Goal: Task Accomplishment & Management: Use online tool/utility

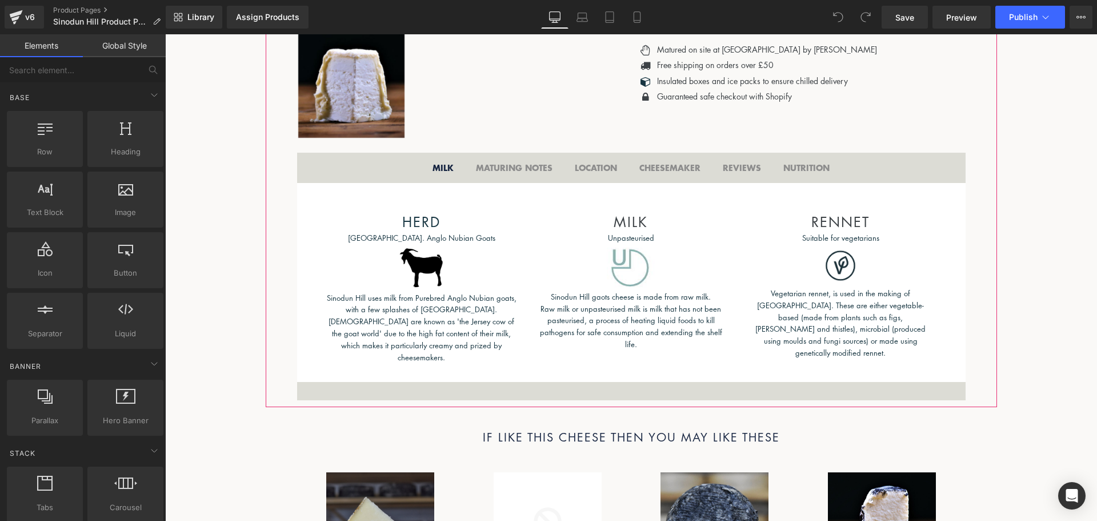
scroll to position [514, 0]
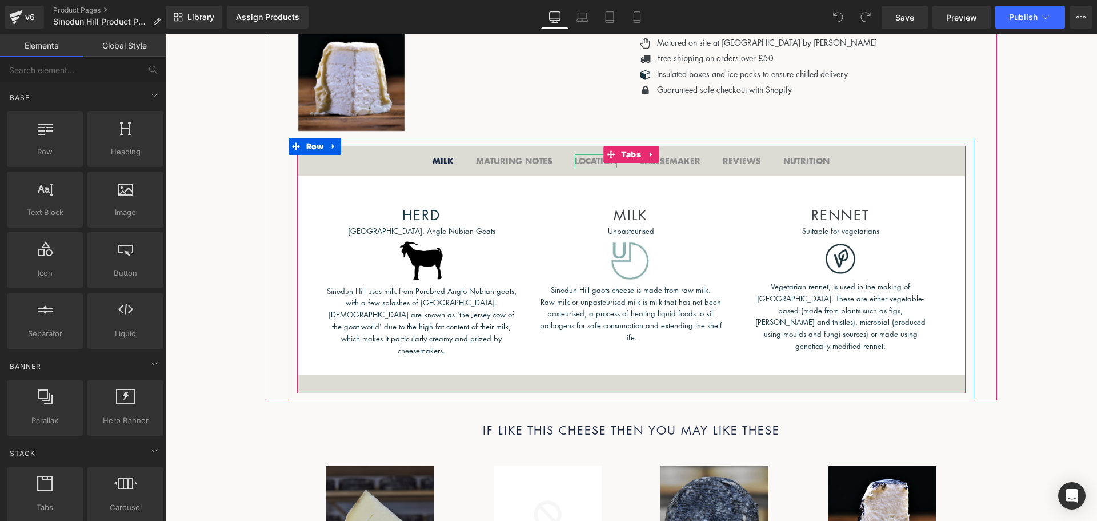
click at [587, 159] on b "LOCATION" at bounding box center [596, 161] width 42 height 12
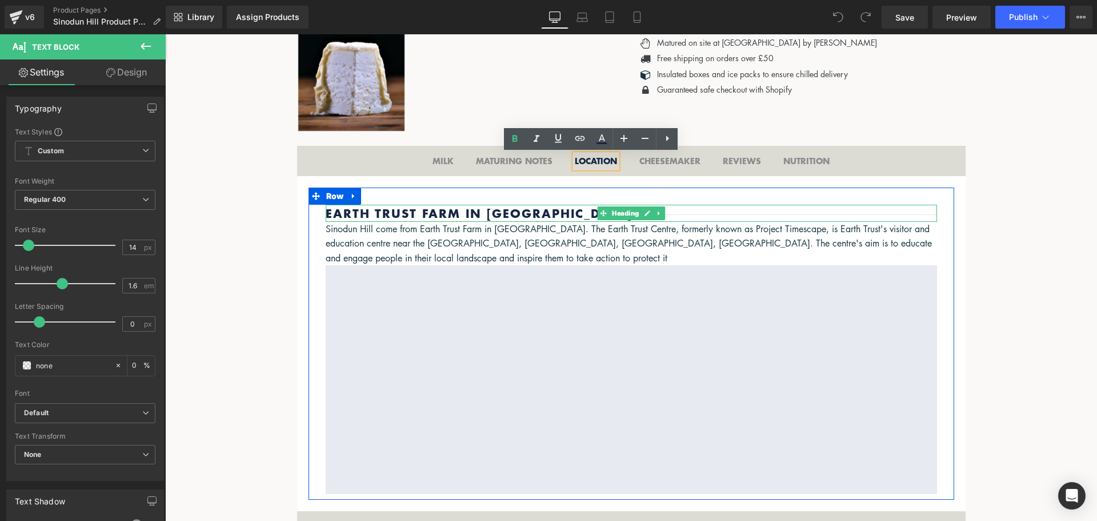
click at [545, 209] on h2 "Earth Trust Farm in [GEOGRAPHIC_DATA]" at bounding box center [632, 213] width 612 height 17
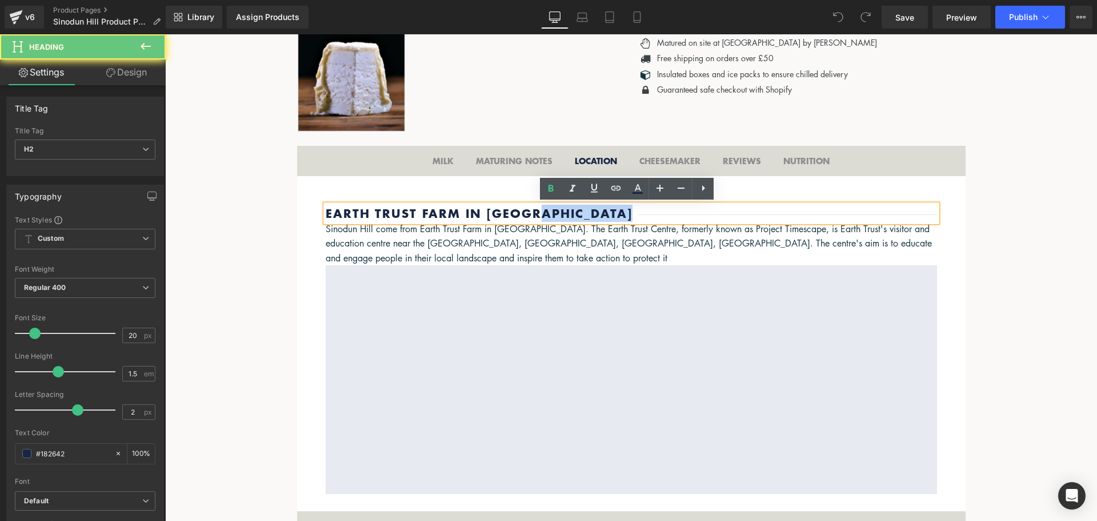
click at [545, 209] on h2 "Earth Trust Farm in [GEOGRAPHIC_DATA]" at bounding box center [632, 213] width 612 height 17
click at [577, 205] on h2 "Earth Trust Farm in [GEOGRAPHIC_DATA]" at bounding box center [632, 213] width 612 height 17
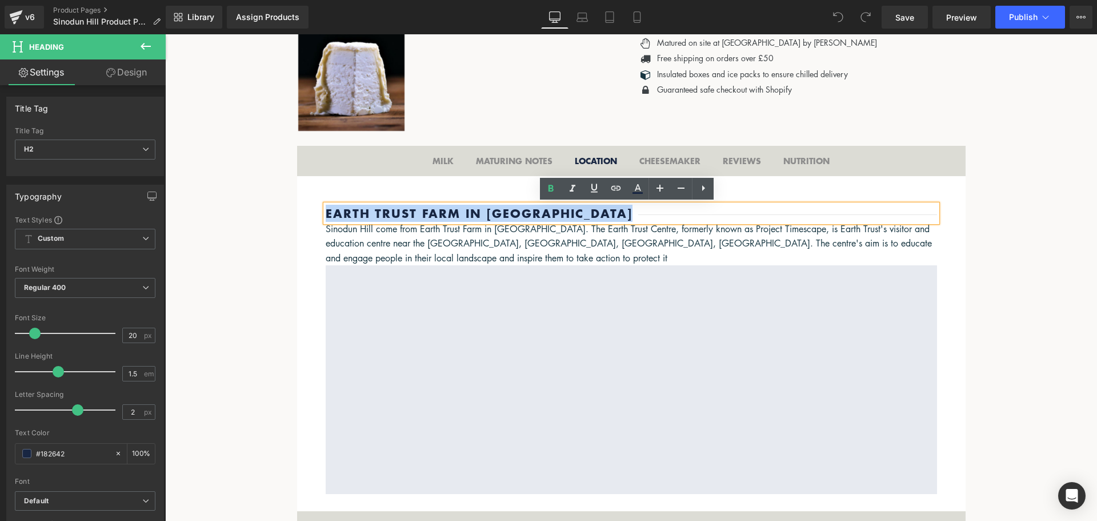
drag, startPoint x: 632, startPoint y: 209, endPoint x: 321, endPoint y: 207, distance: 310.4
click at [326, 207] on h2 "Earth Trust Farm in [GEOGRAPHIC_DATA]" at bounding box center [632, 213] width 612 height 17
paste div
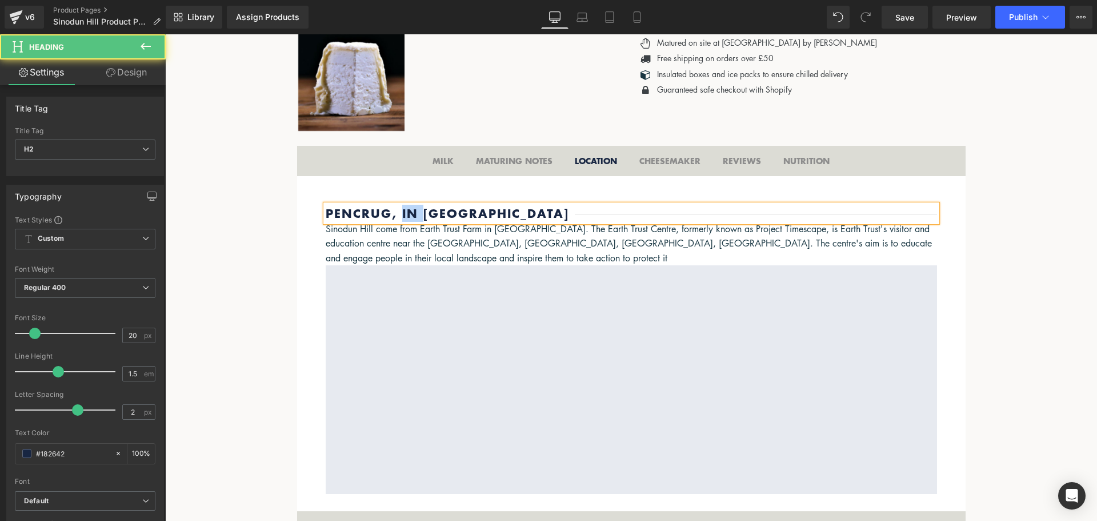
drag, startPoint x: 420, startPoint y: 209, endPoint x: 395, endPoint y: 213, distance: 25.5
click at [395, 213] on h2 "Pencrug, in [GEOGRAPHIC_DATA]" at bounding box center [632, 213] width 612 height 17
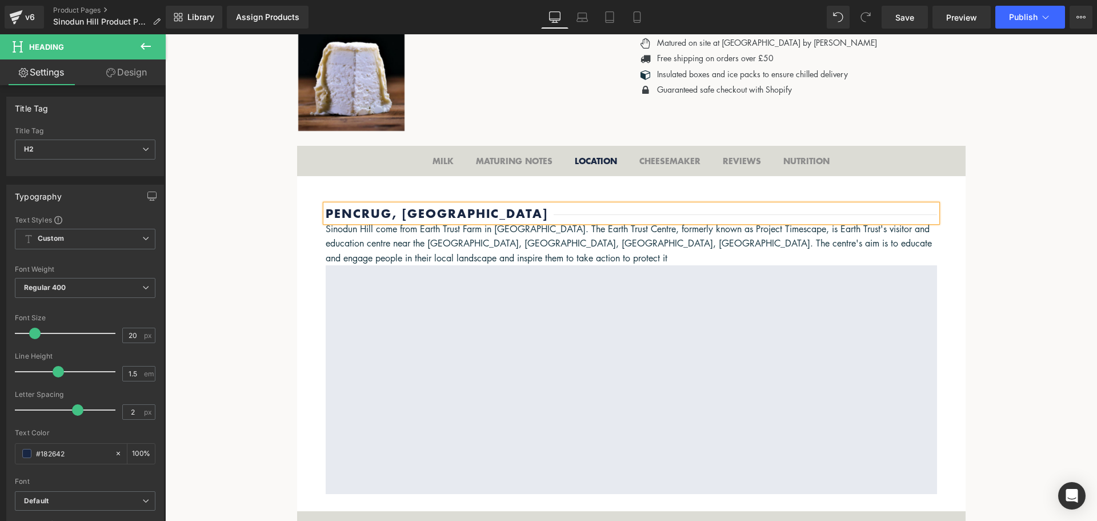
click at [578, 205] on h2 "Pencrug, [GEOGRAPHIC_DATA]" at bounding box center [632, 213] width 612 height 17
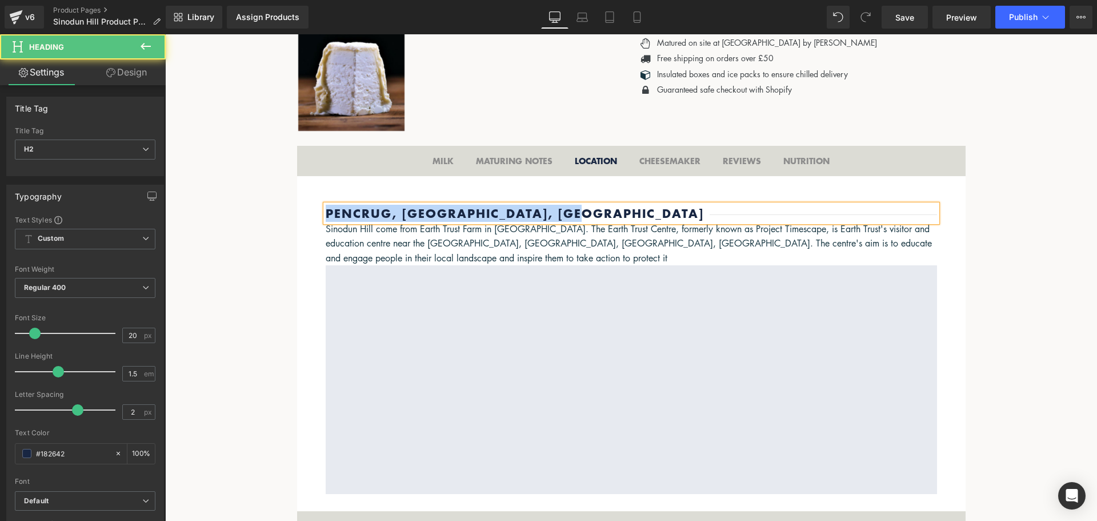
drag, startPoint x: 590, startPoint y: 217, endPoint x: 300, endPoint y: 219, distance: 289.8
click at [299, 219] on div "Pencrug, [GEOGRAPHIC_DATA], [GEOGRAPHIC_DATA] Heading [GEOGRAPHIC_DATA] come fr…" at bounding box center [631, 344] width 669 height 336
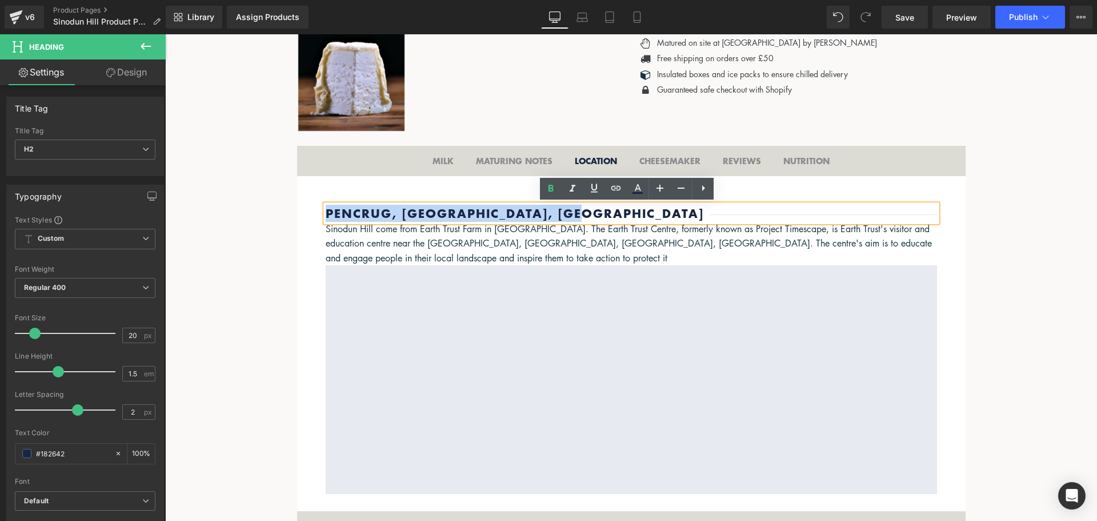
copy h2 "Pencrug, [GEOGRAPHIC_DATA], [GEOGRAPHIC_DATA]"
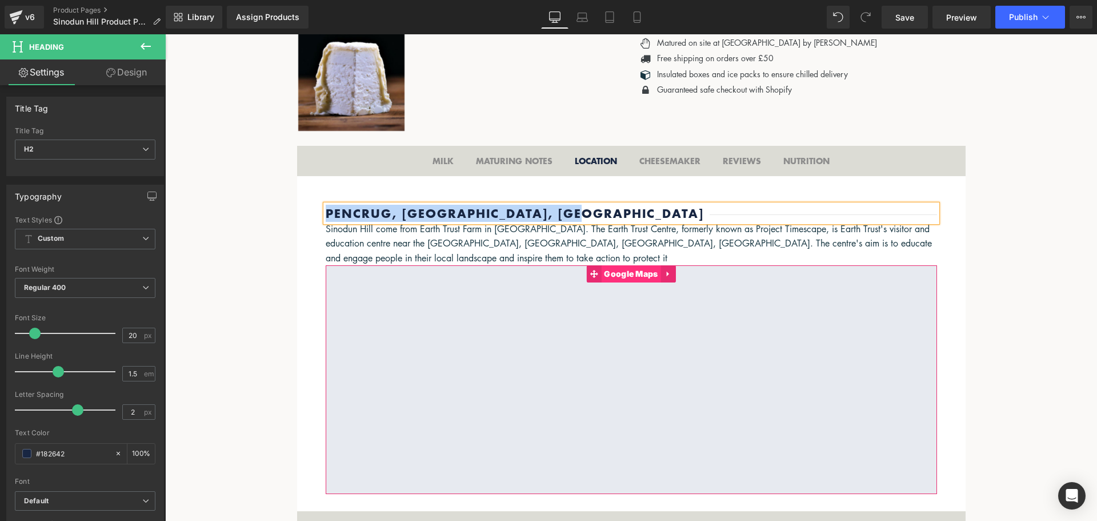
click at [612, 272] on span "Google Maps" at bounding box center [630, 273] width 59 height 17
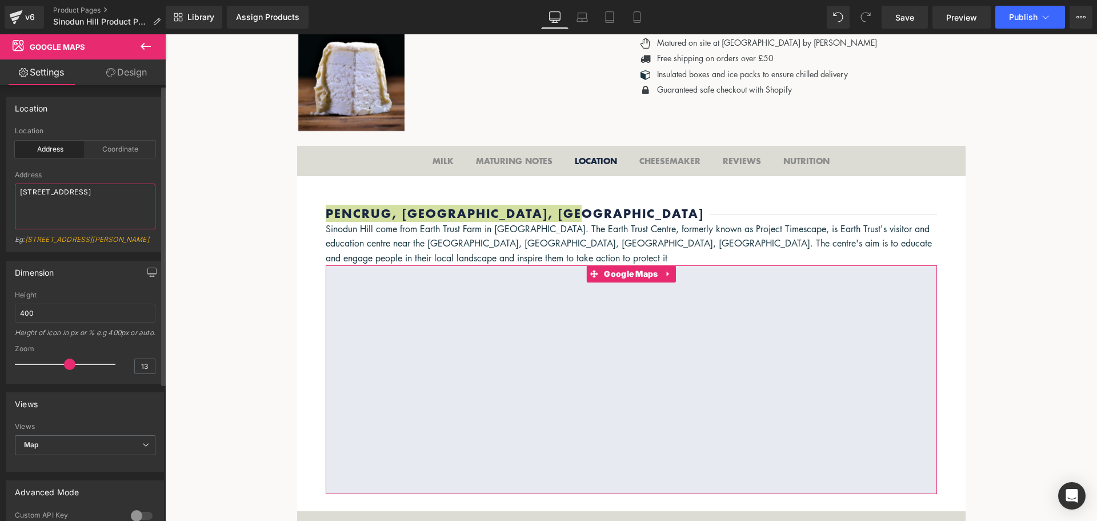
drag, startPoint x: 82, startPoint y: 203, endPoint x: 0, endPoint y: 174, distance: 86.8
click at [0, 174] on div "Location address Location Address Coordinate Address [GEOGRAPHIC_DATA]: [STREET…" at bounding box center [85, 170] width 171 height 164
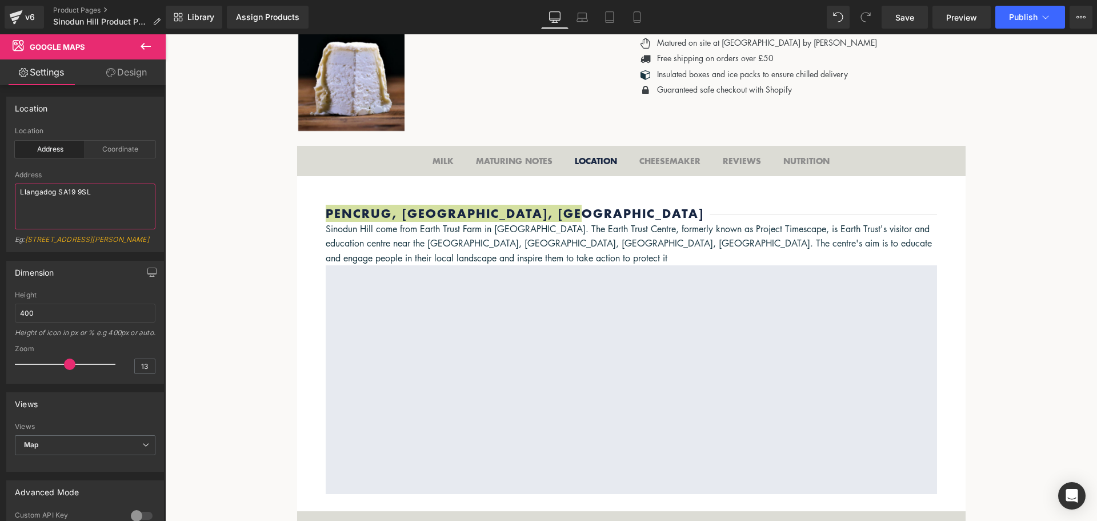
type textarea "Llangadog SA19 9SL"
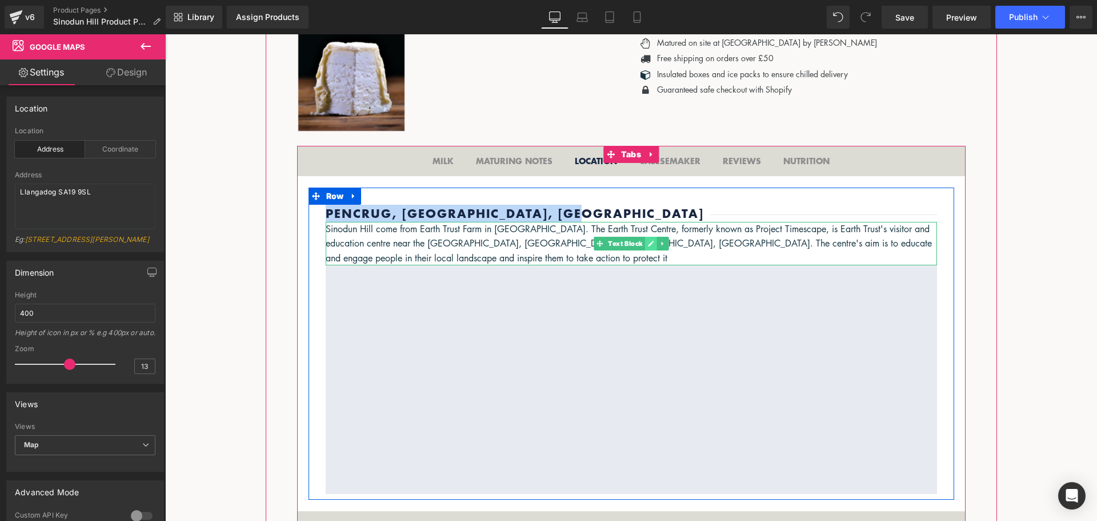
click at [645, 241] on link at bounding box center [651, 244] width 12 height 14
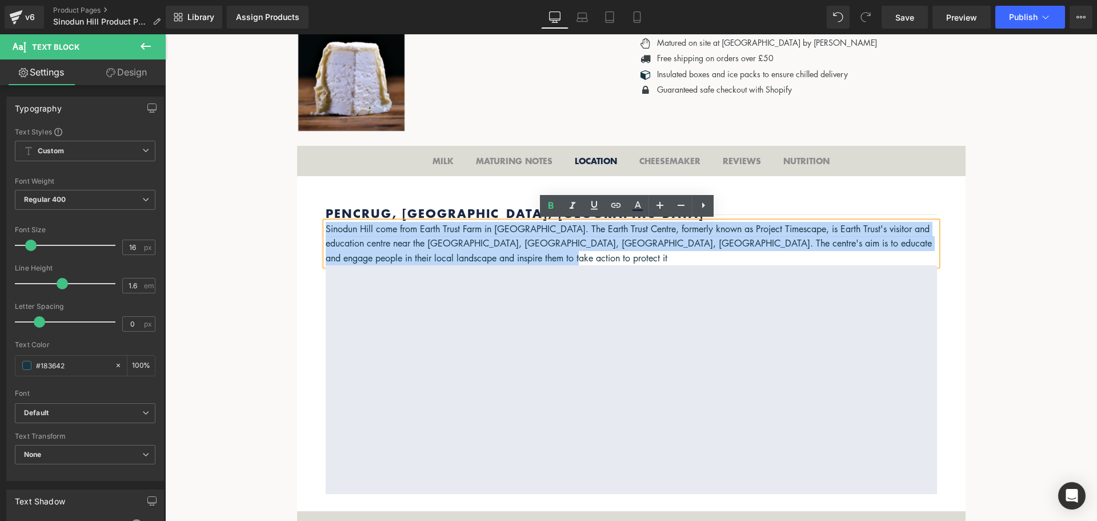
drag, startPoint x: 349, startPoint y: 223, endPoint x: 322, endPoint y: 227, distance: 26.6
click at [326, 227] on p "Sinodun Hill come from Earth Trust Farm in [GEOGRAPHIC_DATA]. The Earth Trust C…" at bounding box center [632, 244] width 612 height 44
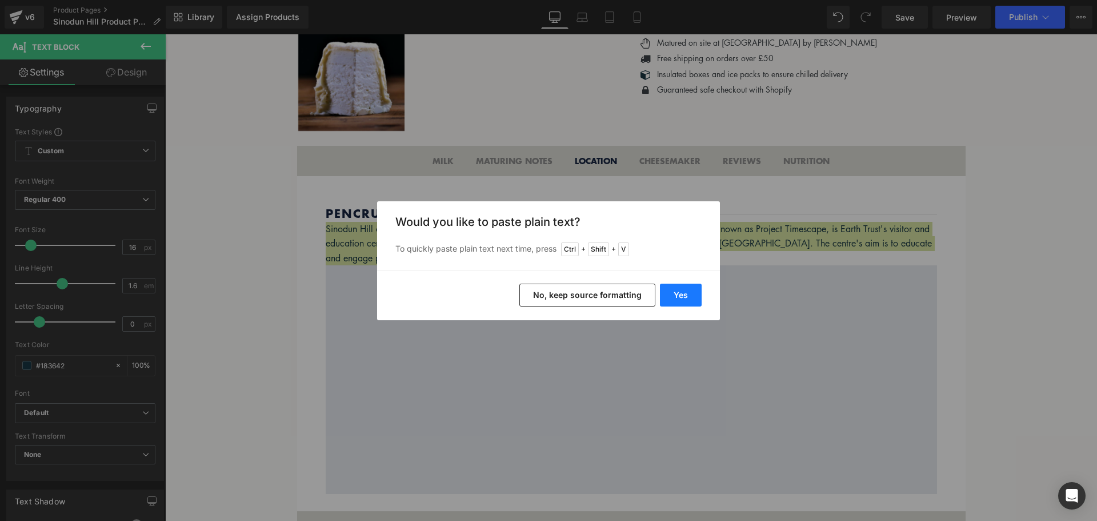
click at [684, 298] on button "Yes" at bounding box center [681, 295] width 42 height 23
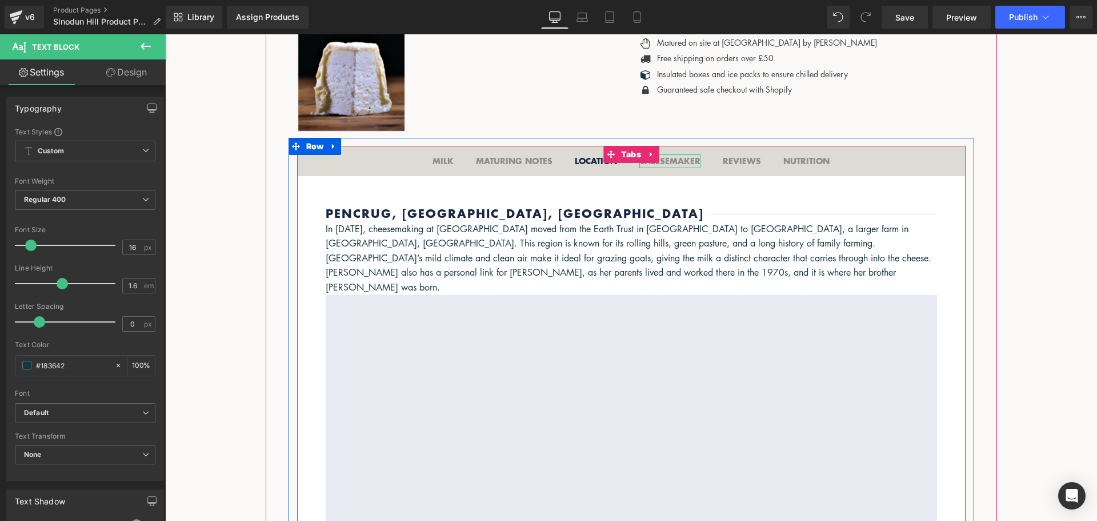
click at [668, 159] on b "CHEESEMAKER" at bounding box center [670, 161] width 61 height 12
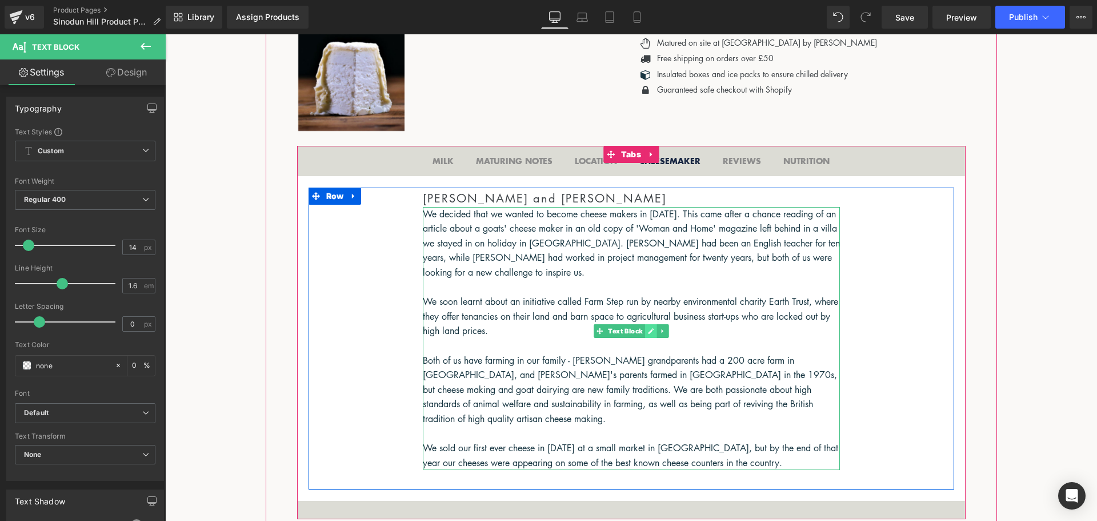
click at [648, 328] on icon at bounding box center [651, 331] width 6 height 7
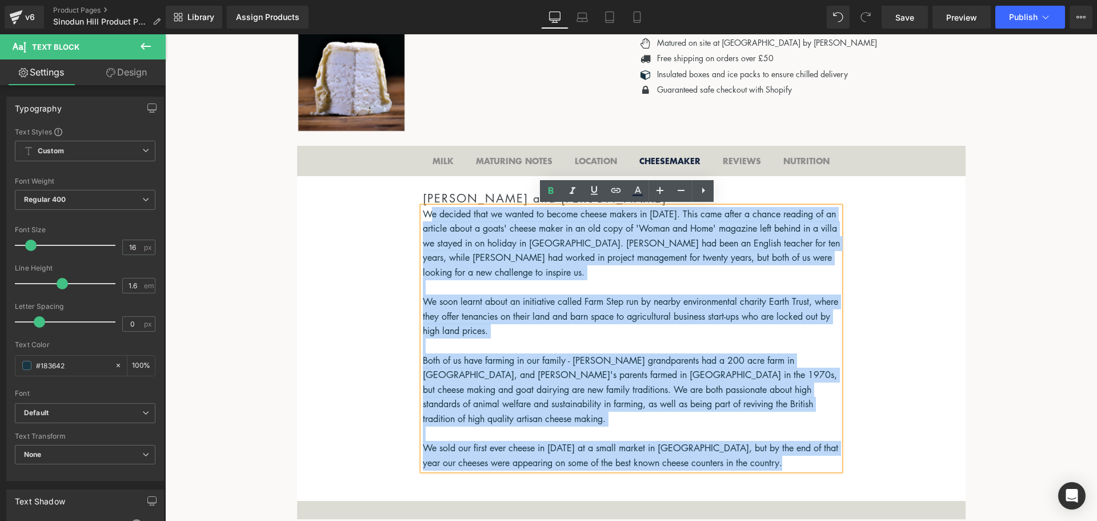
drag, startPoint x: 588, startPoint y: 321, endPoint x: 429, endPoint y: 214, distance: 191.0
click at [429, 214] on div "We decided that we wanted to become cheese makers in [DATE]. This came after a …" at bounding box center [631, 339] width 417 height 264
click at [714, 367] on p "Both of us have farming in our family - [PERSON_NAME] grandparents had a 200 ac…" at bounding box center [631, 389] width 417 height 73
drag, startPoint x: 799, startPoint y: 445, endPoint x: 428, endPoint y: 207, distance: 440.6
click at [428, 207] on div "We decided that we wanted to become cheese makers in [DATE]. This came after a …" at bounding box center [631, 339] width 417 height 264
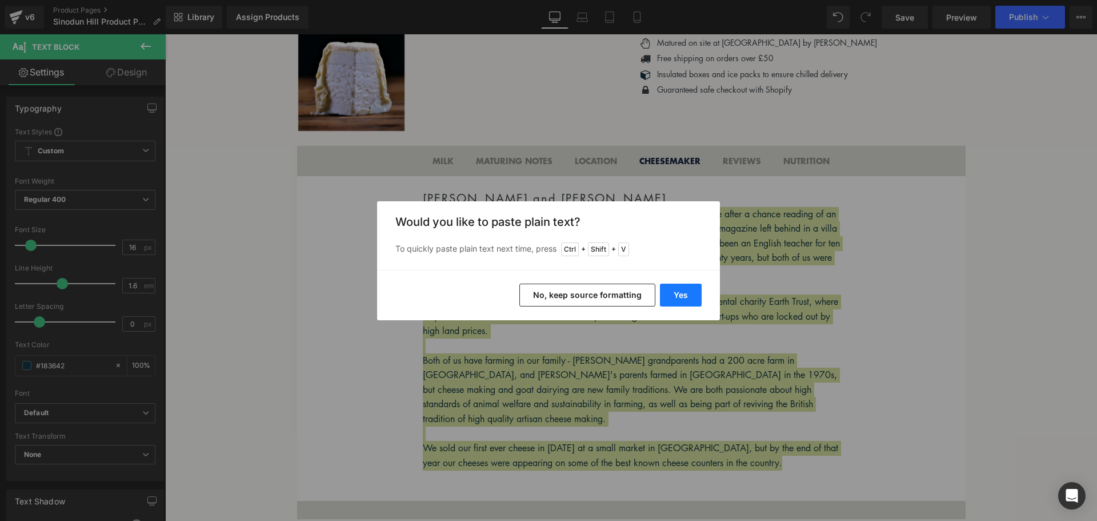
click at [689, 296] on button "Yes" at bounding box center [681, 295] width 42 height 23
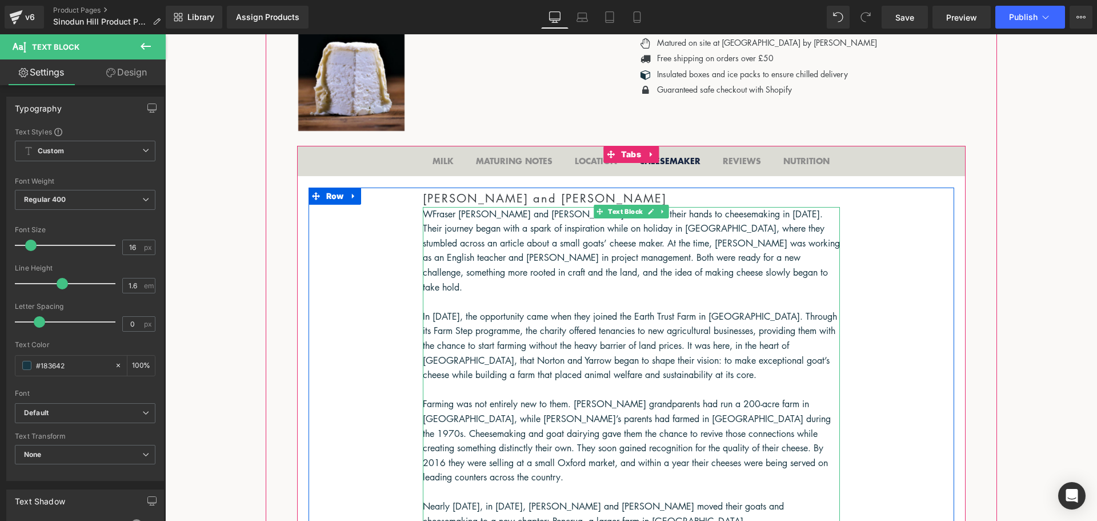
click at [428, 218] on p "WFraser [PERSON_NAME] and [PERSON_NAME] first turned their hands to cheesemakin…" at bounding box center [631, 251] width 417 height 88
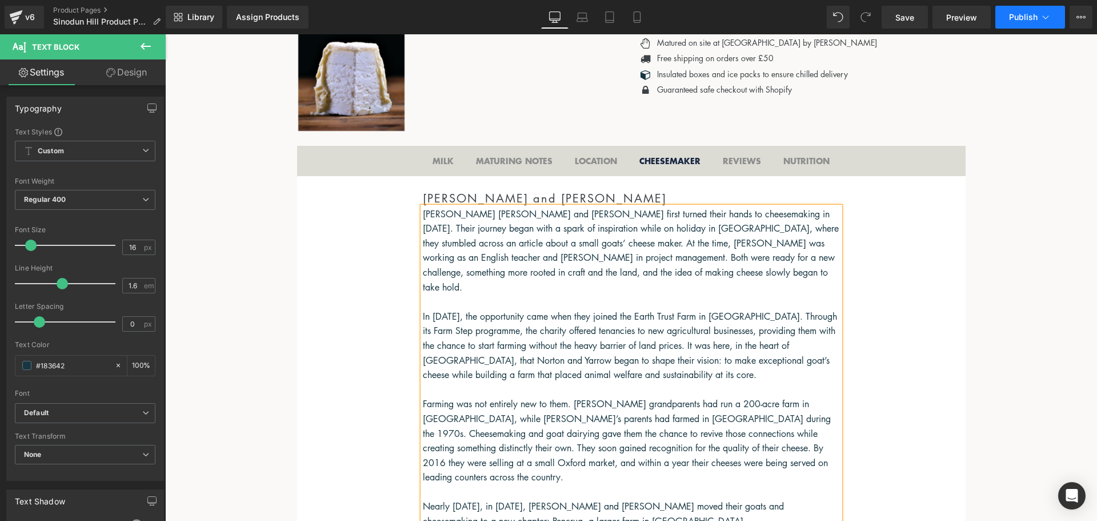
click at [1024, 20] on span "Publish" at bounding box center [1023, 17] width 29 height 9
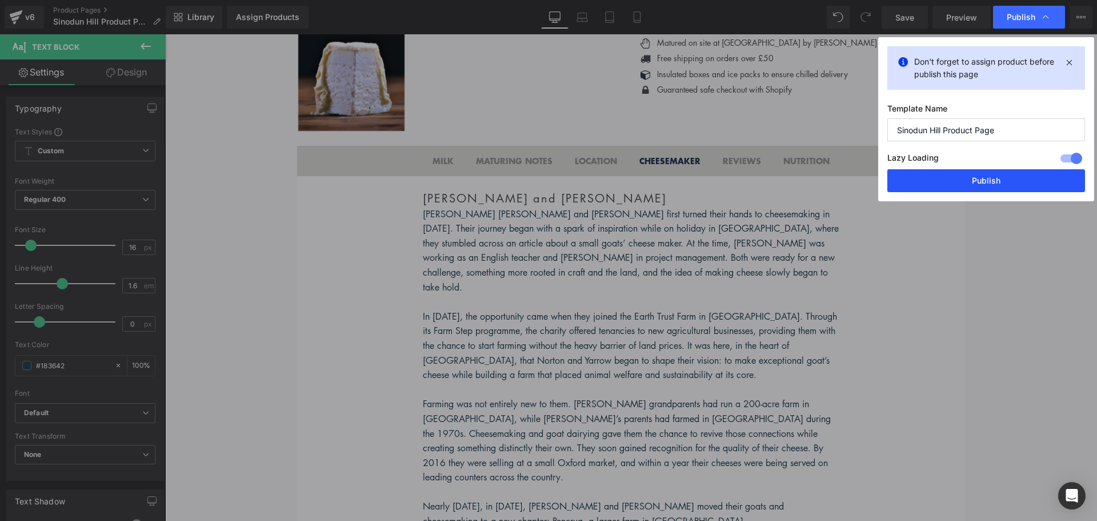
click at [985, 178] on button "Publish" at bounding box center [987, 180] width 198 height 23
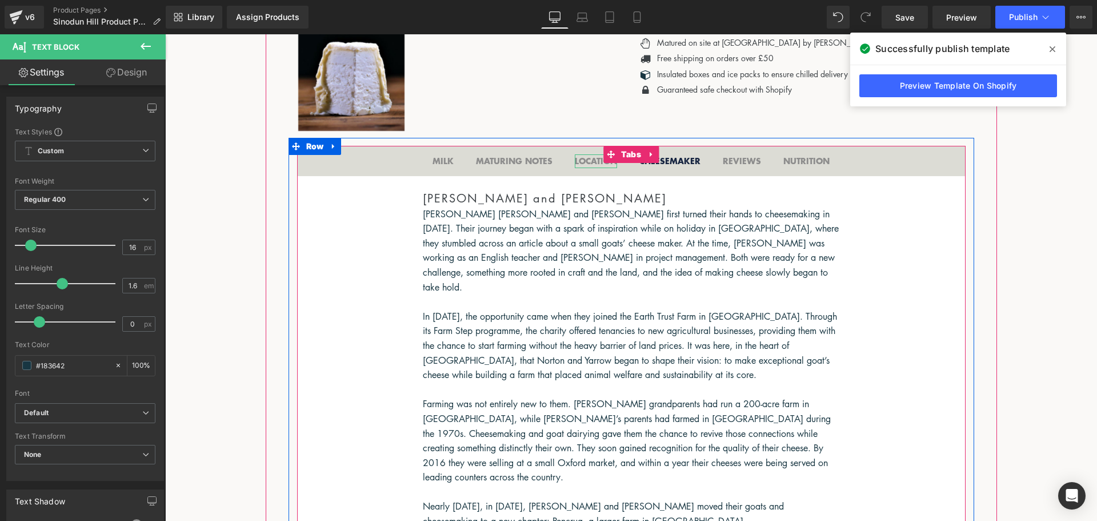
click at [577, 158] on b "LOCATION" at bounding box center [596, 161] width 42 height 12
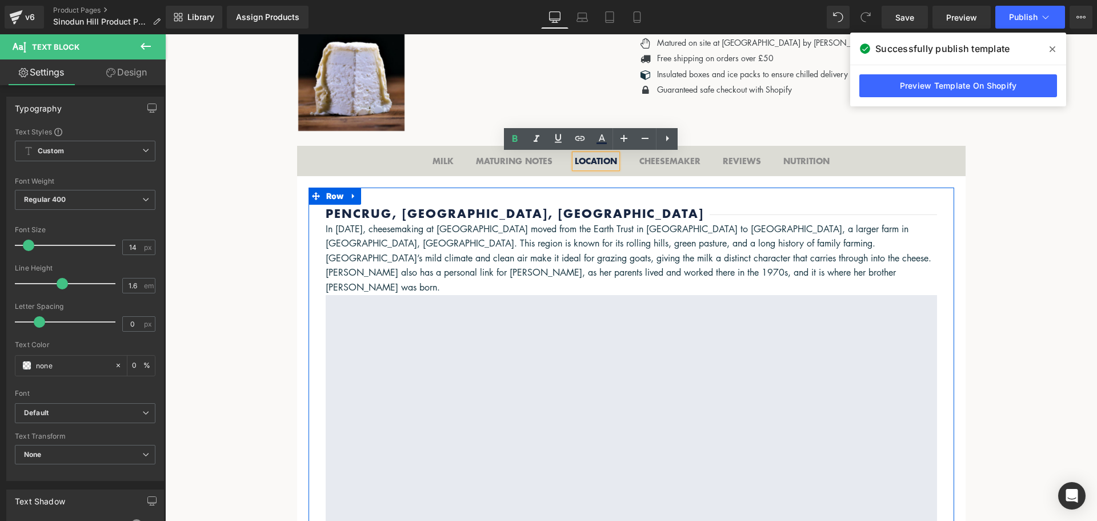
click at [585, 216] on h2 "Pencrug, [GEOGRAPHIC_DATA], [GEOGRAPHIC_DATA]" at bounding box center [632, 213] width 612 height 17
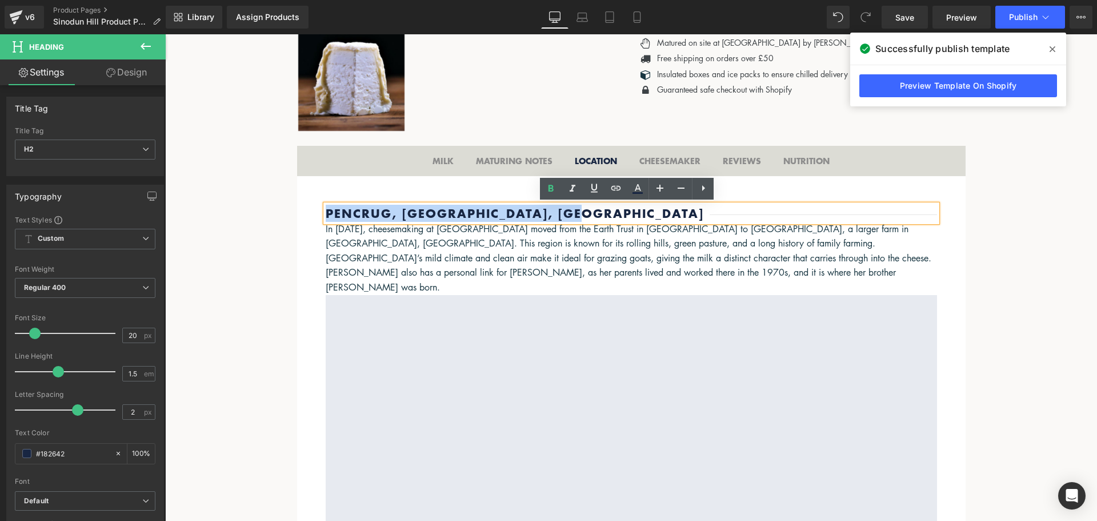
drag, startPoint x: 585, startPoint y: 211, endPoint x: 323, endPoint y: 207, distance: 262.4
click at [326, 207] on h2 "Pencrug, [GEOGRAPHIC_DATA], [GEOGRAPHIC_DATA]" at bounding box center [632, 213] width 612 height 17
copy h2 "Pencrug, [GEOGRAPHIC_DATA], [GEOGRAPHIC_DATA]"
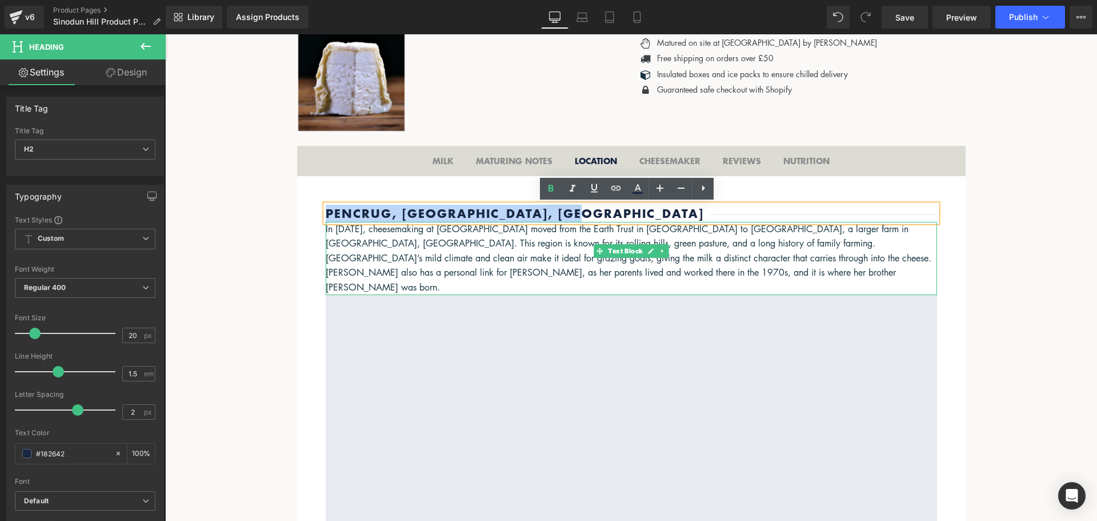
click at [586, 260] on p "In [DATE], cheesemaking at [GEOGRAPHIC_DATA] moved from the Earth Trust in [GEO…" at bounding box center [632, 258] width 612 height 73
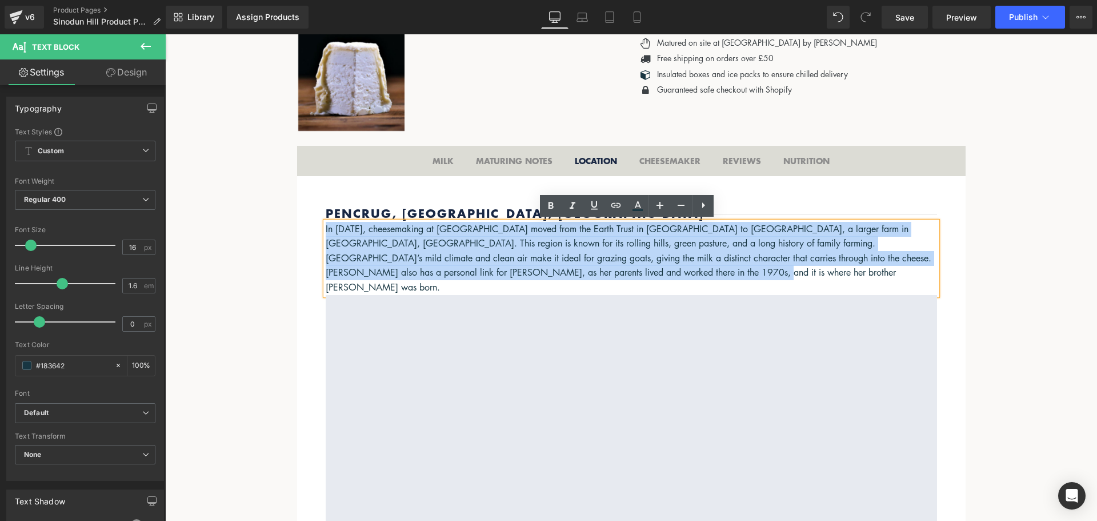
drag, startPoint x: 654, startPoint y: 270, endPoint x: 314, endPoint y: 233, distance: 341.6
click at [317, 233] on div "Pencrug, [GEOGRAPHIC_DATA], [GEOGRAPHIC_DATA] Heading In [DATE], cheesemaking a…" at bounding box center [631, 364] width 629 height 319
copy p "In [DATE], cheesemaking at [GEOGRAPHIC_DATA] moved from the Earth Trust in [GEO…"
click at [648, 163] on b "CHEESEMAKER" at bounding box center [670, 161] width 61 height 12
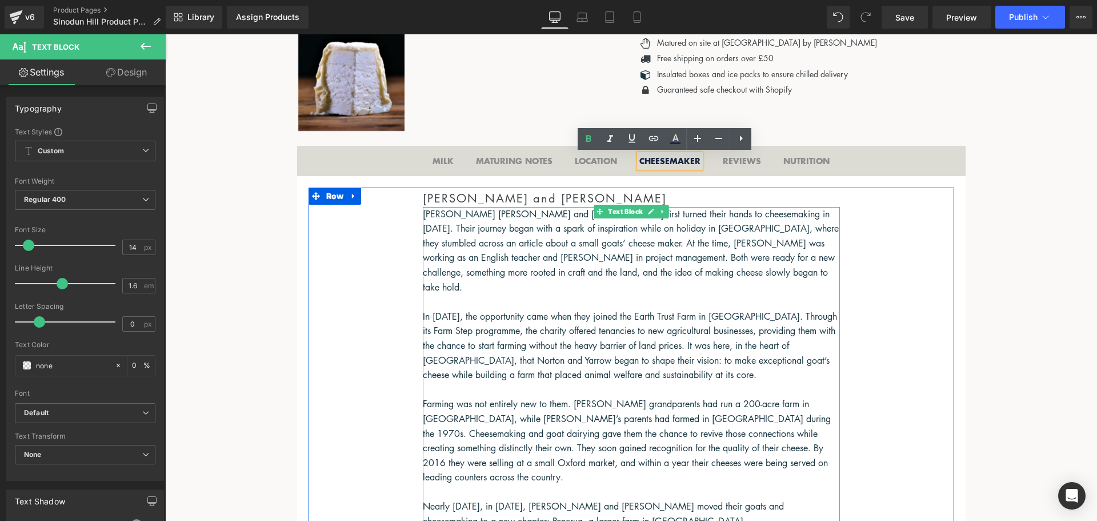
click at [428, 213] on p "[PERSON_NAME] [PERSON_NAME] and [PERSON_NAME] first turned their hands to chees…" at bounding box center [631, 251] width 417 height 88
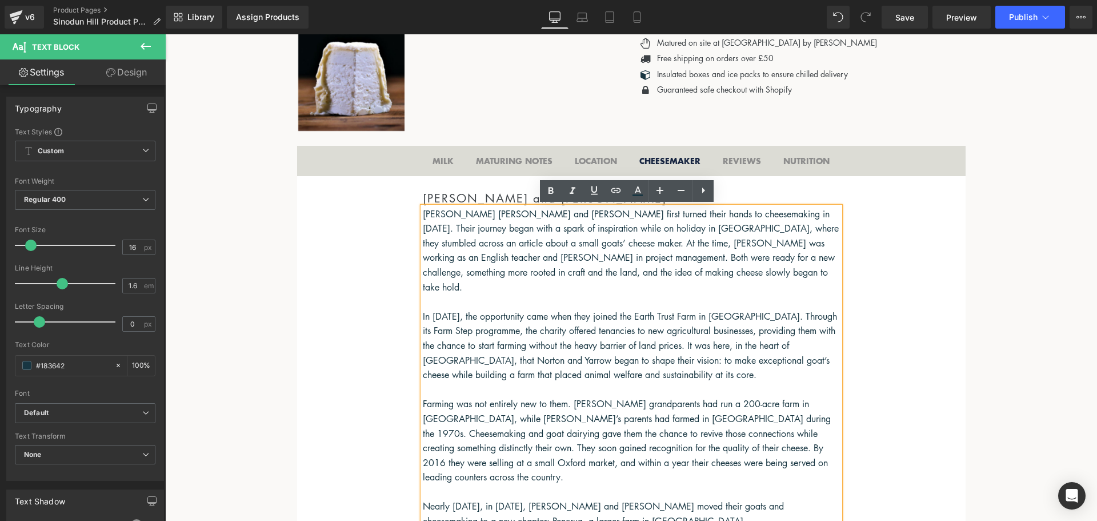
click at [423, 211] on p "[PERSON_NAME] [PERSON_NAME] and [PERSON_NAME] first turned their hands to chees…" at bounding box center [631, 251] width 417 height 88
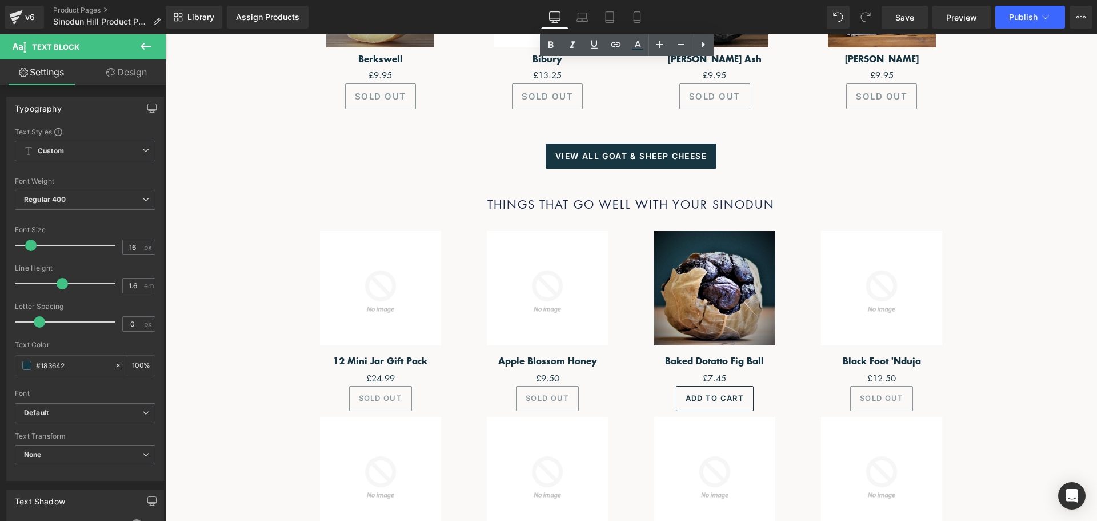
drag, startPoint x: 419, startPoint y: 211, endPoint x: 766, endPoint y: 293, distance: 357.0
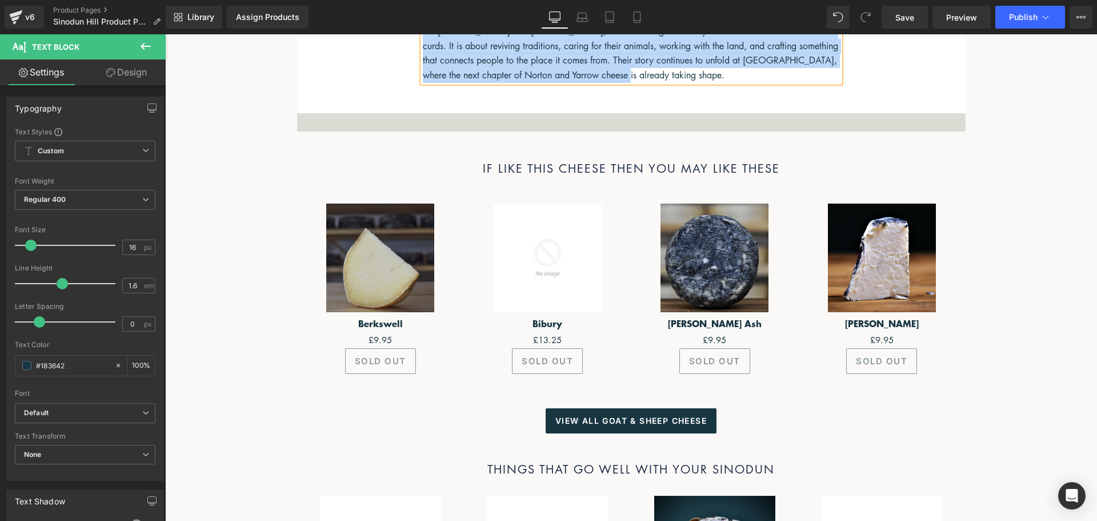
scroll to position [1056, 0]
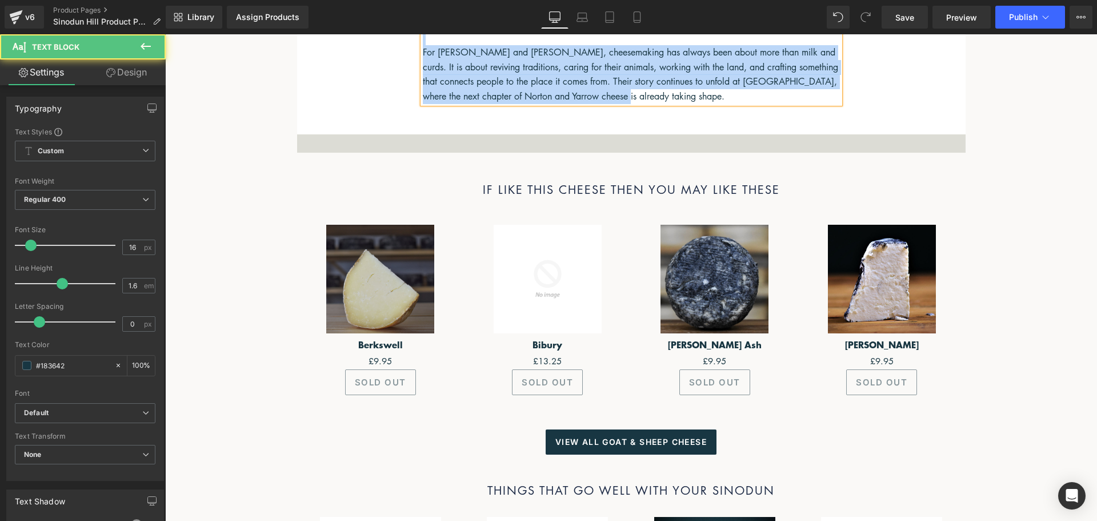
click at [765, 54] on p "For [PERSON_NAME] and [PERSON_NAME], cheesemaking has always been about more th…" at bounding box center [631, 74] width 417 height 58
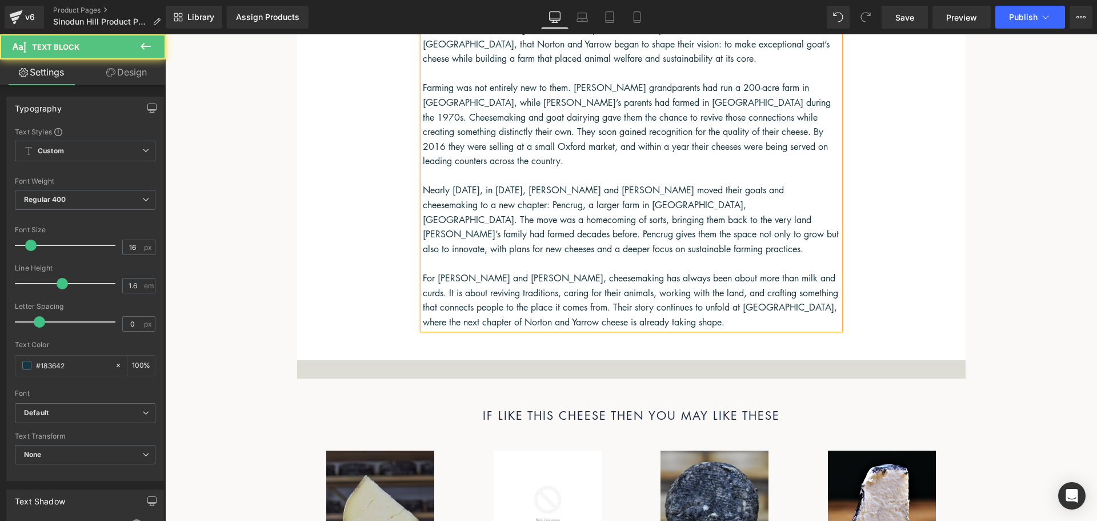
scroll to position [828, 0]
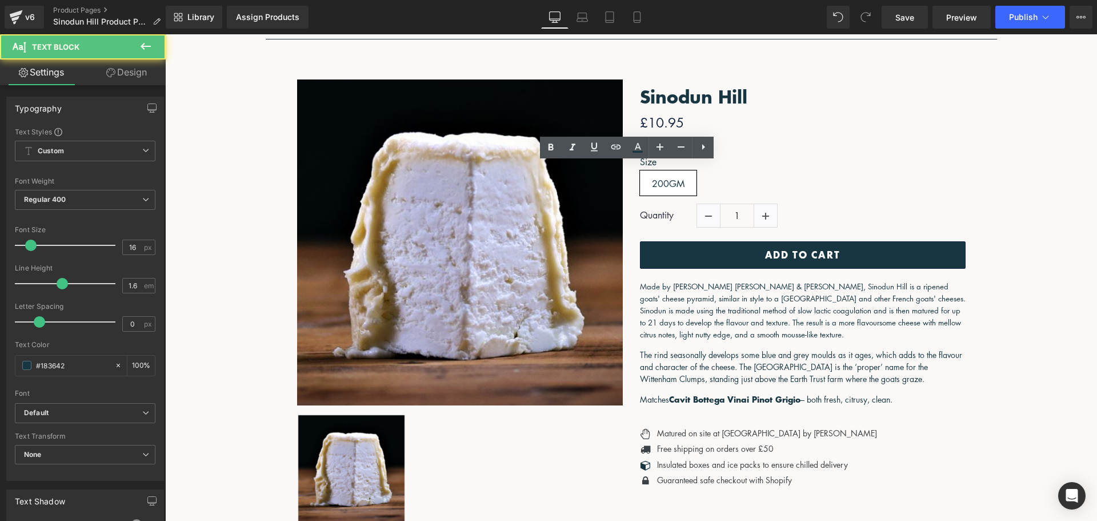
drag, startPoint x: 634, startPoint y: 305, endPoint x: 532, endPoint y: 38, distance: 286.1
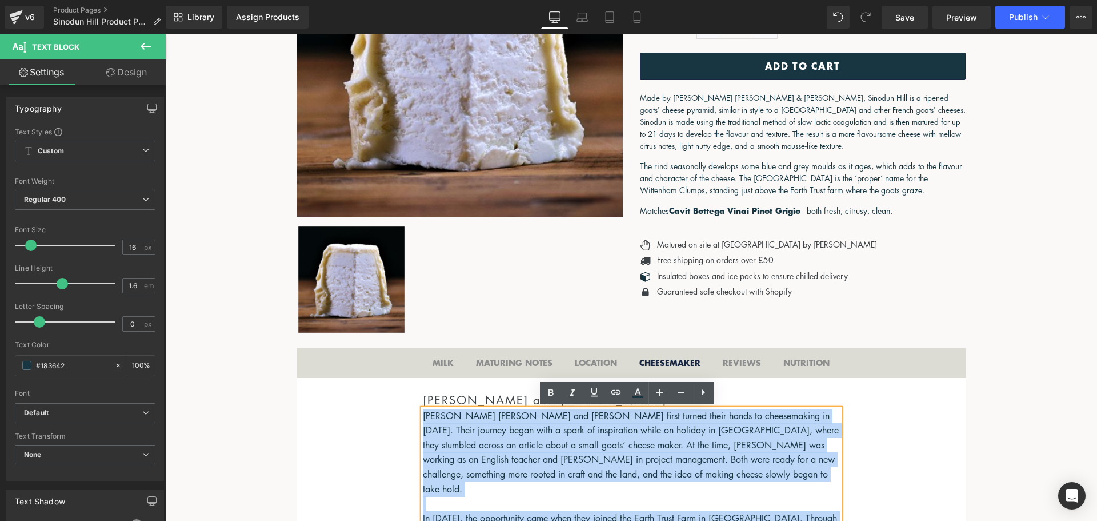
scroll to position [321, 0]
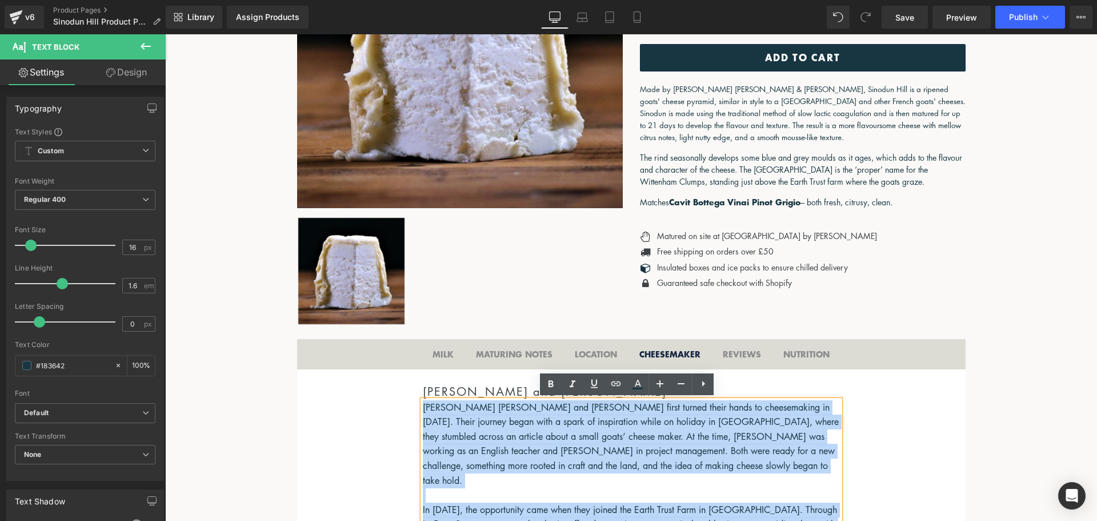
copy div "Loremi Dolors ame Consec Adipis elits doeius tempo incid ut laboreetdolo ma Ali…"
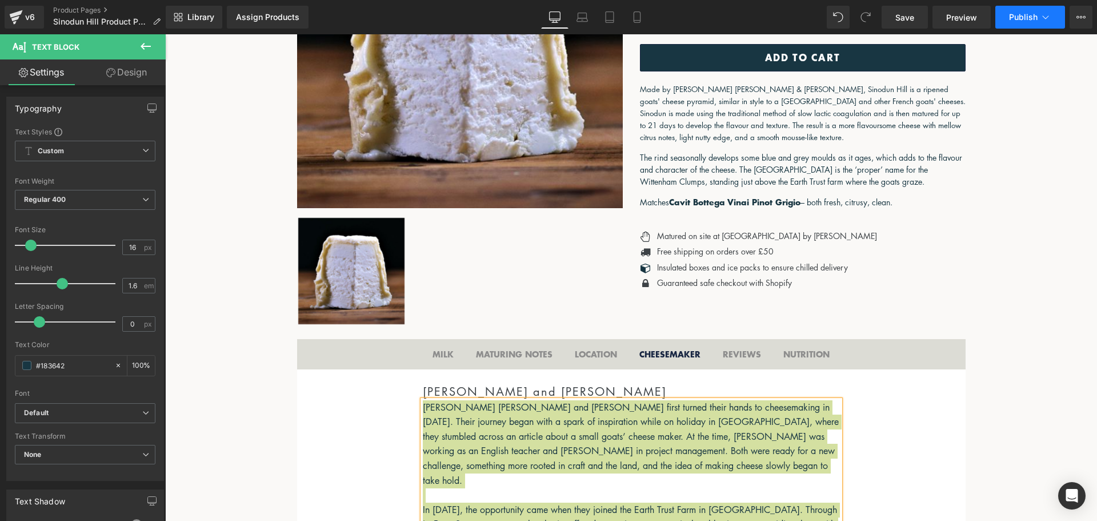
click at [1048, 16] on icon at bounding box center [1045, 16] width 11 height 11
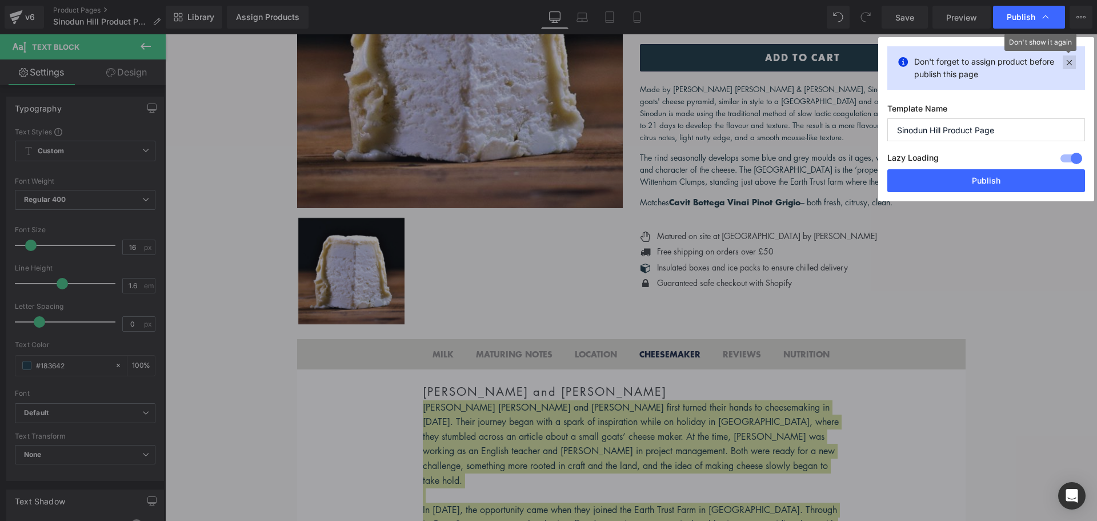
click at [1072, 62] on icon at bounding box center [1069, 62] width 13 height 14
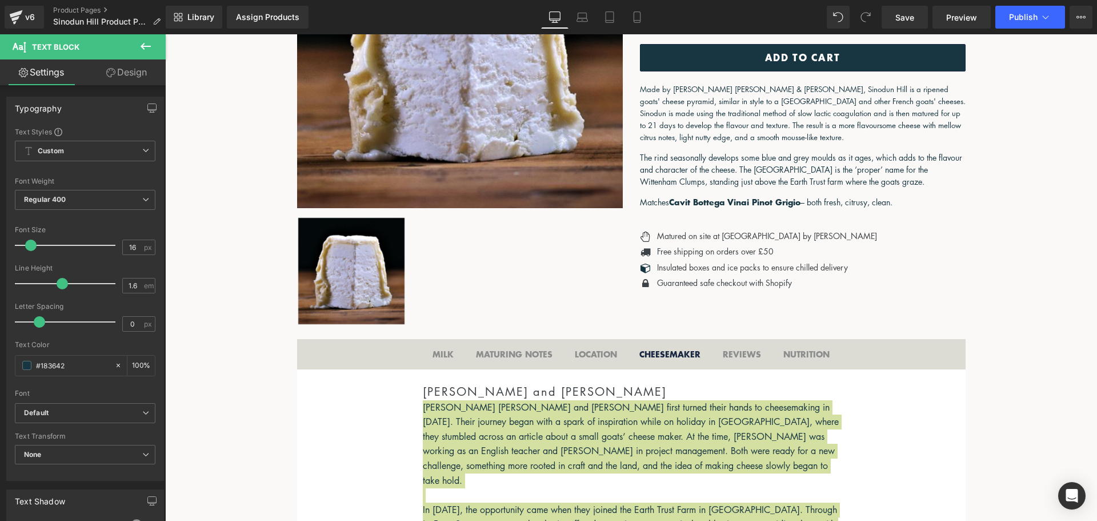
click at [152, 45] on icon at bounding box center [146, 46] width 14 height 14
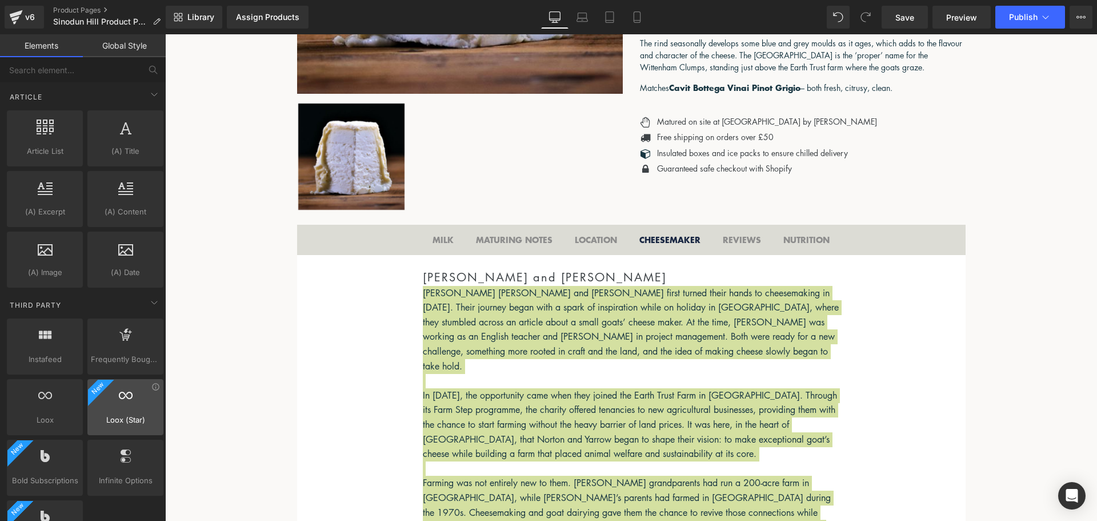
scroll to position [2143, 0]
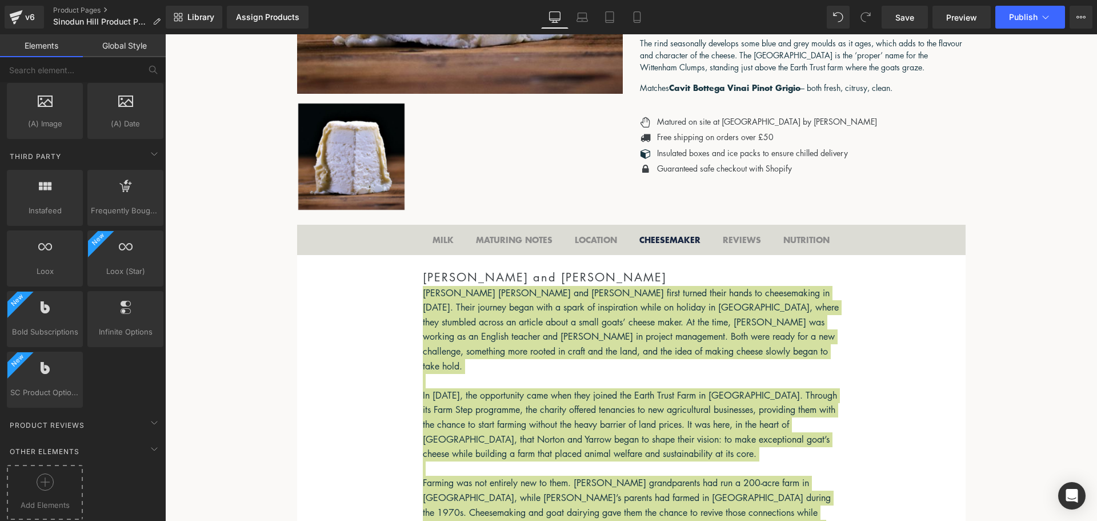
click at [51, 473] on icon at bounding box center [45, 481] width 17 height 17
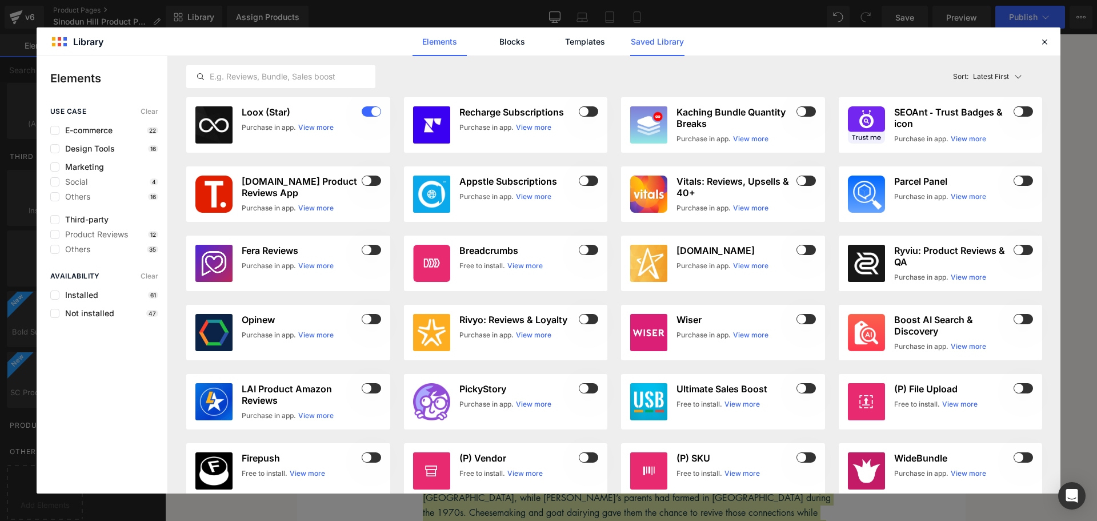
click at [670, 34] on link "Saved Library" at bounding box center [657, 41] width 54 height 29
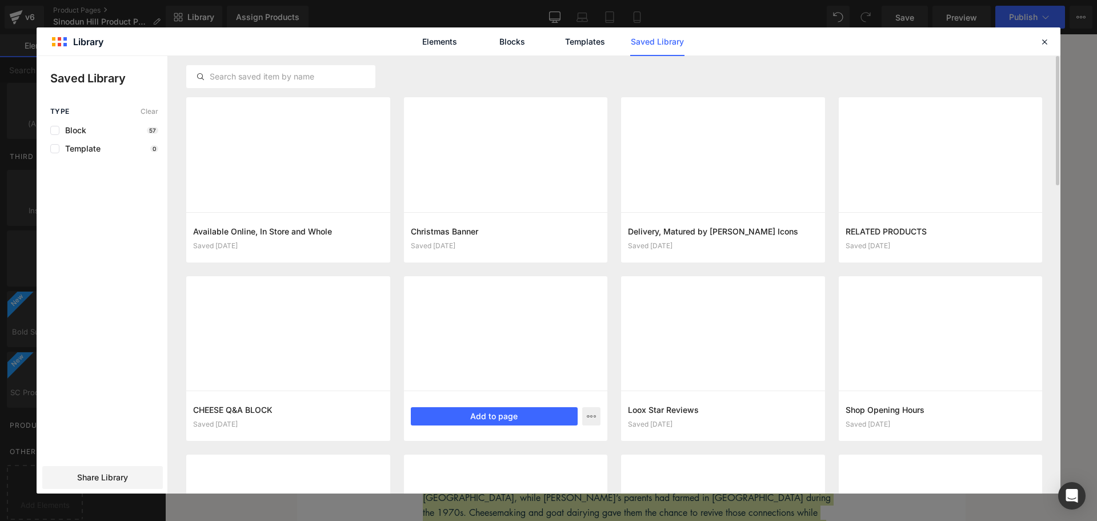
scroll to position [29, 0]
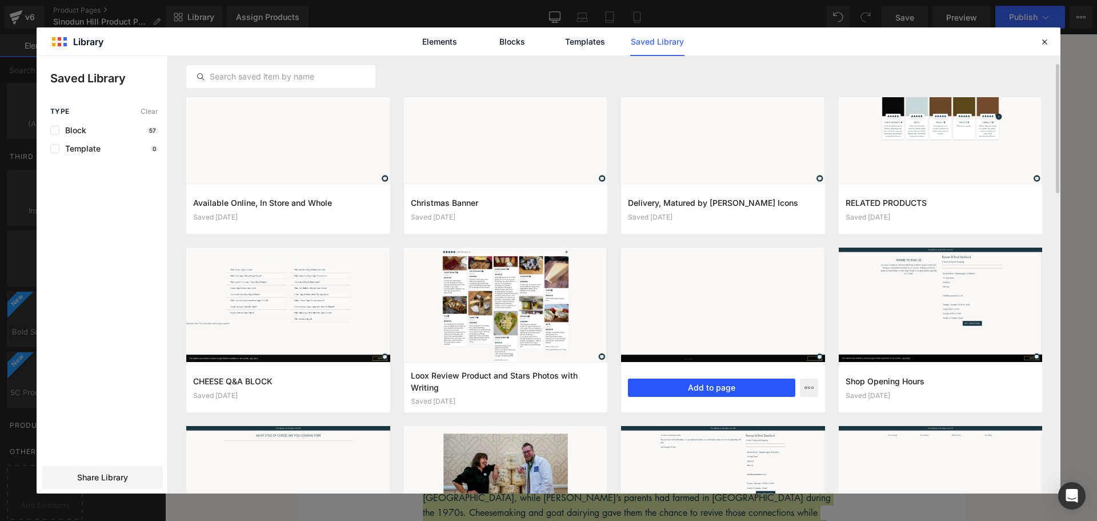
click at [721, 384] on button "Add to page" at bounding box center [711, 387] width 167 height 18
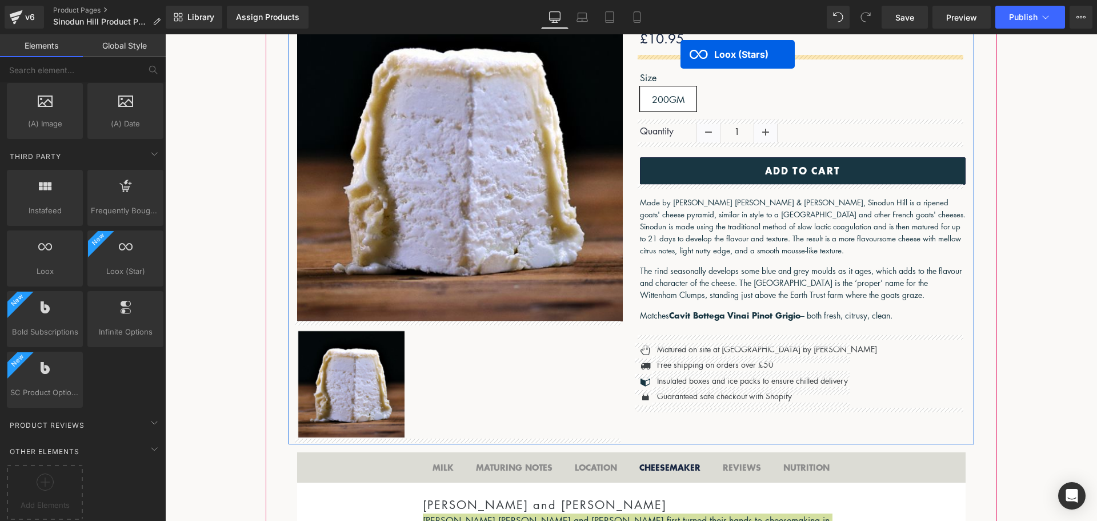
scroll to position [151, 0]
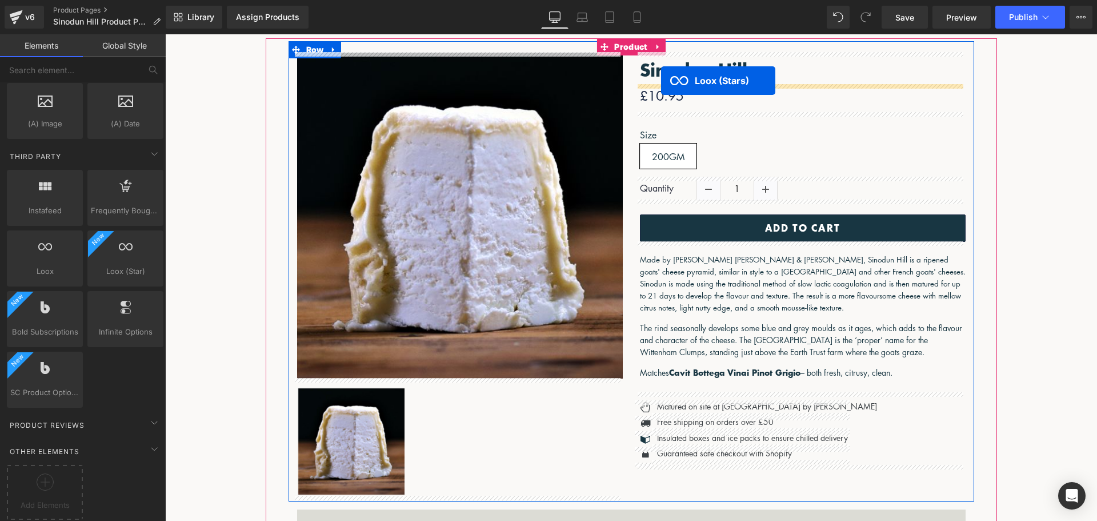
drag, startPoint x: 588, startPoint y: 211, endPoint x: 661, endPoint y: 81, distance: 149.7
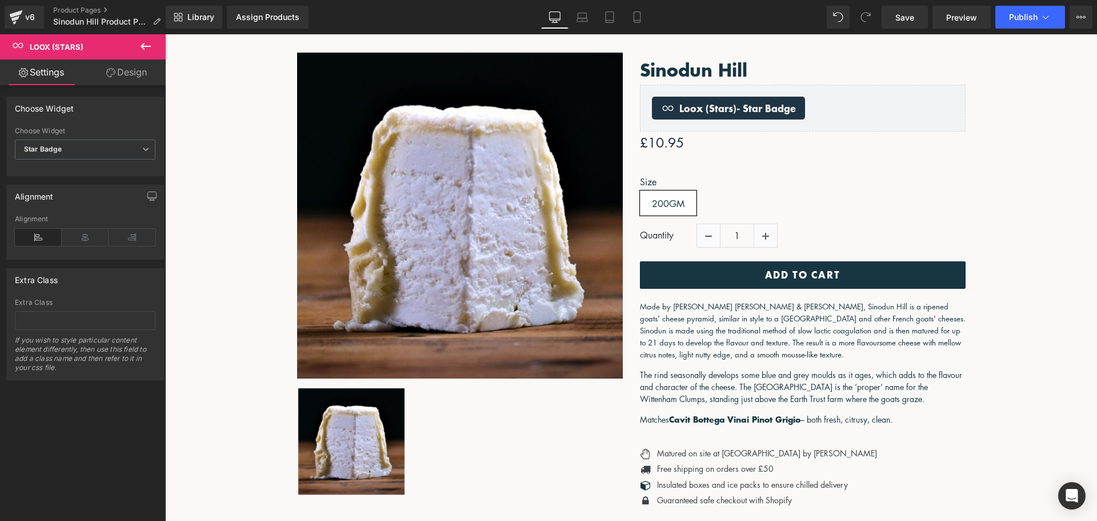
click at [149, 45] on icon at bounding box center [146, 46] width 14 height 14
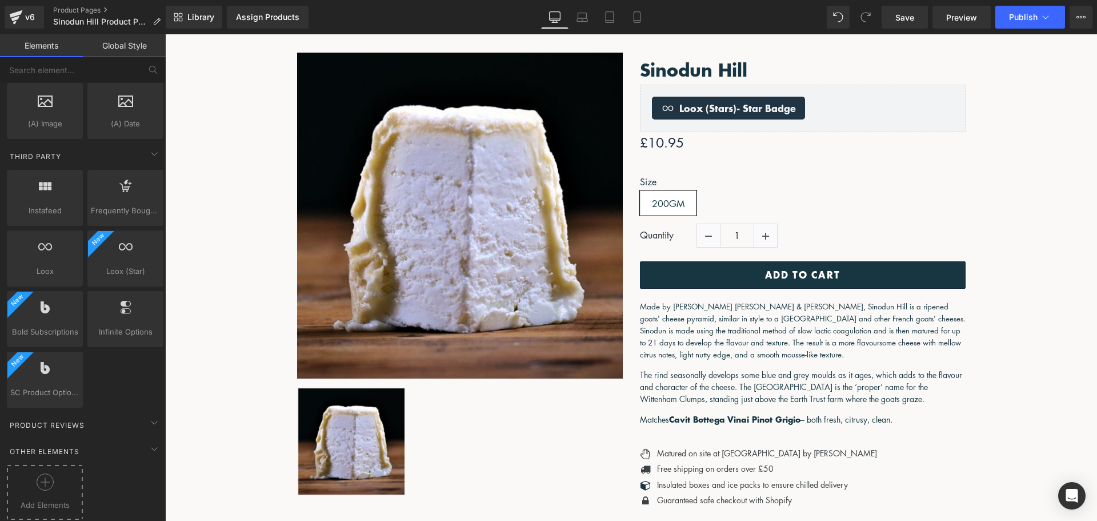
click at [45, 476] on icon at bounding box center [45, 481] width 17 height 17
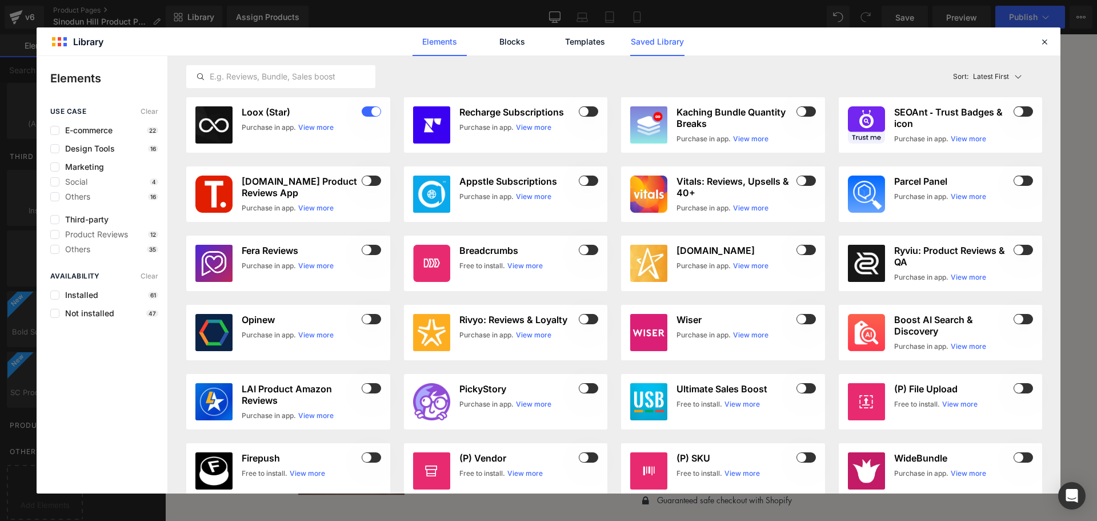
click at [678, 41] on link "Saved Library" at bounding box center [657, 41] width 54 height 29
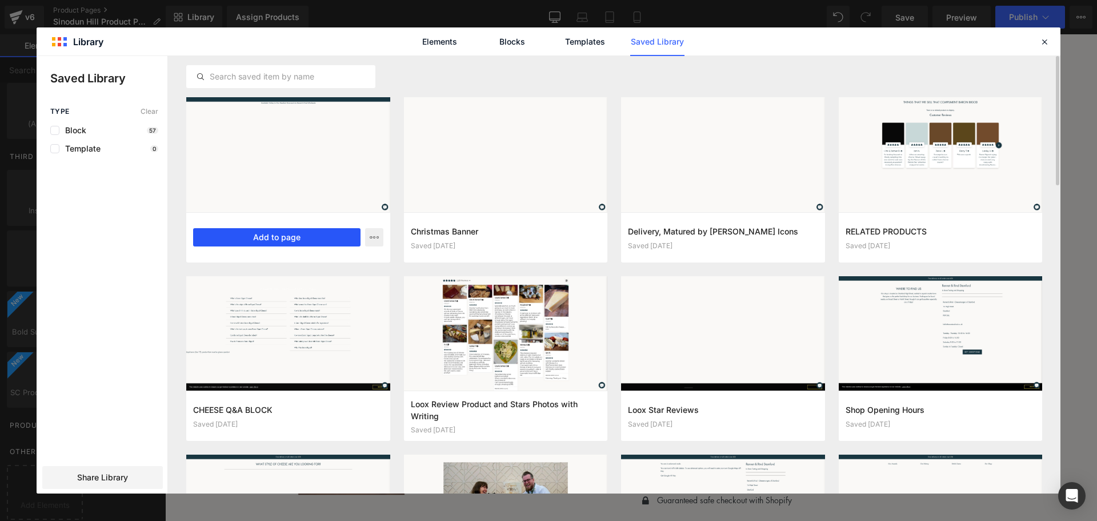
drag, startPoint x: 320, startPoint y: 238, endPoint x: 252, endPoint y: 202, distance: 77.0
click at [320, 238] on button "Add to page" at bounding box center [276, 237] width 167 height 18
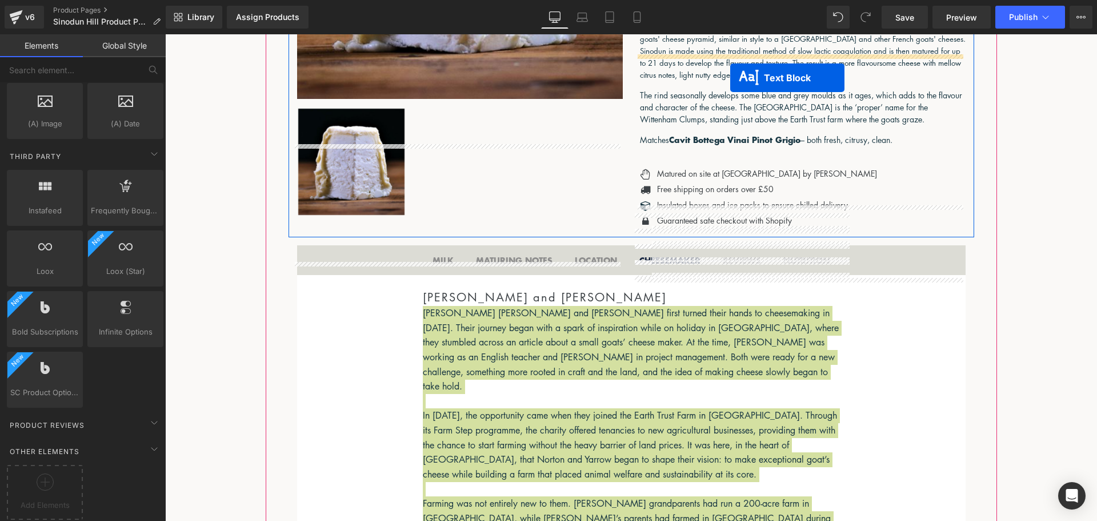
scroll to position [362, 0]
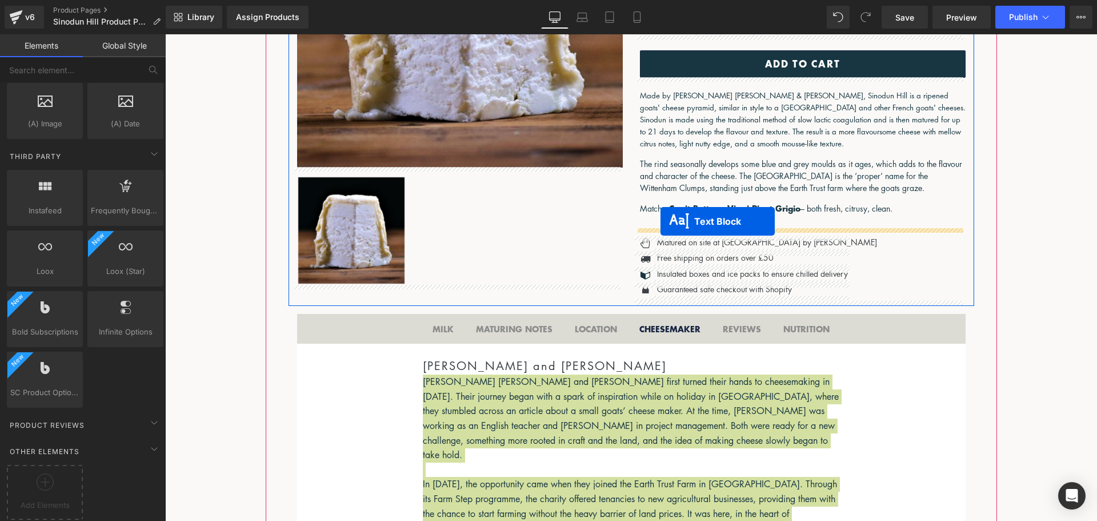
drag, startPoint x: 596, startPoint y: 227, endPoint x: 661, endPoint y: 221, distance: 65.4
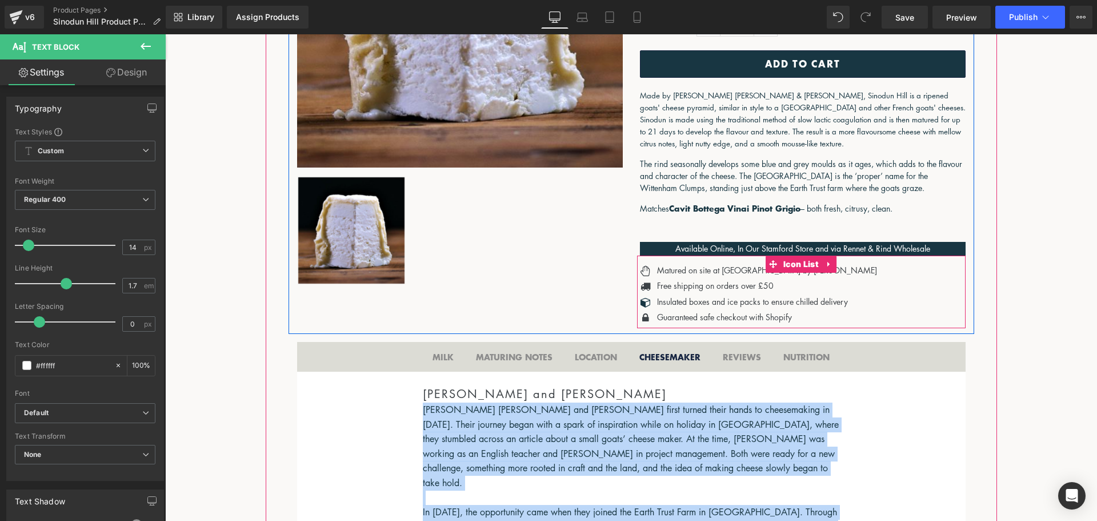
click at [826, 266] on icon at bounding box center [829, 263] width 8 height 9
click at [833, 266] on icon at bounding box center [837, 263] width 8 height 9
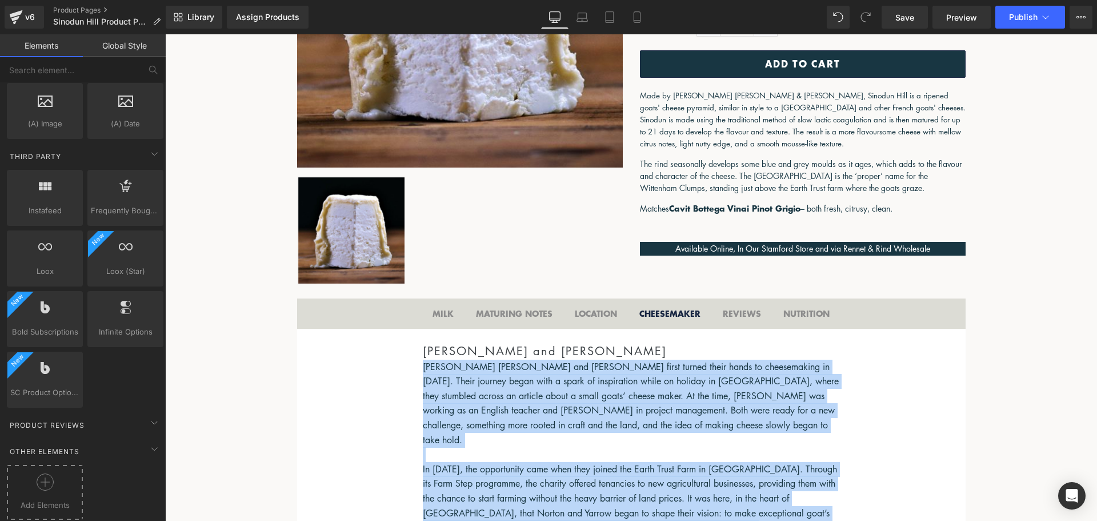
click at [45, 477] on icon at bounding box center [45, 481] width 1 height 9
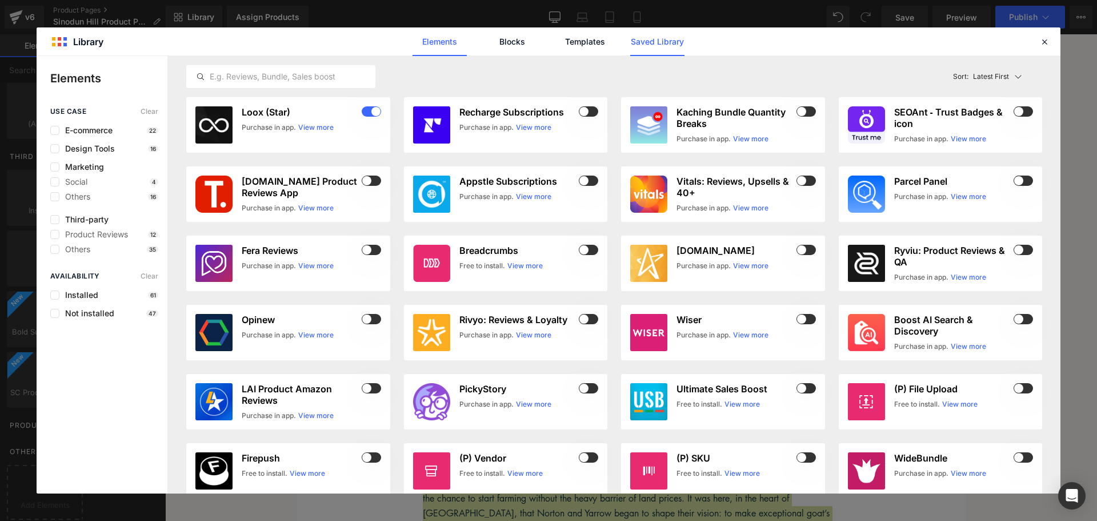
click at [655, 41] on link "Saved Library" at bounding box center [657, 41] width 54 height 29
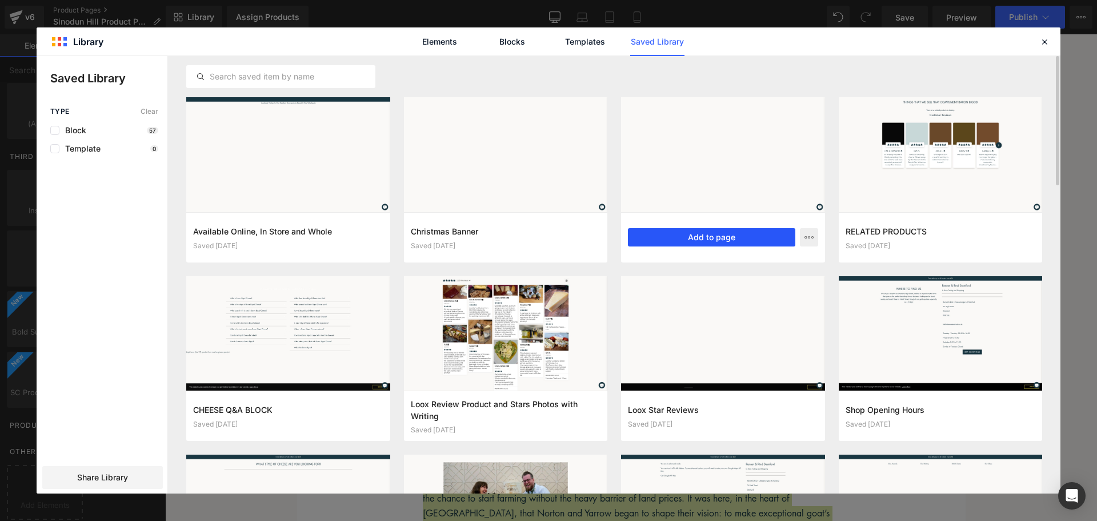
click at [746, 233] on button "Add to page" at bounding box center [711, 237] width 167 height 18
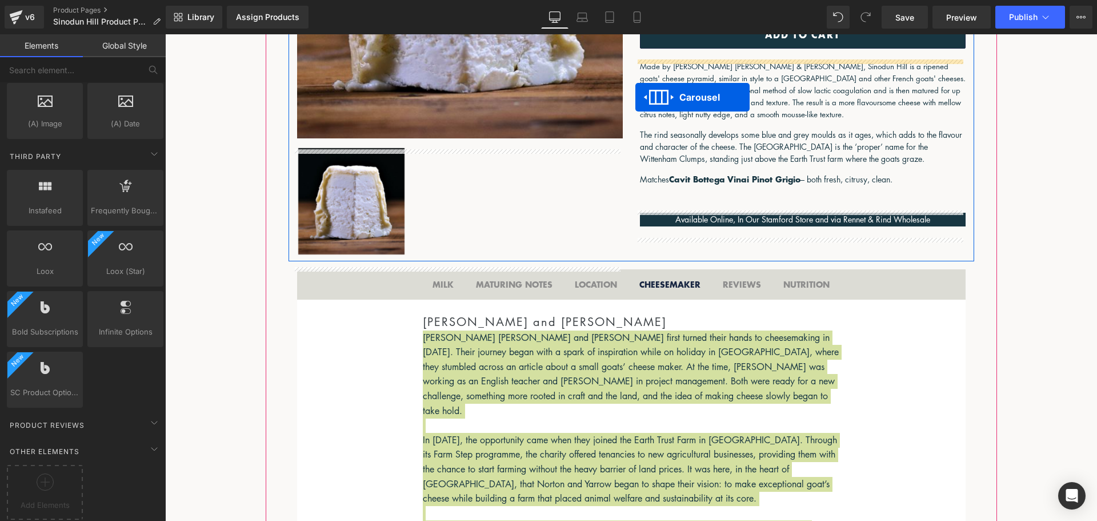
scroll to position [380, 0]
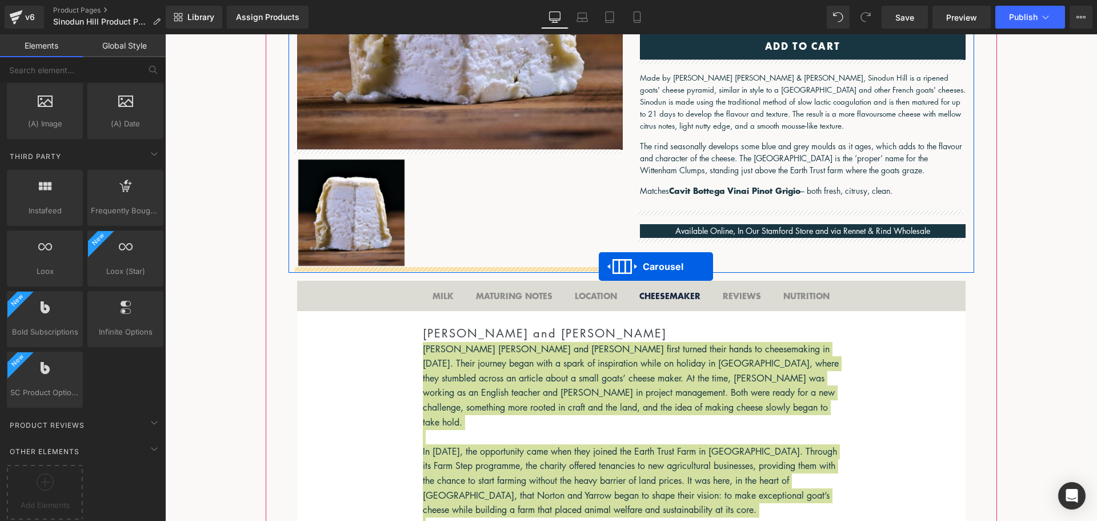
drag, startPoint x: 594, startPoint y: 329, endPoint x: 606, endPoint y: 258, distance: 72.4
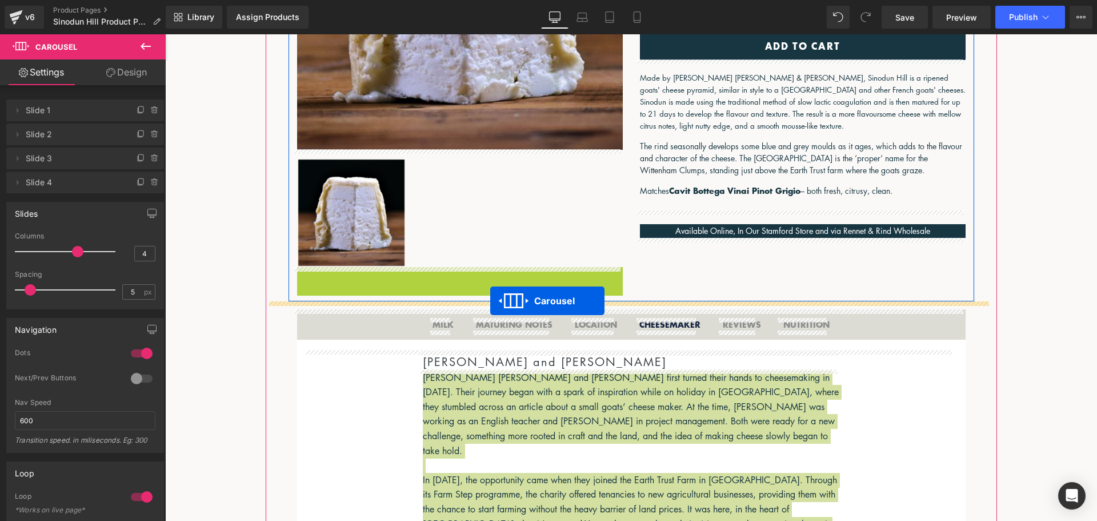
drag, startPoint x: 424, startPoint y: 272, endPoint x: 491, endPoint y: 301, distance: 72.7
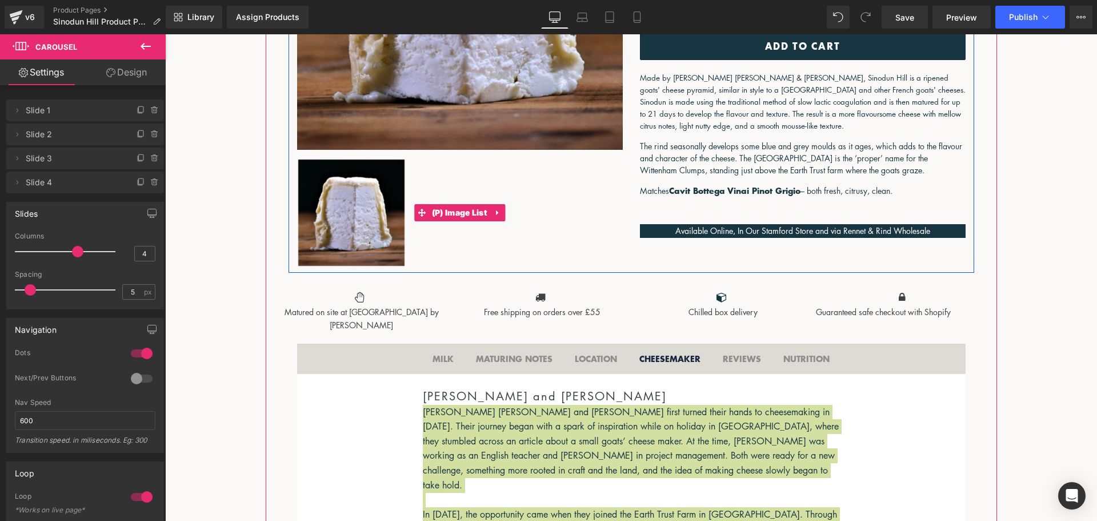
drag, startPoint x: 442, startPoint y: 211, endPoint x: 377, endPoint y: 220, distance: 65.7
click at [442, 211] on span "(P) Image List" at bounding box center [459, 212] width 61 height 17
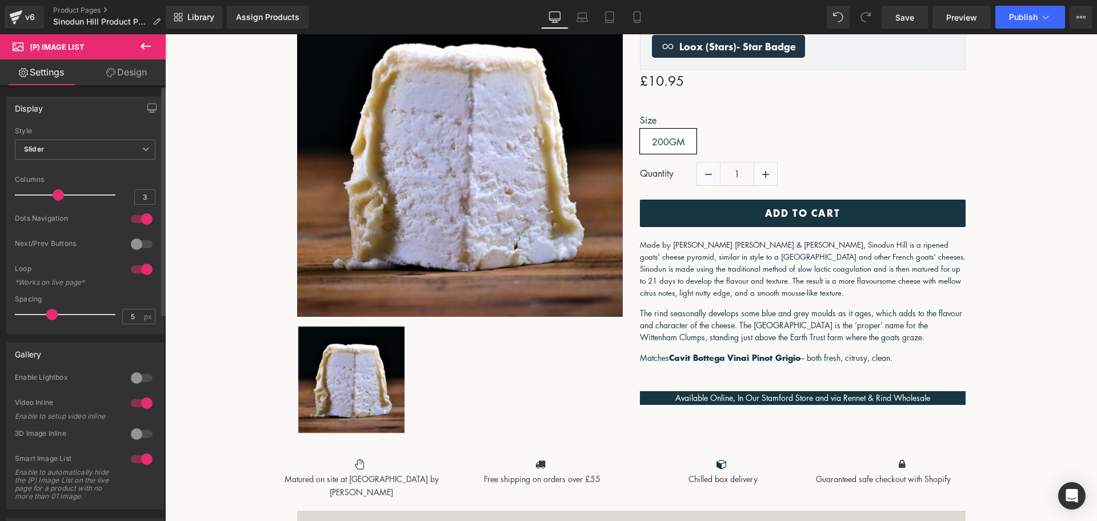
scroll to position [208, 0]
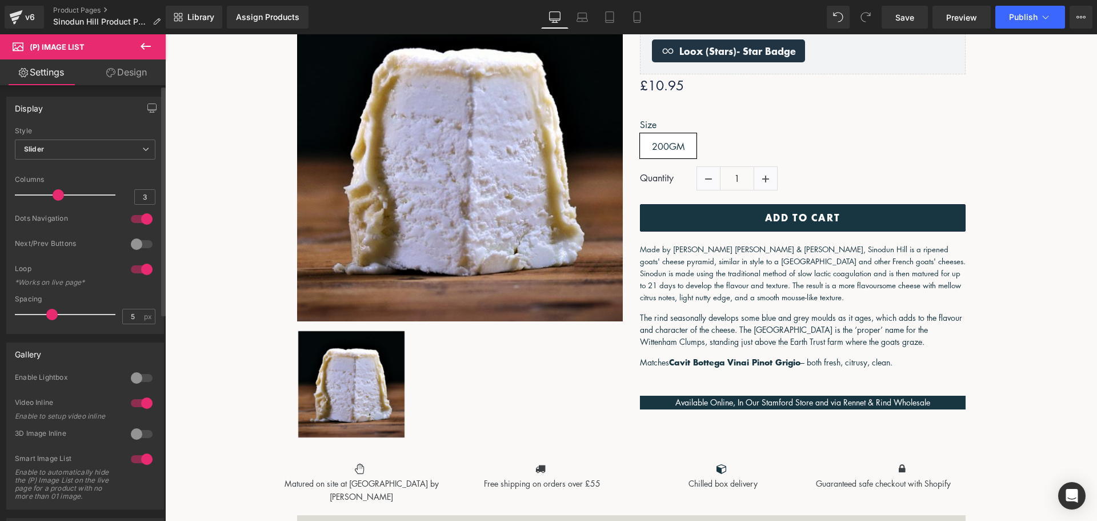
click at [128, 377] on div at bounding box center [141, 378] width 27 height 18
click at [138, 376] on div at bounding box center [141, 378] width 27 height 18
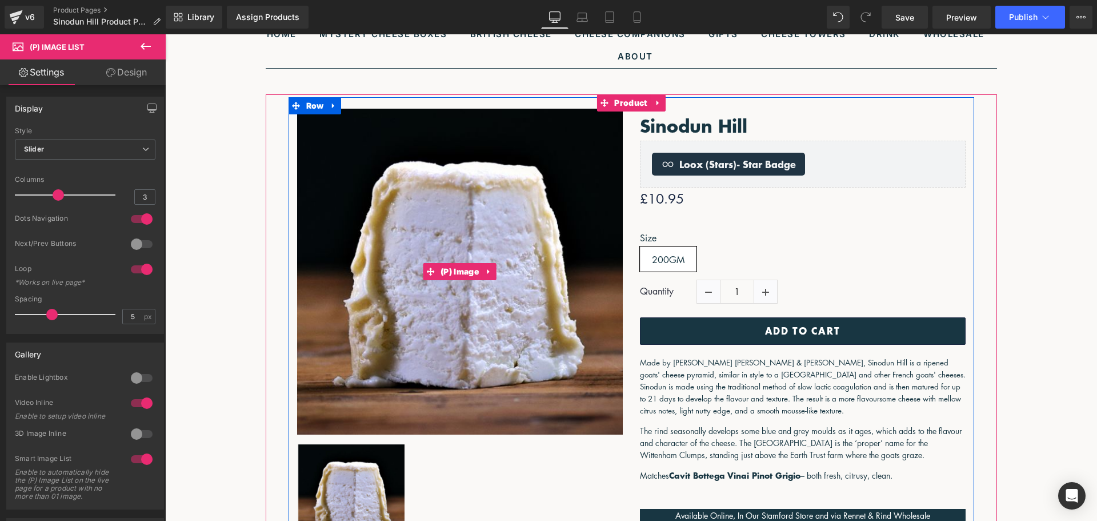
scroll to position [94, 0]
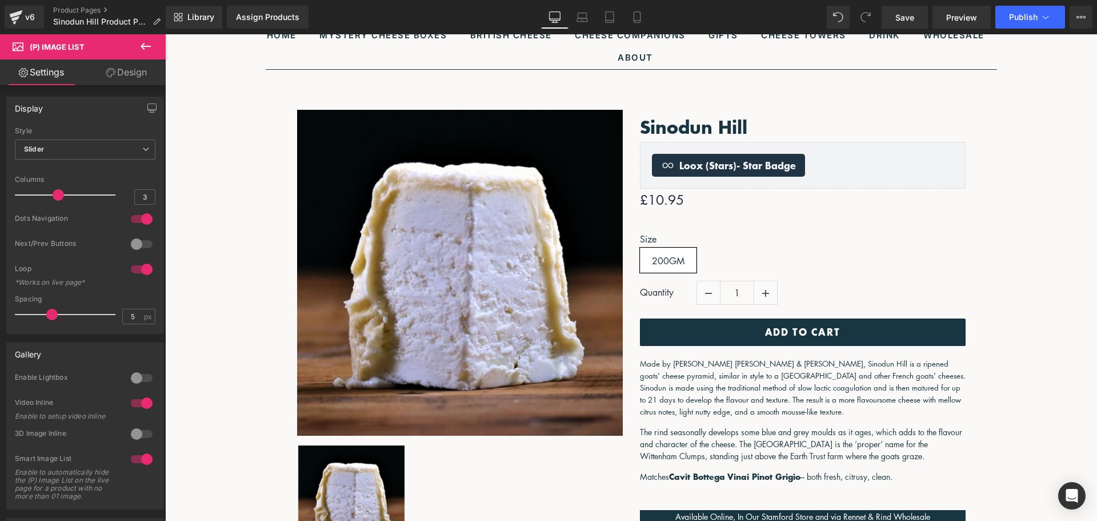
click at [141, 45] on icon at bounding box center [146, 46] width 14 height 14
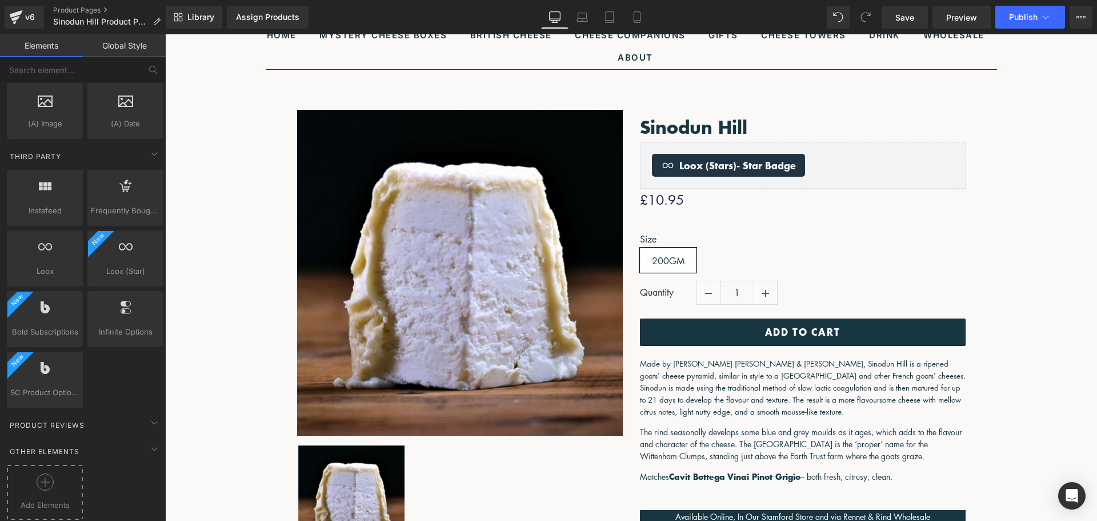
click at [47, 476] on icon at bounding box center [45, 481] width 17 height 17
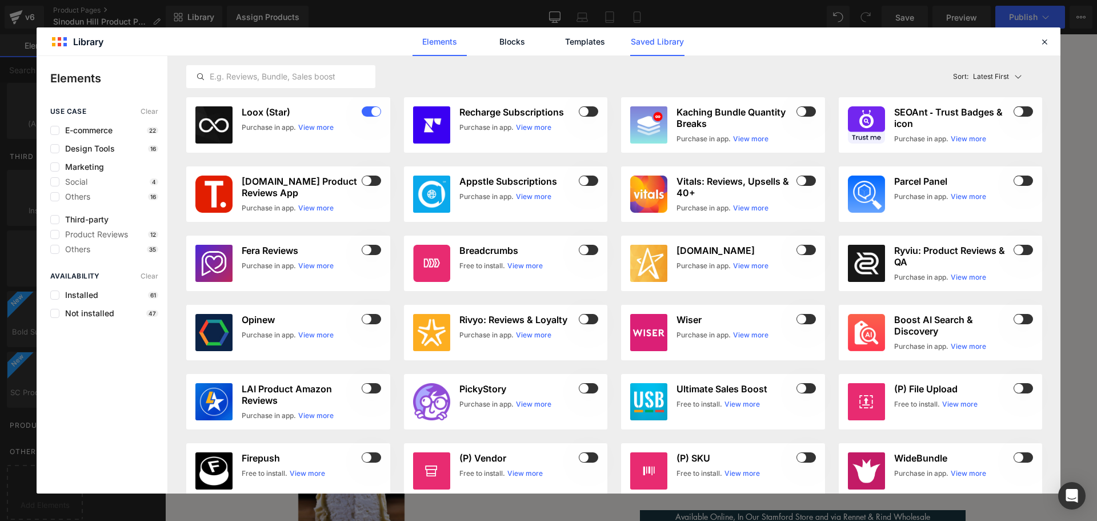
click at [664, 38] on link "Saved Library" at bounding box center [657, 41] width 54 height 29
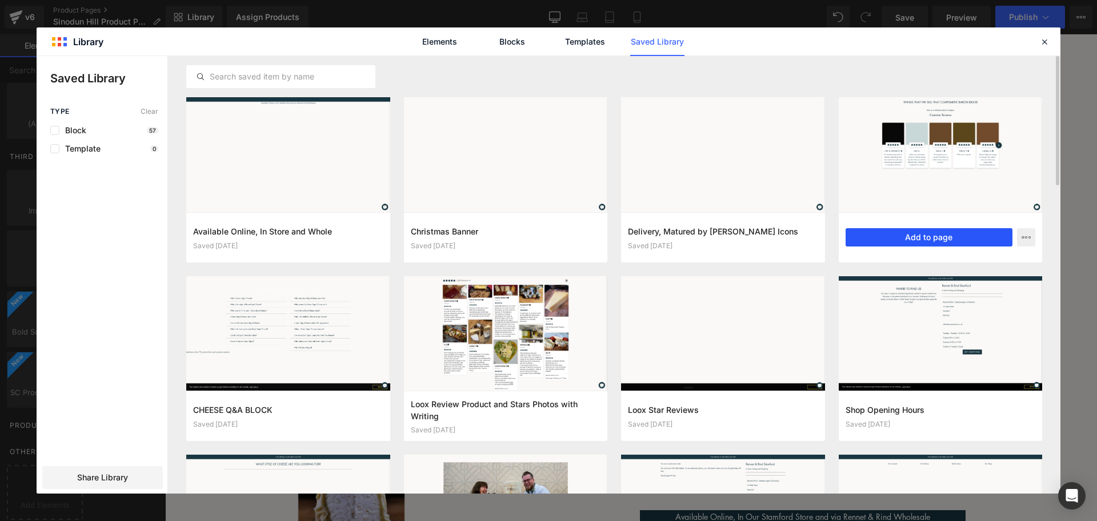
click at [929, 235] on button "Add to page" at bounding box center [929, 237] width 167 height 18
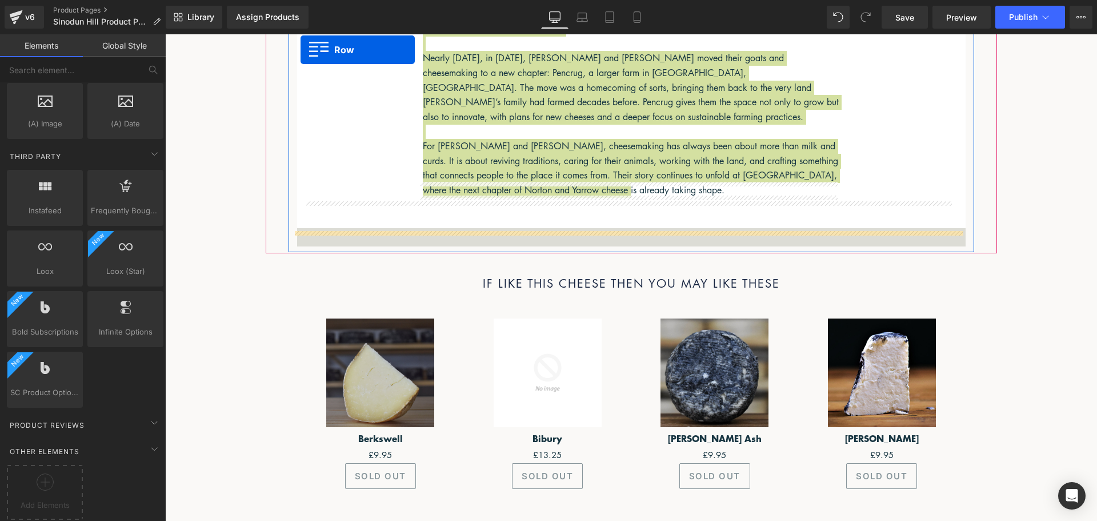
scroll to position [1014, 0]
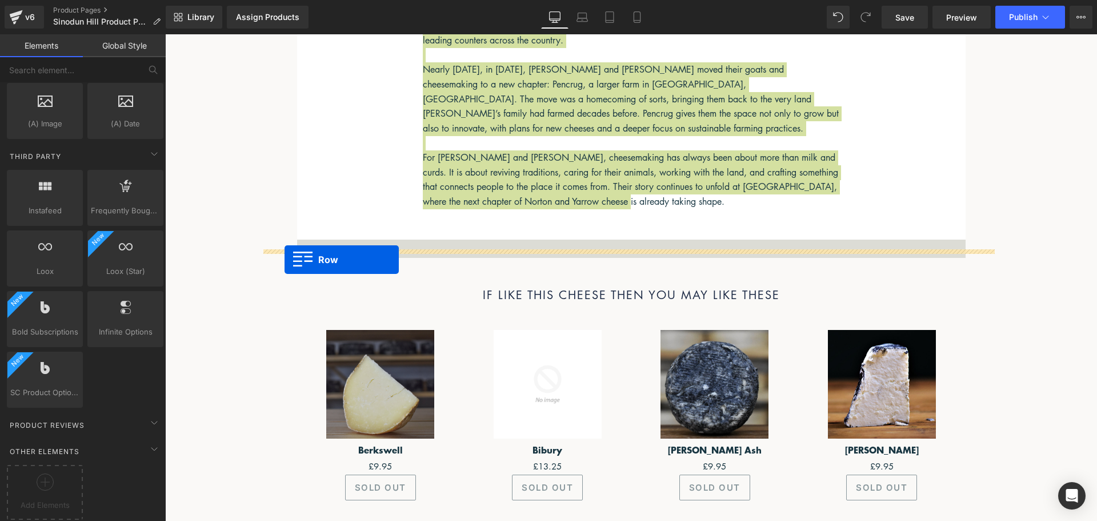
drag, startPoint x: 290, startPoint y: 273, endPoint x: 285, endPoint y: 259, distance: 14.9
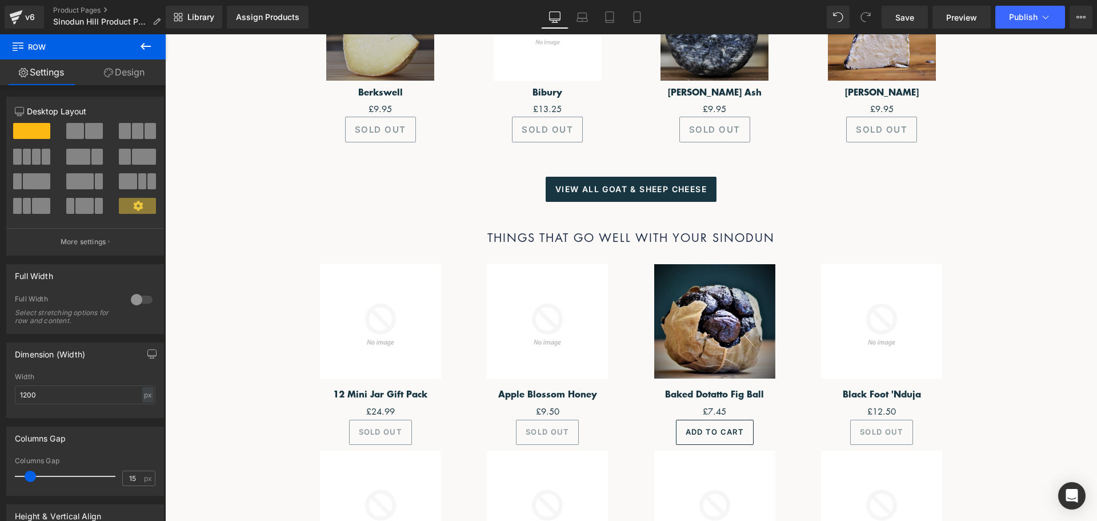
scroll to position [1643, 0]
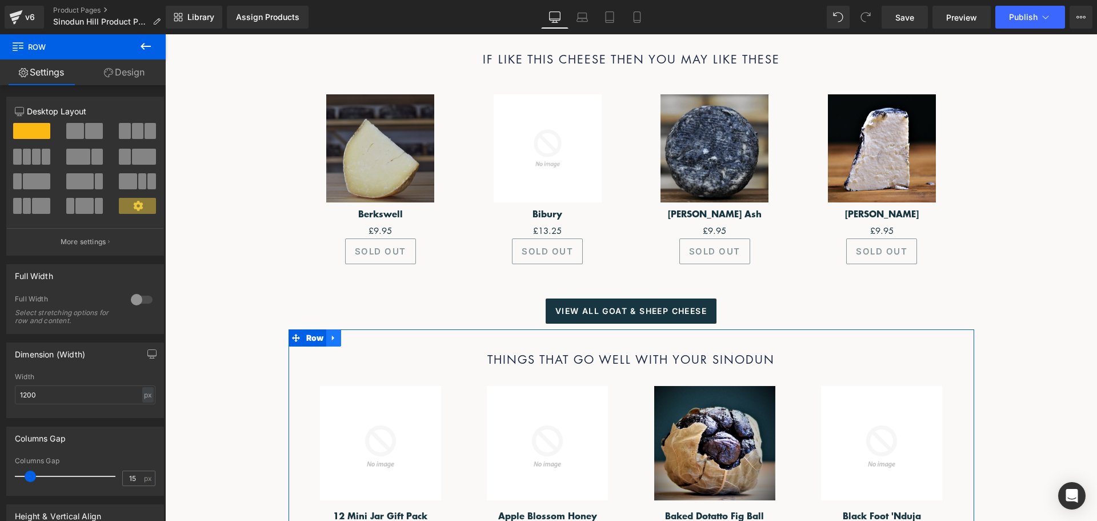
click at [332, 334] on icon at bounding box center [334, 338] width 8 height 9
click at [360, 334] on icon at bounding box center [364, 338] width 8 height 8
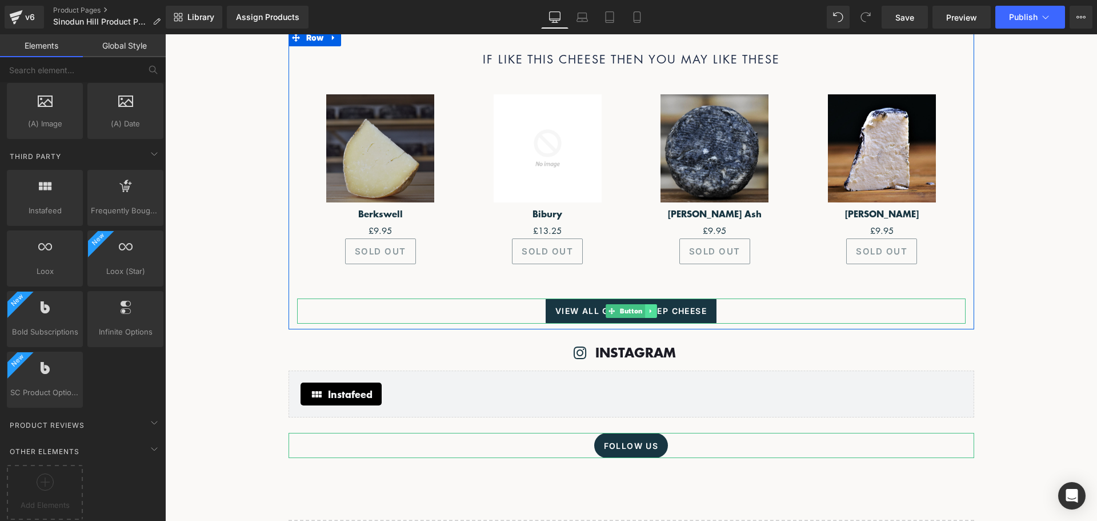
click at [649, 309] on icon at bounding box center [650, 311] width 2 height 4
click at [654, 308] on icon at bounding box center [657, 311] width 6 height 6
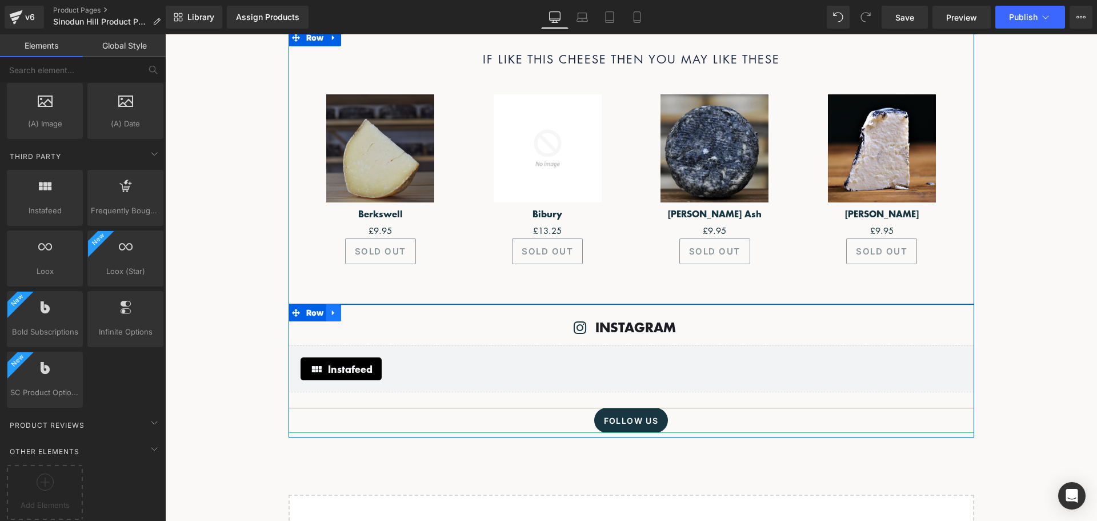
click at [332, 310] on icon at bounding box center [333, 312] width 2 height 5
click at [360, 309] on icon at bounding box center [364, 313] width 8 height 8
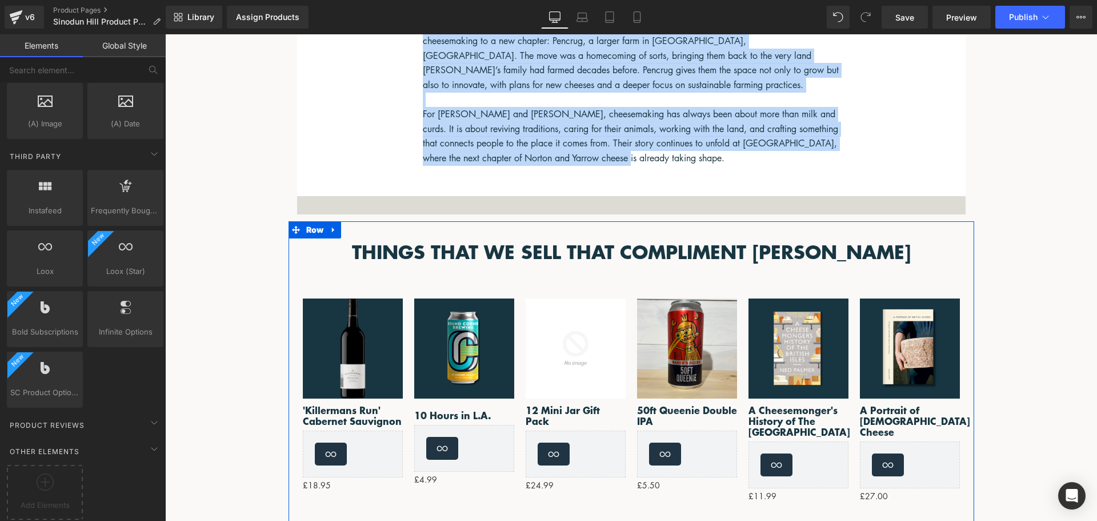
scroll to position [1014, 0]
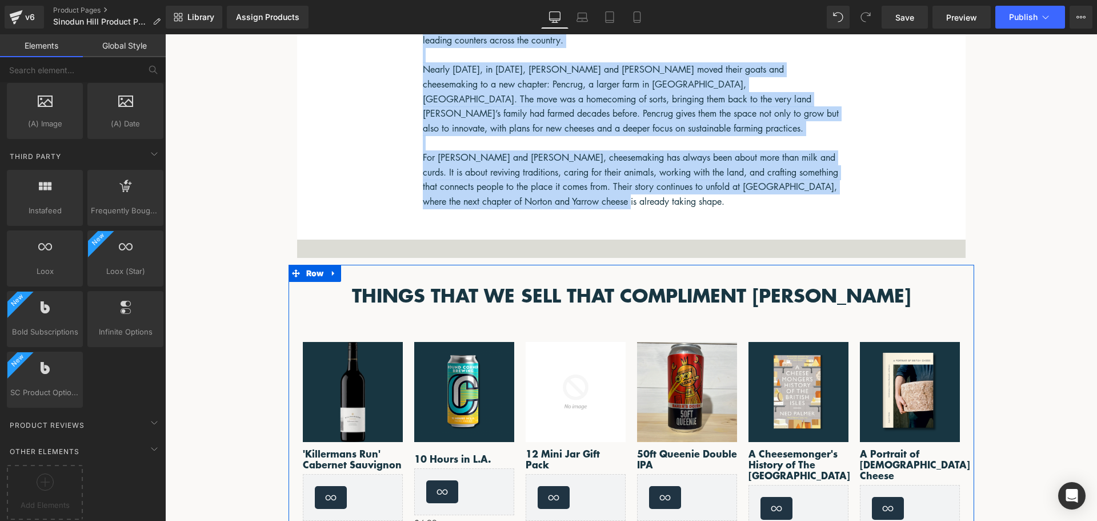
click at [815, 286] on h2 "THINGS THAT WE SELL THAT COMPLIMENT [PERSON_NAME]" at bounding box center [631, 296] width 669 height 24
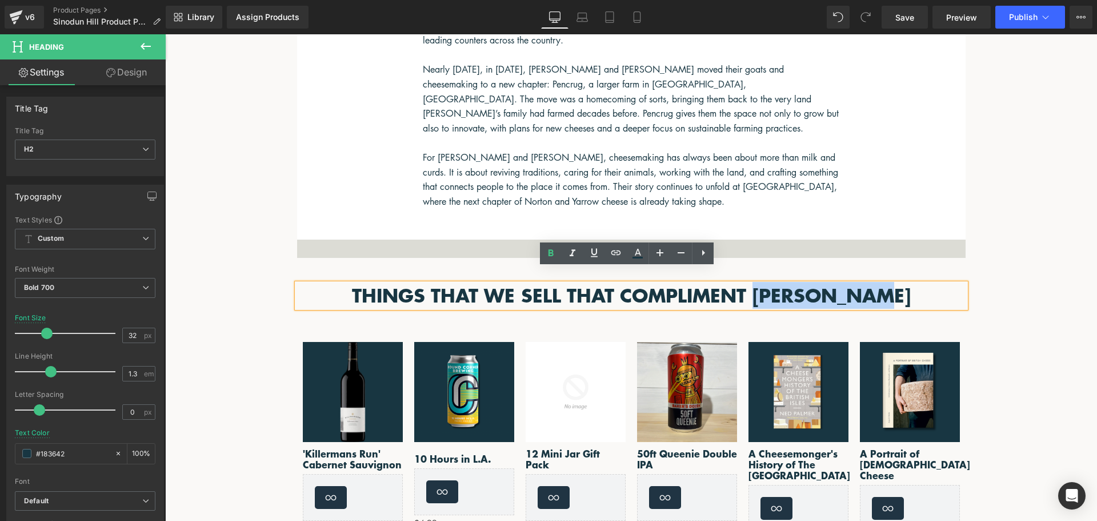
drag, startPoint x: 903, startPoint y: 277, endPoint x: 757, endPoint y: 276, distance: 145.2
click at [757, 284] on h2 "THINGS THAT WE SELL THAT COMPLIMENT [PERSON_NAME]" at bounding box center [631, 296] width 669 height 24
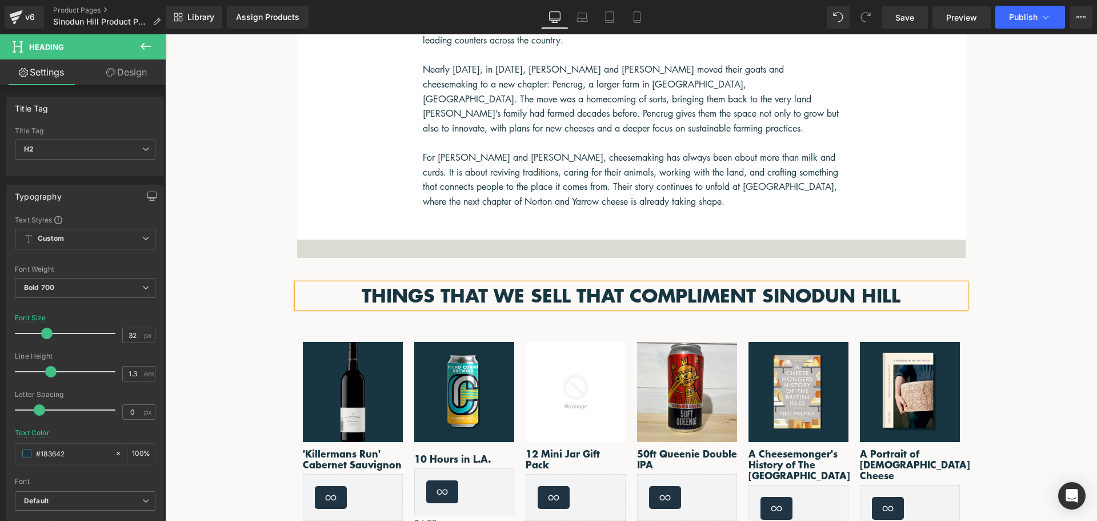
click at [697, 285] on h2 "THINGS THAT WE SELL THAT COMPLIMENT SINODUN HILL" at bounding box center [631, 296] width 669 height 24
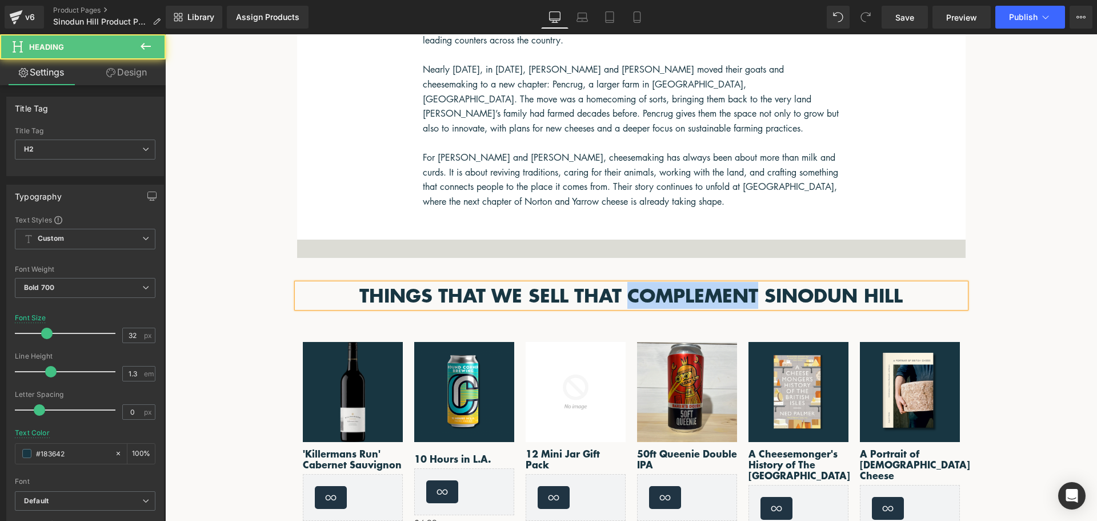
drag, startPoint x: 756, startPoint y: 278, endPoint x: 626, endPoint y: 284, distance: 129.9
click at [626, 285] on h2 "THINGS THAT WE SELL THAT COMPLEMENT SINODUN HILL" at bounding box center [631, 296] width 669 height 24
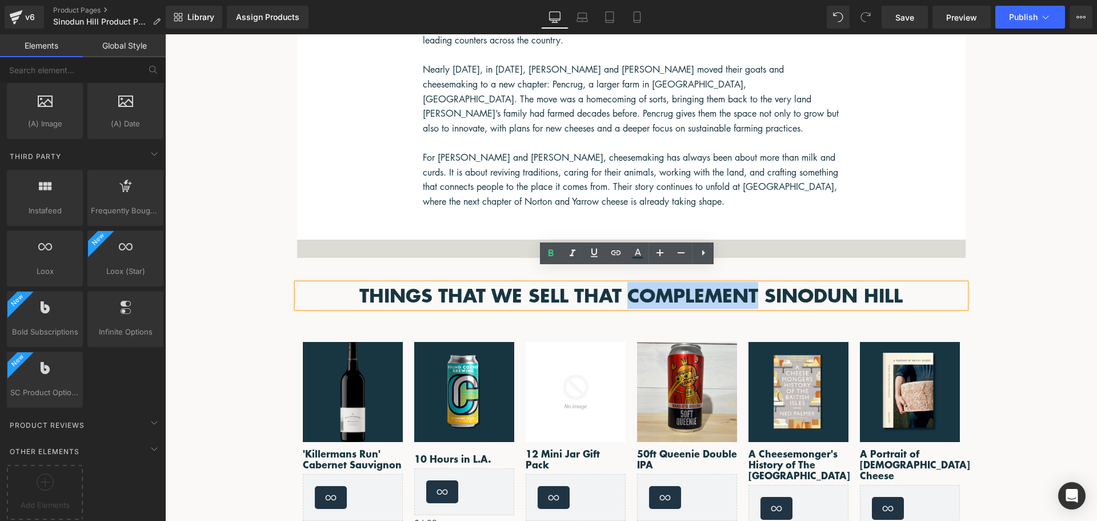
click at [995, 261] on main "(P) Image ‹ › (P) Image List [GEOGRAPHIC_DATA] (P) Title Loox (Stars)" at bounding box center [632, 155] width 766 height 1961
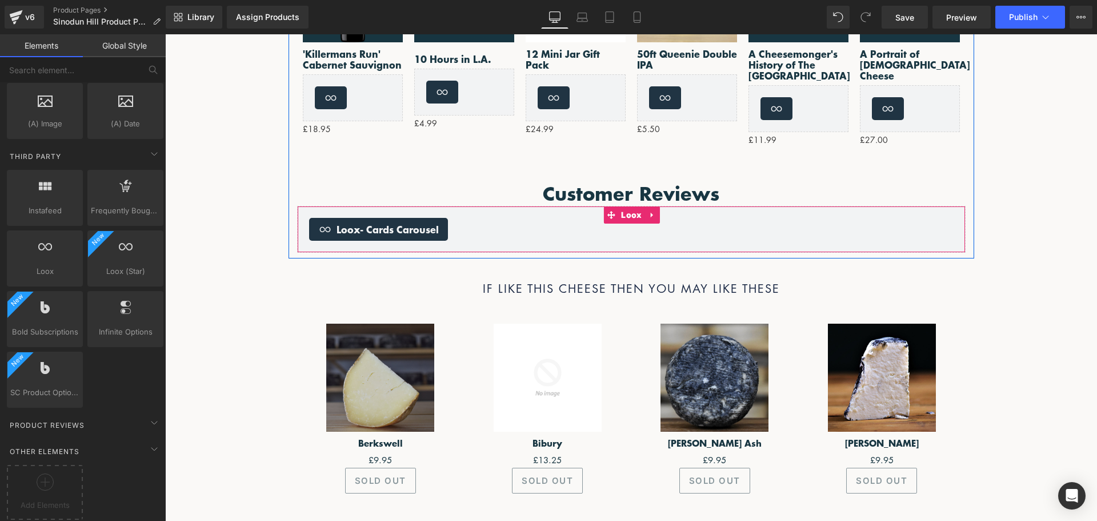
scroll to position [1414, 0]
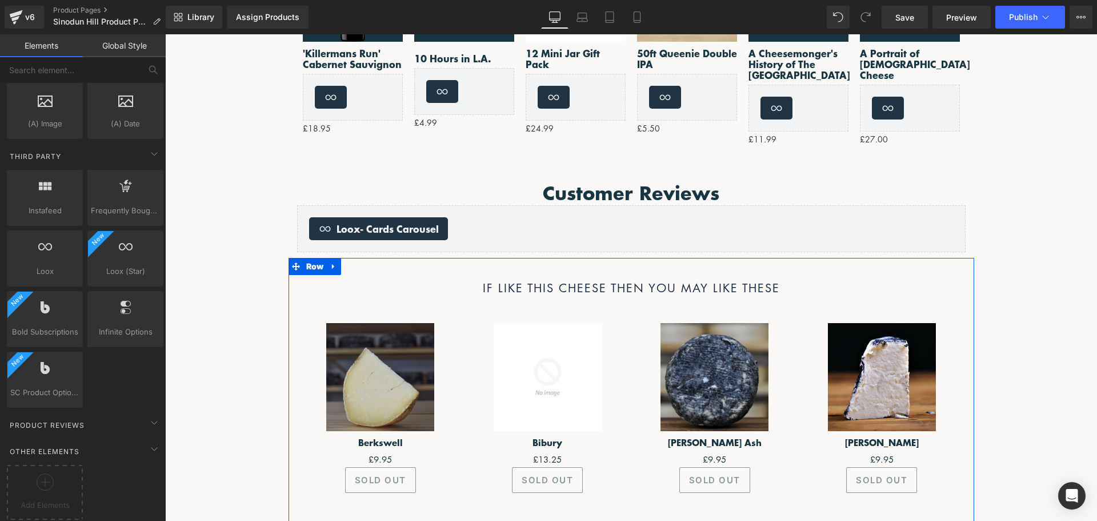
click at [326, 258] on link at bounding box center [333, 266] width 15 height 17
click at [360, 262] on icon at bounding box center [364, 266] width 8 height 8
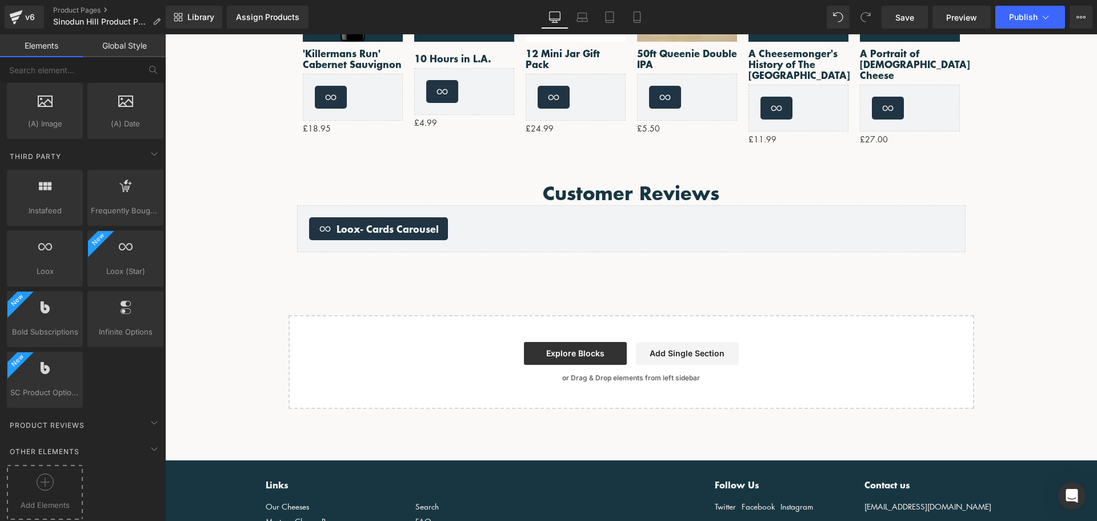
click at [44, 482] on div at bounding box center [45, 486] width 70 height 26
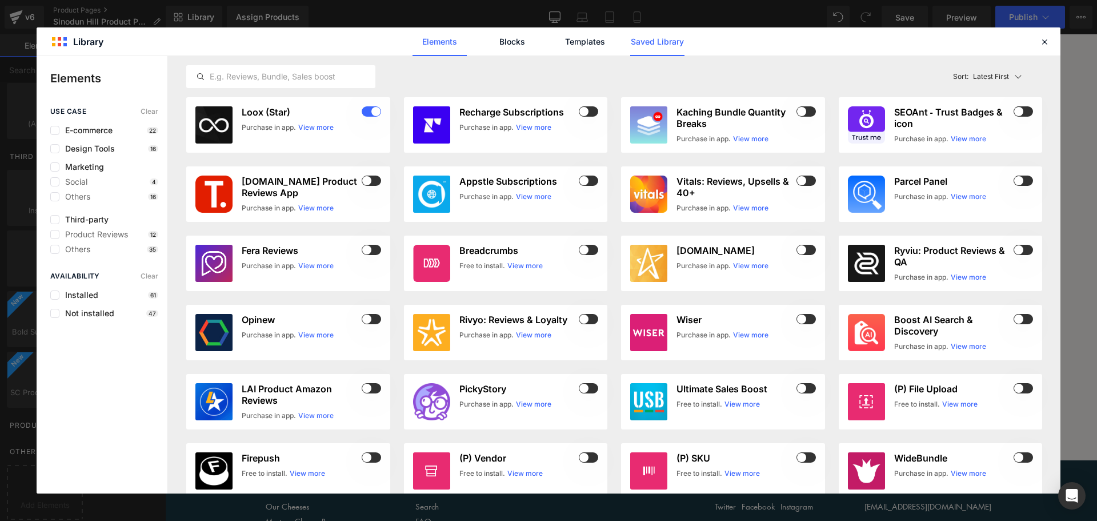
click at [655, 47] on link "Saved Library" at bounding box center [657, 41] width 54 height 29
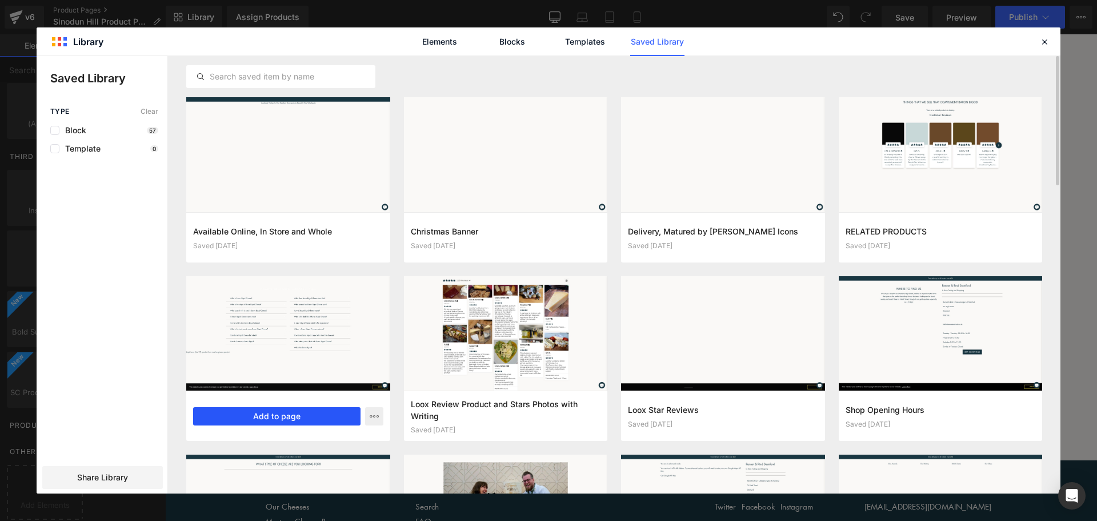
click at [293, 413] on button "Add to page" at bounding box center [276, 416] width 167 height 18
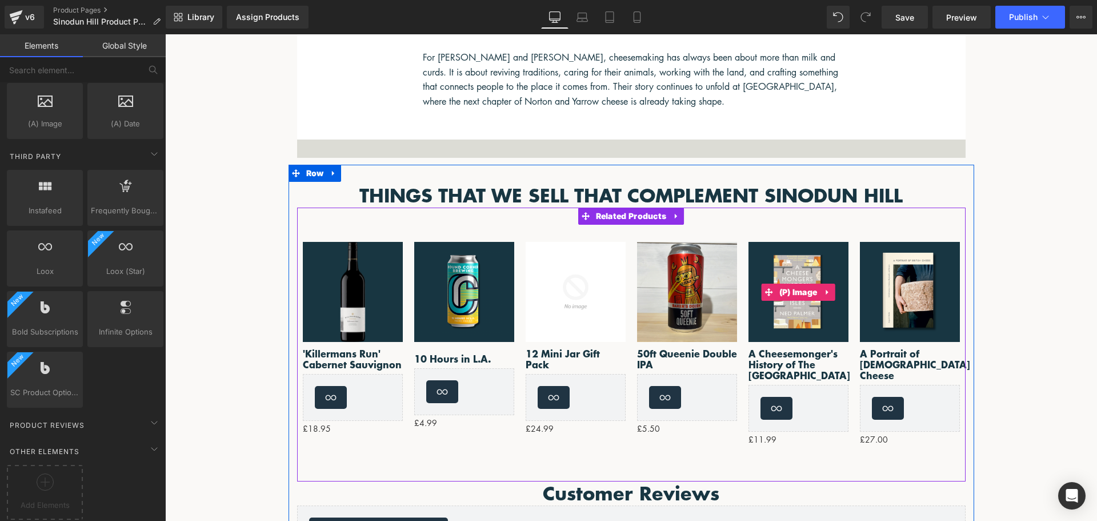
scroll to position [1107, 0]
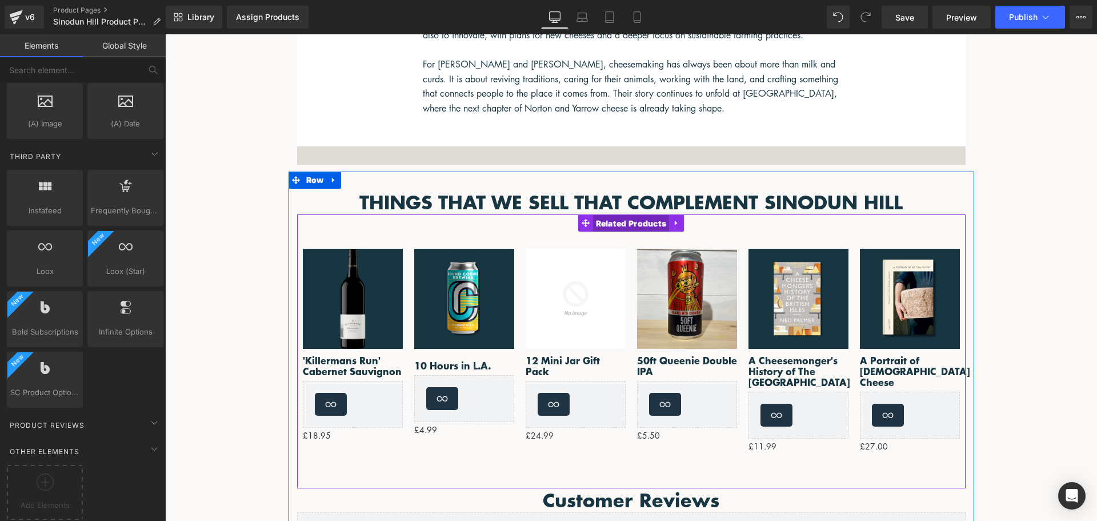
click at [637, 215] on span "Related Products" at bounding box center [631, 223] width 77 height 17
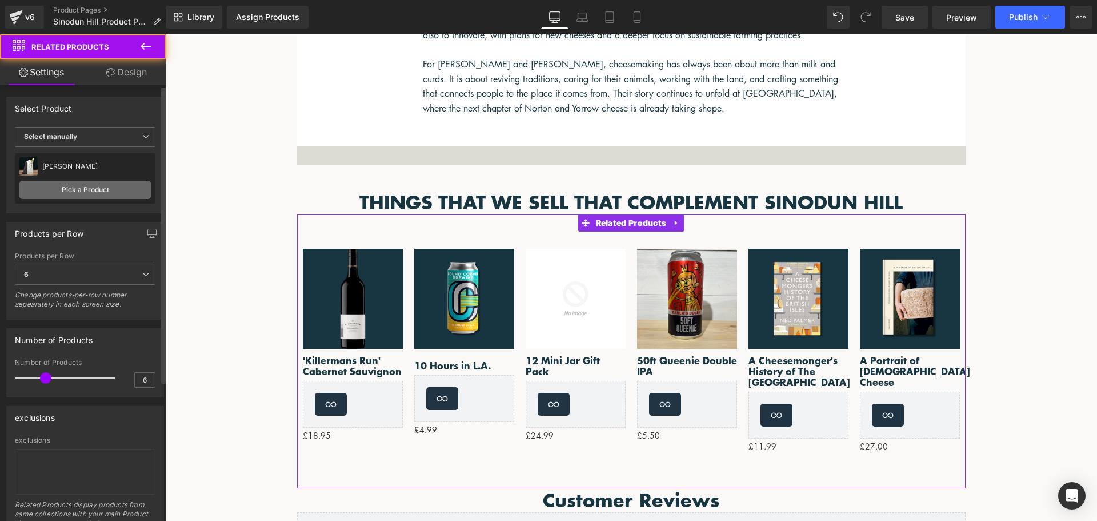
click at [69, 195] on link "Pick a Product" at bounding box center [84, 190] width 131 height 18
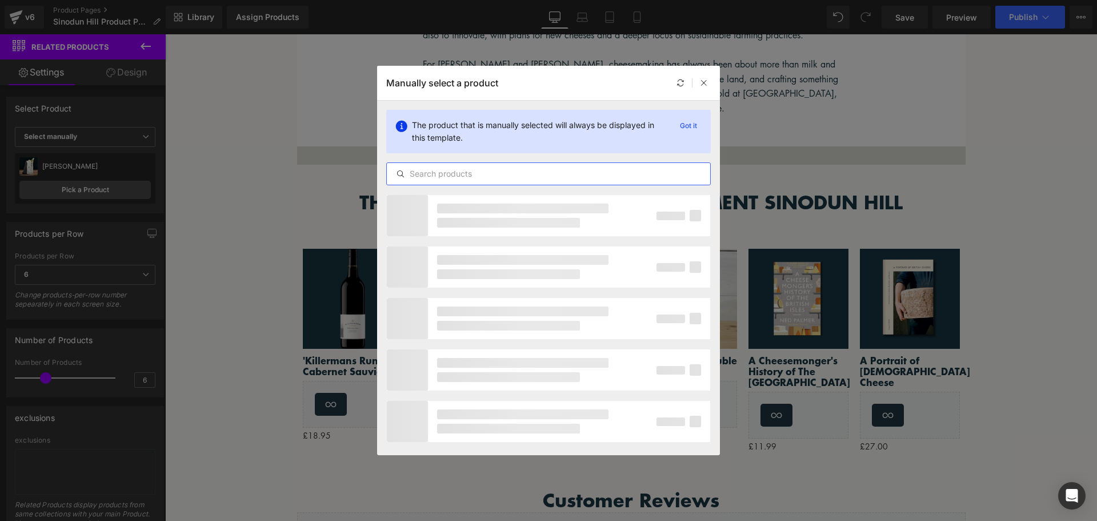
click at [521, 178] on input "text" at bounding box center [549, 174] width 324 height 14
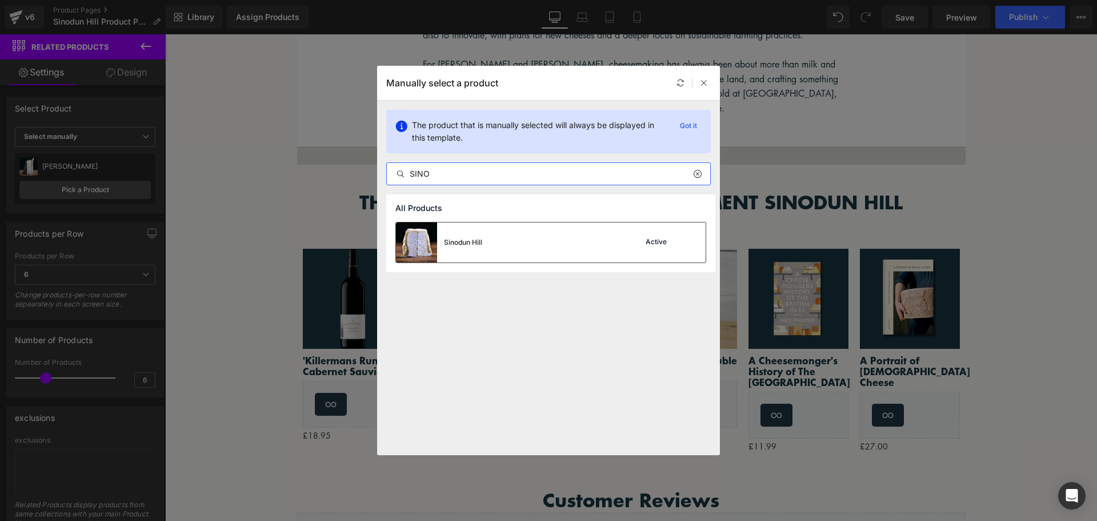
type input "SINO"
click at [536, 237] on div "Sinodun Hill Active" at bounding box center [551, 242] width 310 height 40
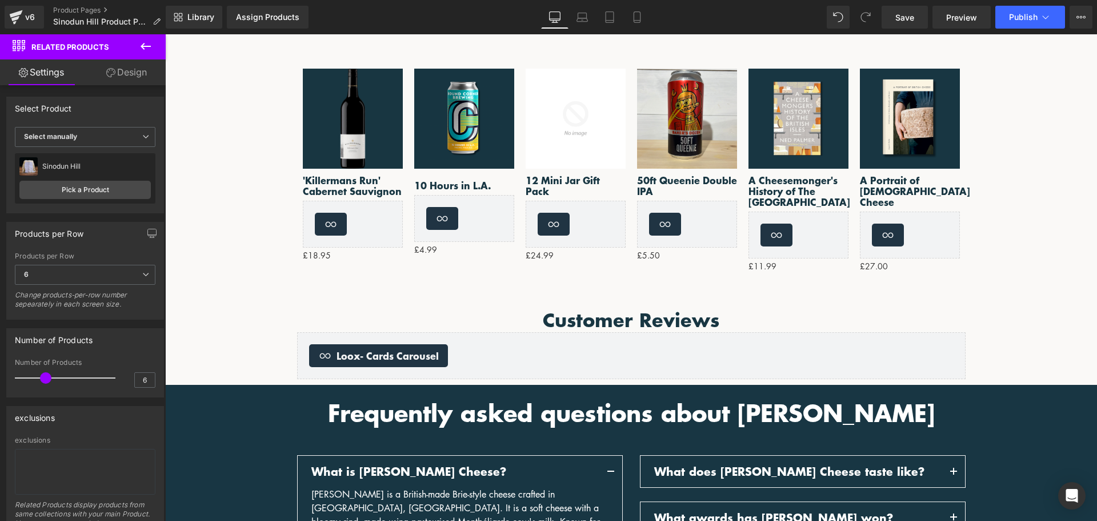
scroll to position [1450, 0]
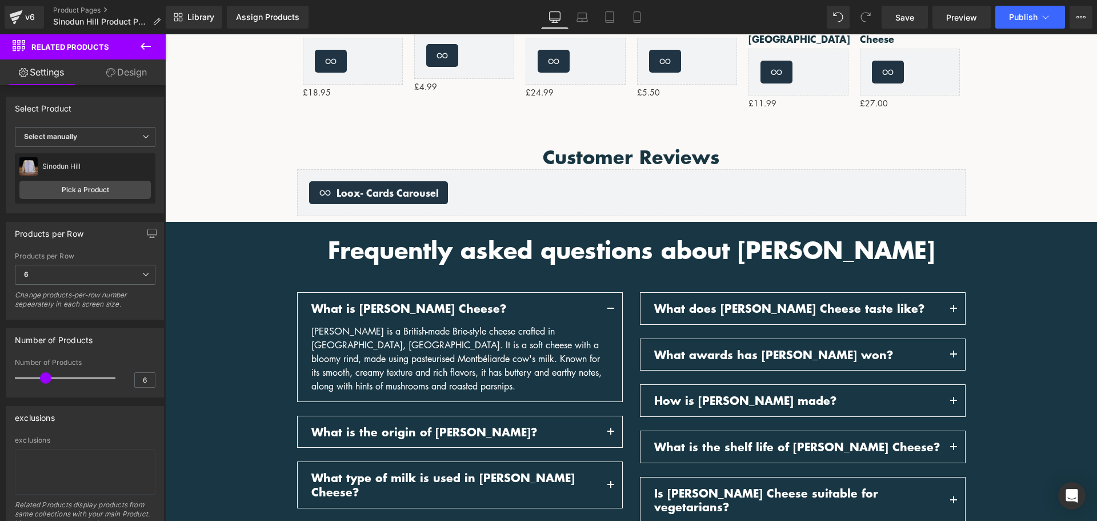
click at [848, 239] on span "Frequently asked questions about [PERSON_NAME]" at bounding box center [631, 250] width 607 height 34
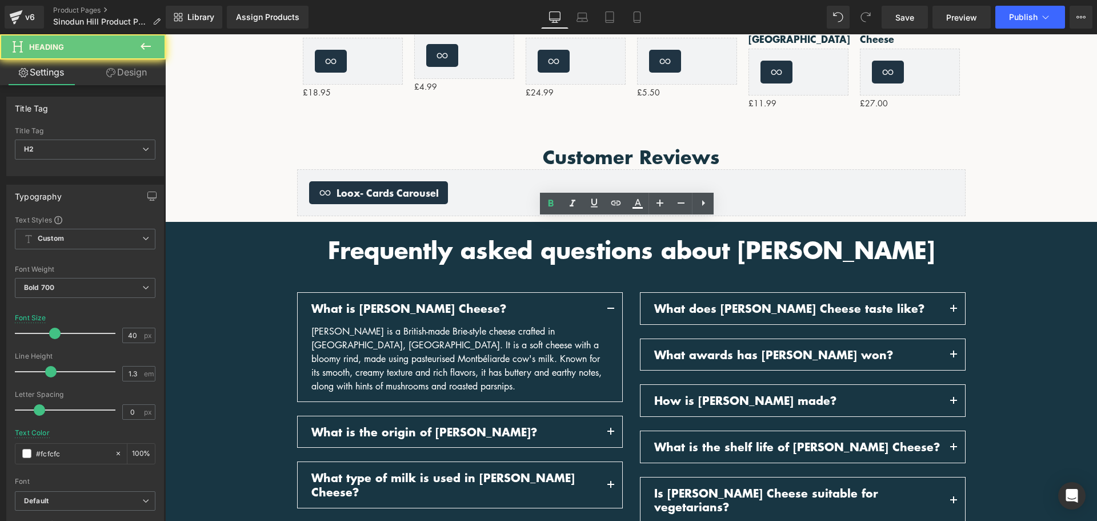
click at [888, 233] on span "Frequently asked questions about [PERSON_NAME]" at bounding box center [631, 250] width 607 height 34
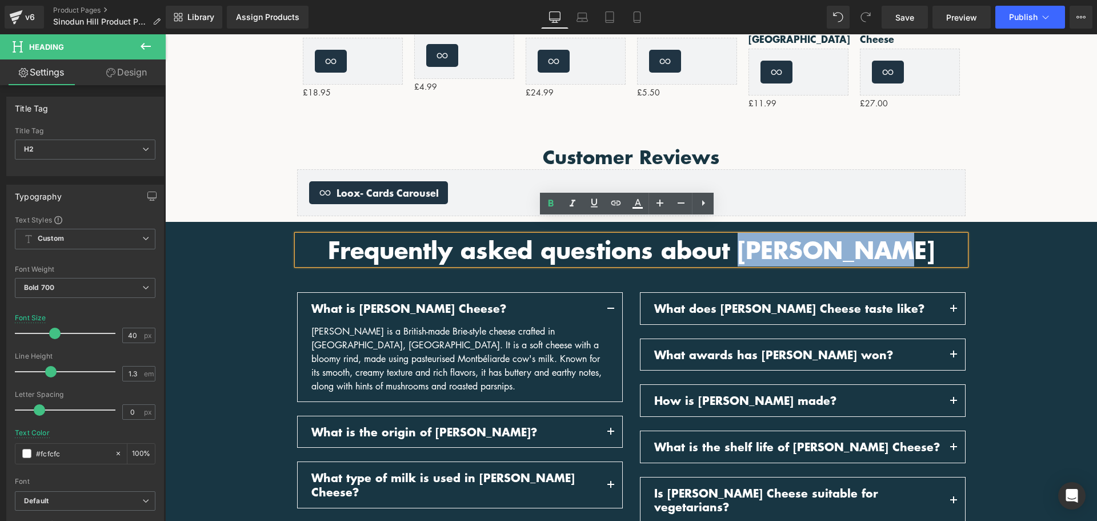
drag, startPoint x: 910, startPoint y: 235, endPoint x: 763, endPoint y: 231, distance: 146.9
click at [763, 235] on h2 "Frequently asked questions about [PERSON_NAME]" at bounding box center [631, 250] width 669 height 30
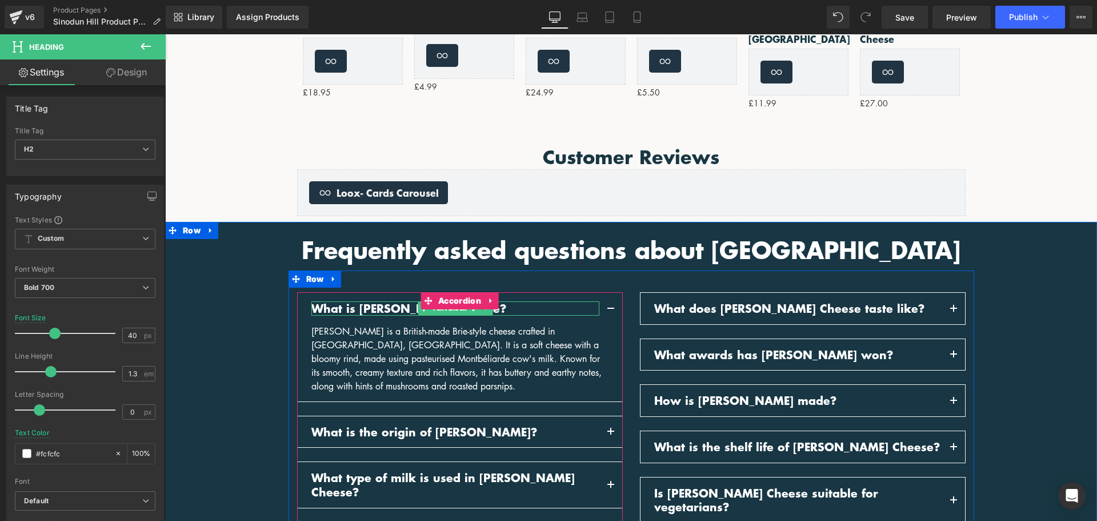
click at [360, 301] on p "What is [PERSON_NAME] Cheese?" at bounding box center [456, 308] width 288 height 14
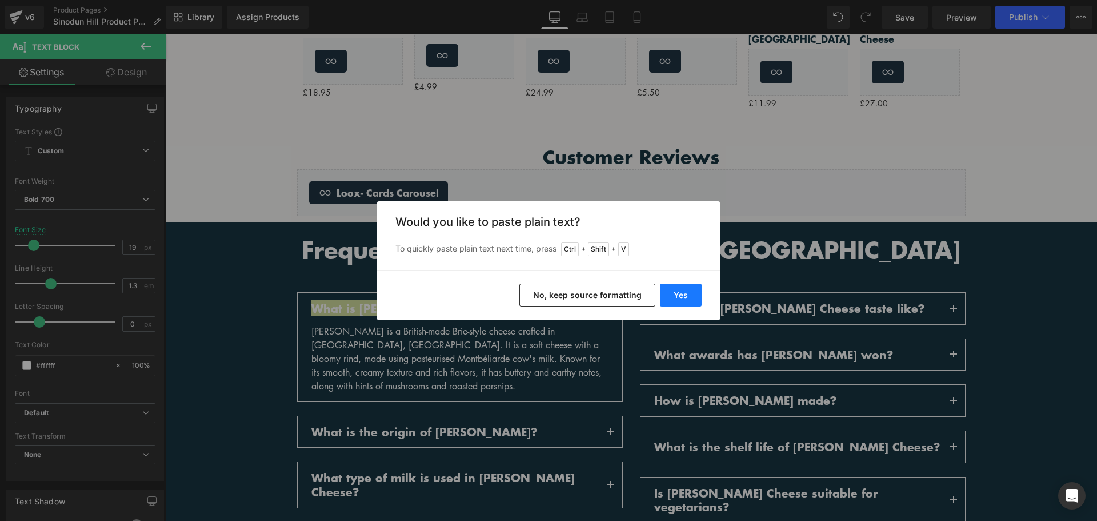
click at [678, 301] on button "Yes" at bounding box center [681, 295] width 42 height 23
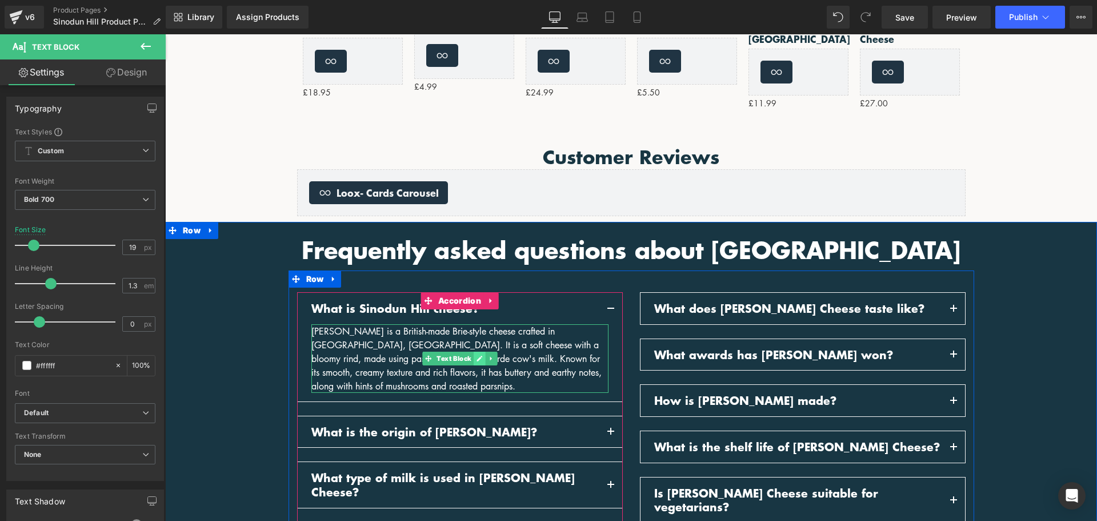
click at [477, 355] on icon at bounding box center [479, 358] width 6 height 7
click at [477, 344] on div "[PERSON_NAME] is a British-made Brie-style cheese crafted in [GEOGRAPHIC_DATA],…" at bounding box center [460, 358] width 297 height 69
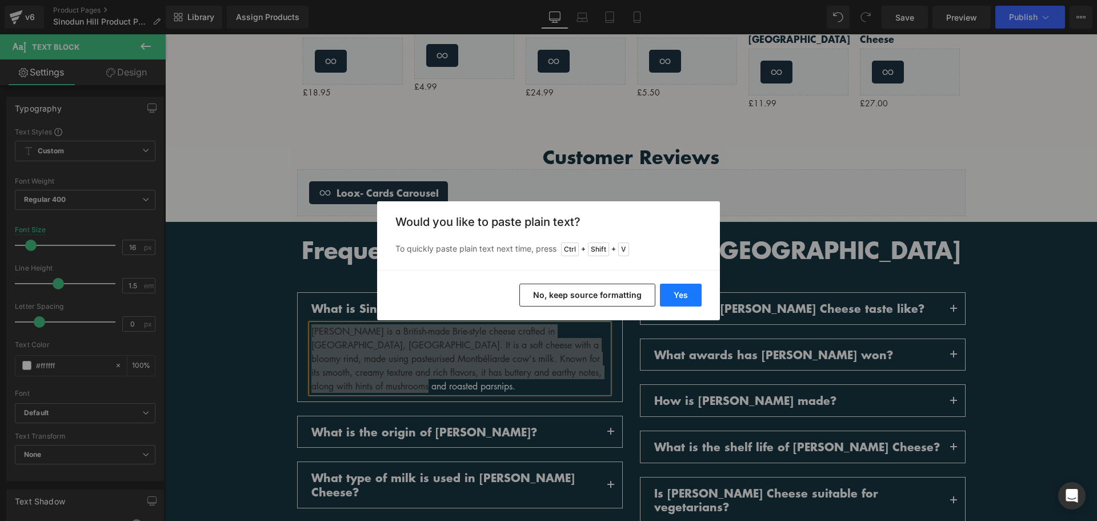
click at [677, 296] on button "Yes" at bounding box center [681, 295] width 42 height 23
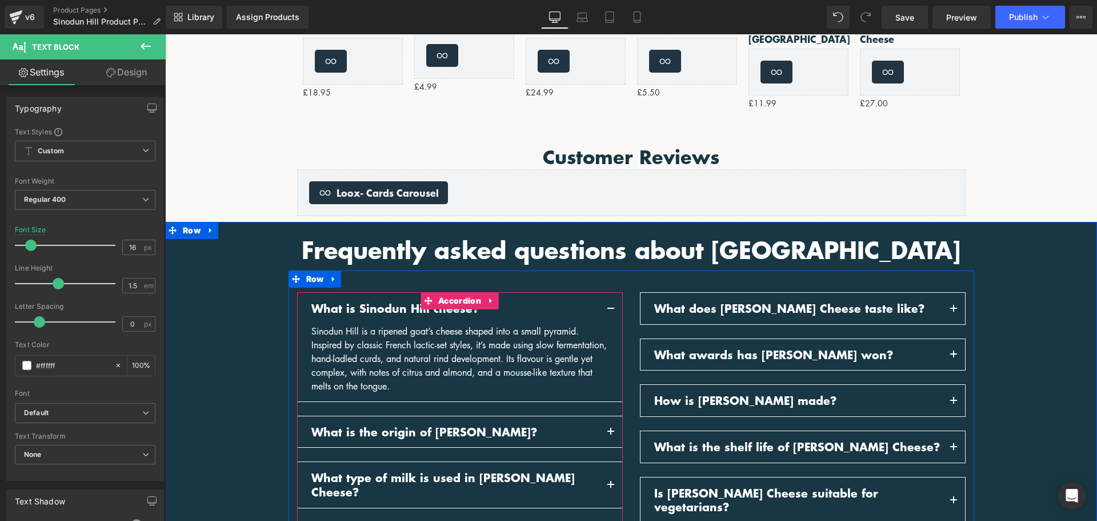
click at [482, 416] on div "What is the origin of [PERSON_NAME]? Text Block" at bounding box center [460, 431] width 325 height 31
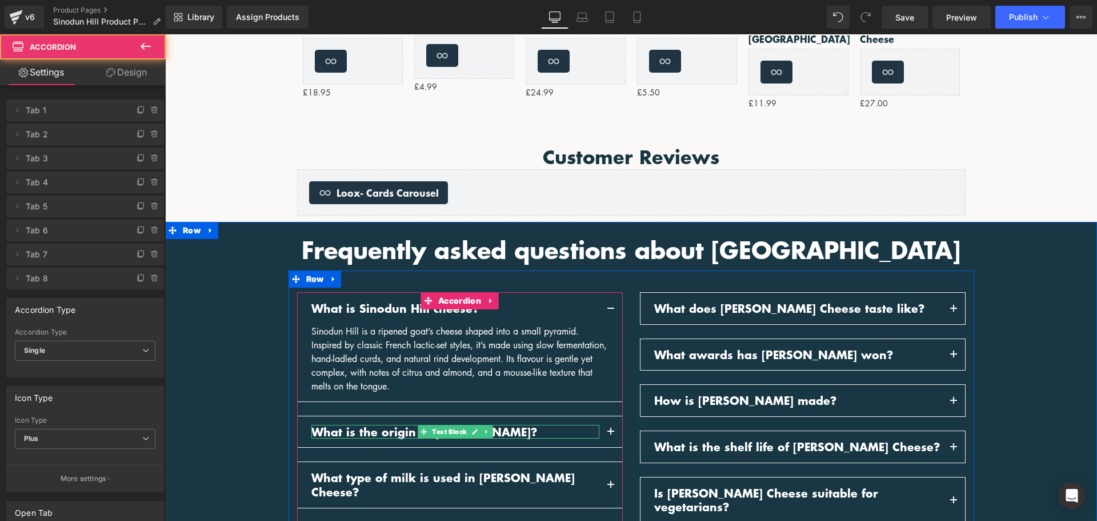
click at [494, 425] on p "What is the origin of [PERSON_NAME]?" at bounding box center [456, 432] width 288 height 14
click at [496, 425] on p "What is the origin of [PERSON_NAME]?" at bounding box center [456, 432] width 288 height 14
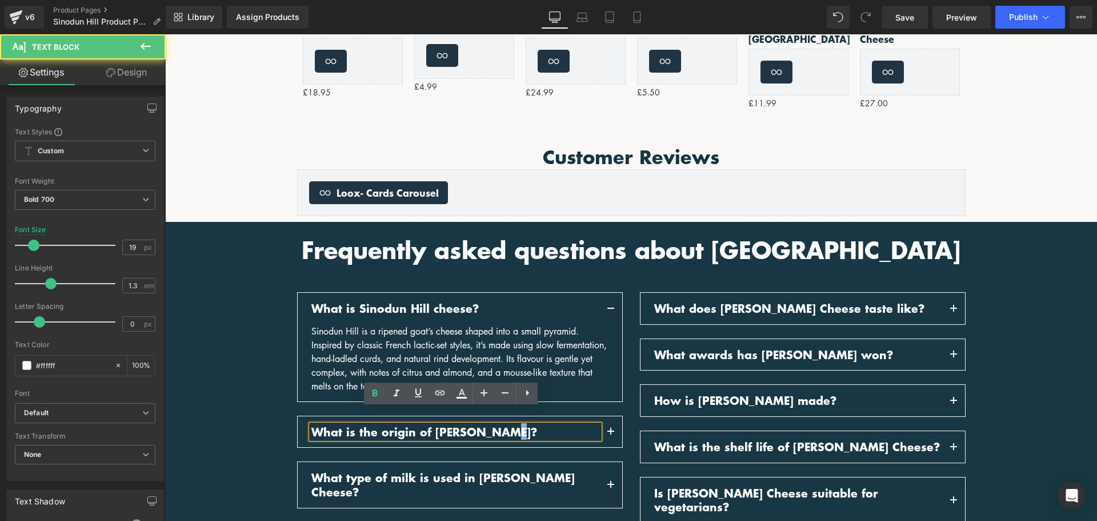
click at [496, 425] on p "What is the origin of [PERSON_NAME]?" at bounding box center [456, 432] width 288 height 14
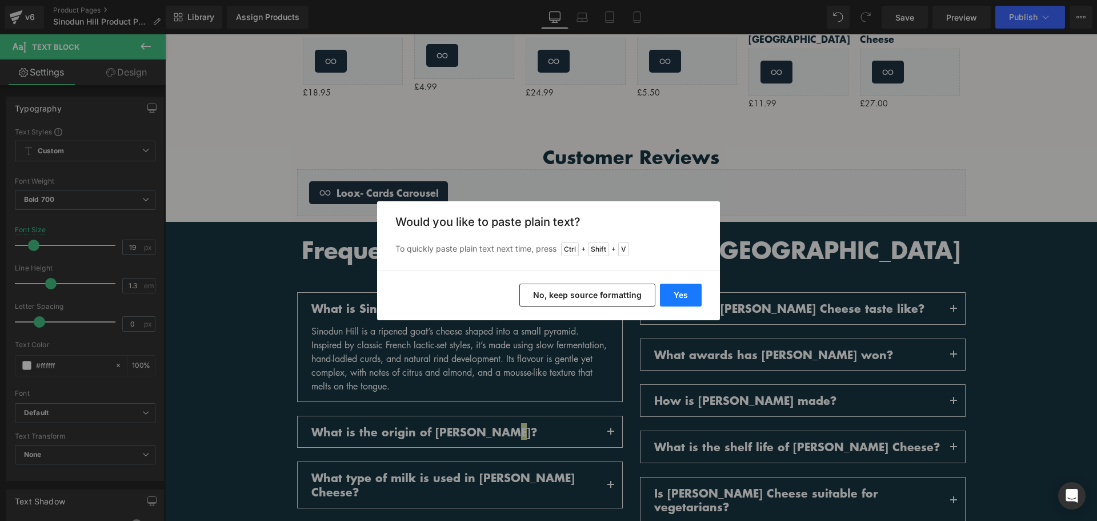
click at [685, 291] on button "Yes" at bounding box center [681, 295] width 42 height 23
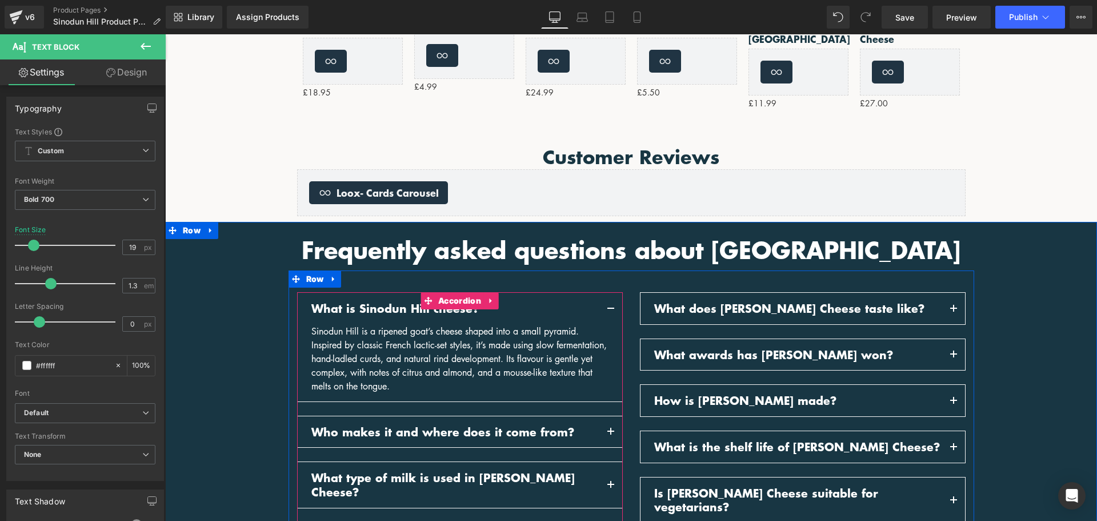
click at [608, 416] on button "button" at bounding box center [611, 431] width 23 height 31
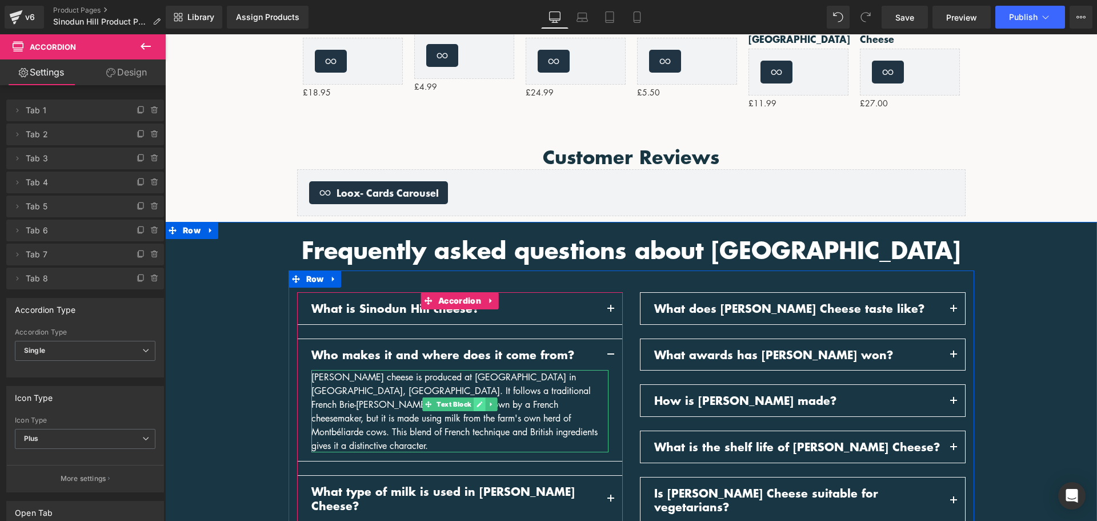
click at [474, 397] on link at bounding box center [480, 404] width 12 height 14
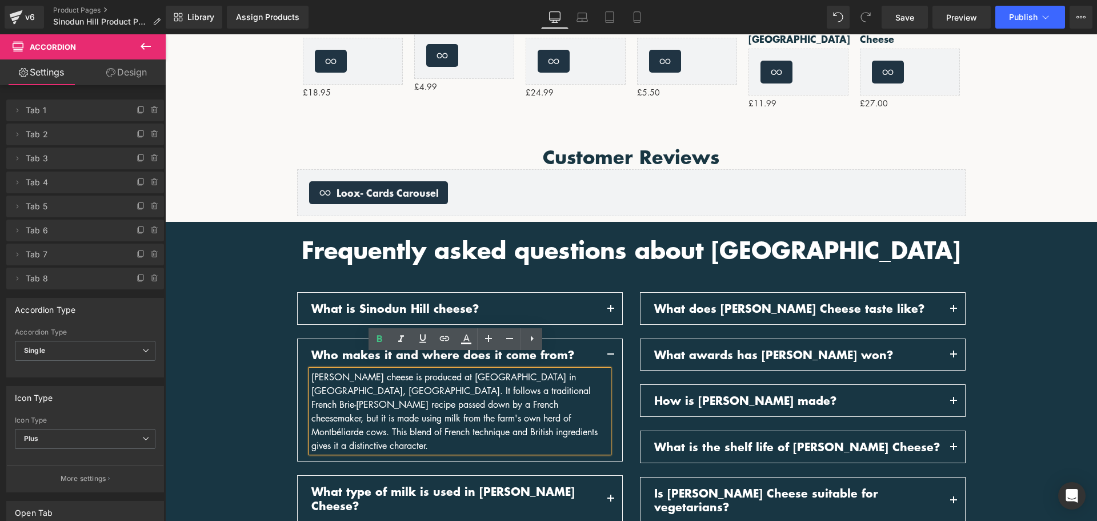
click at [469, 391] on div "[PERSON_NAME] cheese is produced at [GEOGRAPHIC_DATA] in [GEOGRAPHIC_DATA], [GE…" at bounding box center [460, 411] width 297 height 82
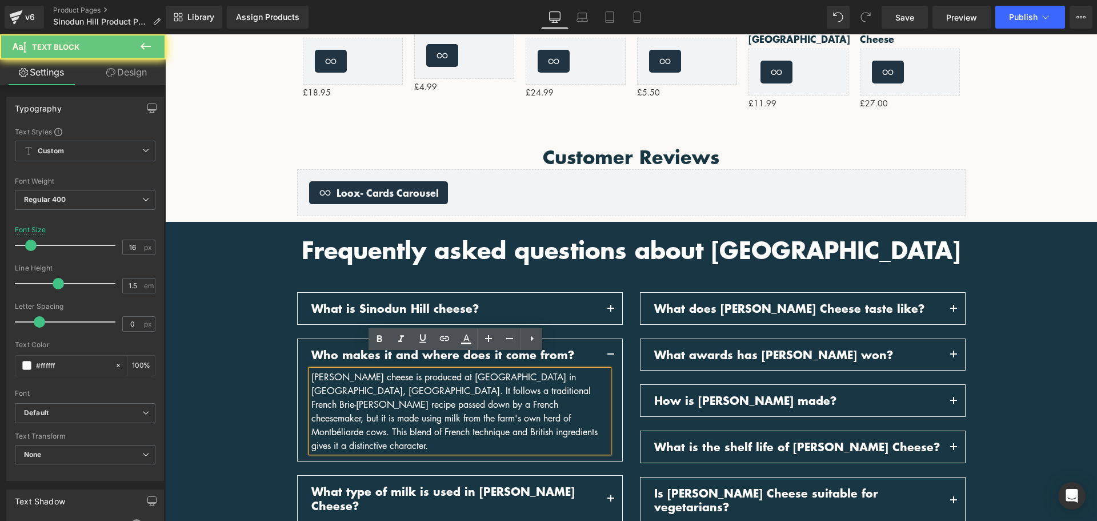
click at [469, 391] on div "[PERSON_NAME] cheese is produced at [GEOGRAPHIC_DATA] in [GEOGRAPHIC_DATA], [GE…" at bounding box center [460, 411] width 297 height 82
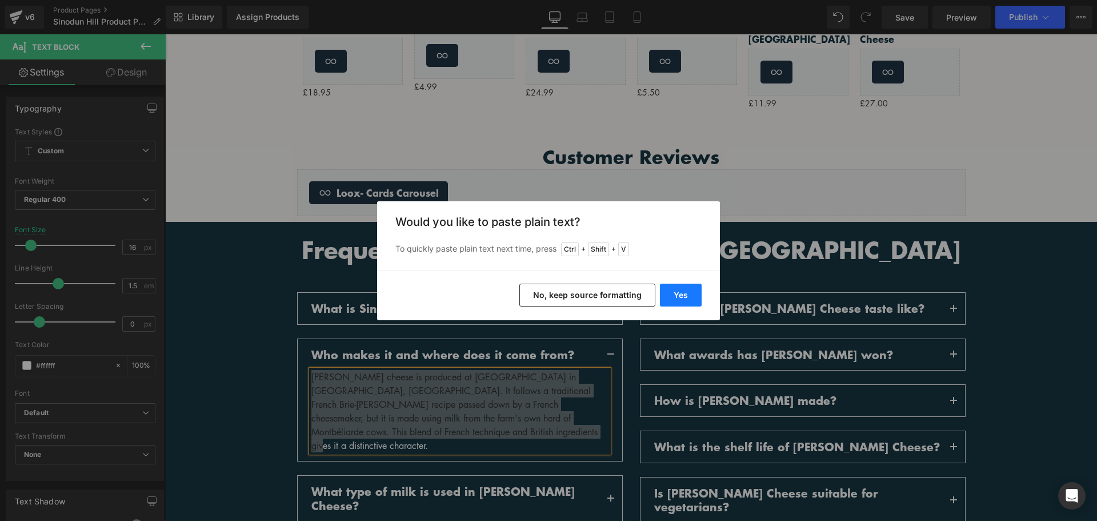
click at [683, 294] on button "Yes" at bounding box center [681, 295] width 42 height 23
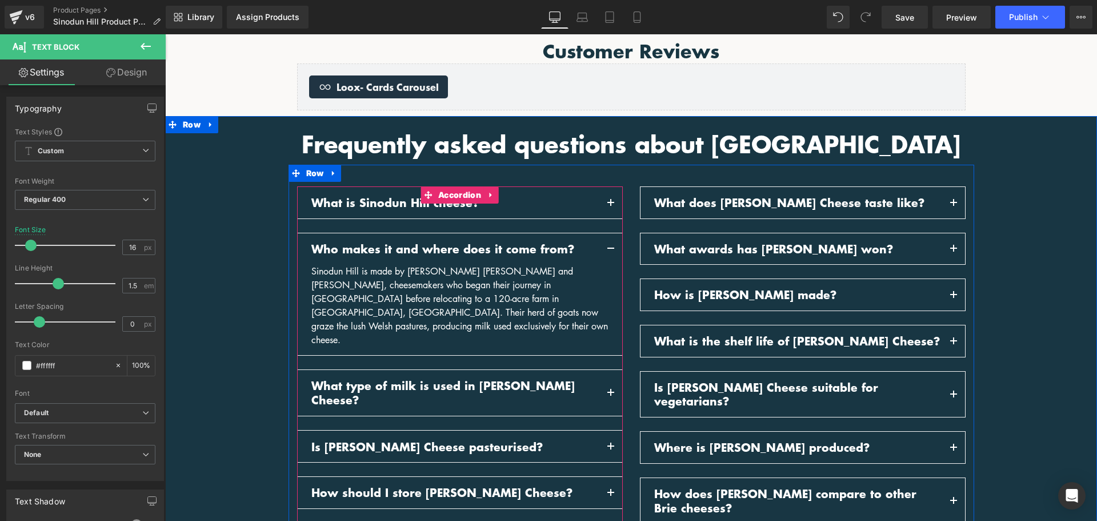
scroll to position [1564, 0]
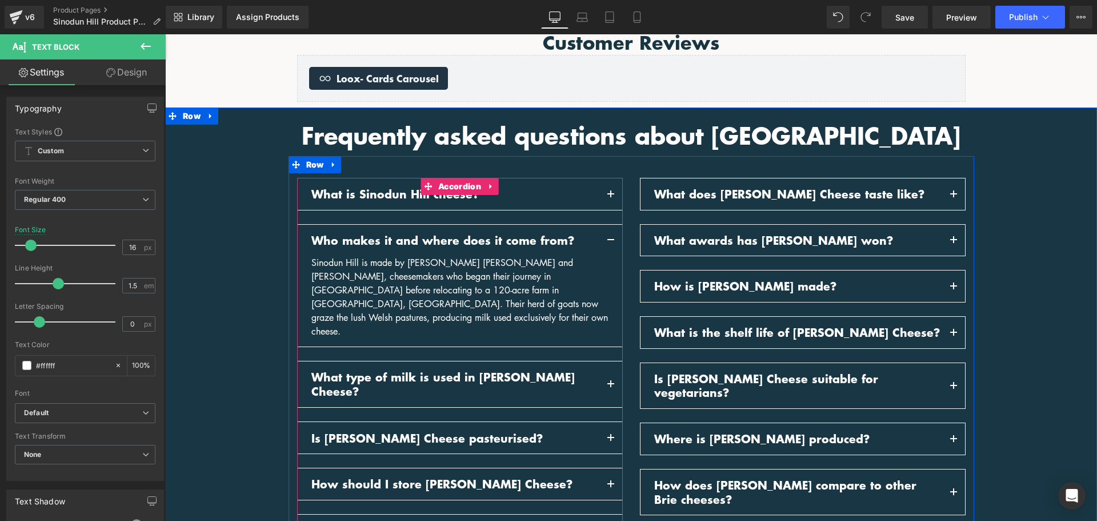
click at [512, 370] on p "What type of milk is used in [PERSON_NAME] Cheese?" at bounding box center [456, 384] width 288 height 28
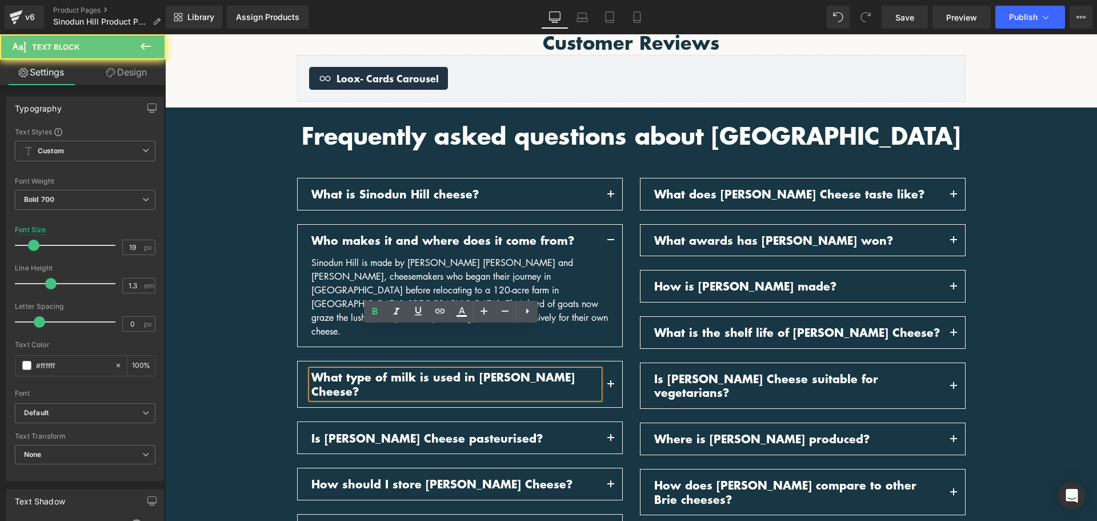
click at [512, 370] on p "What type of milk is used in [PERSON_NAME] Cheese?" at bounding box center [456, 384] width 288 height 28
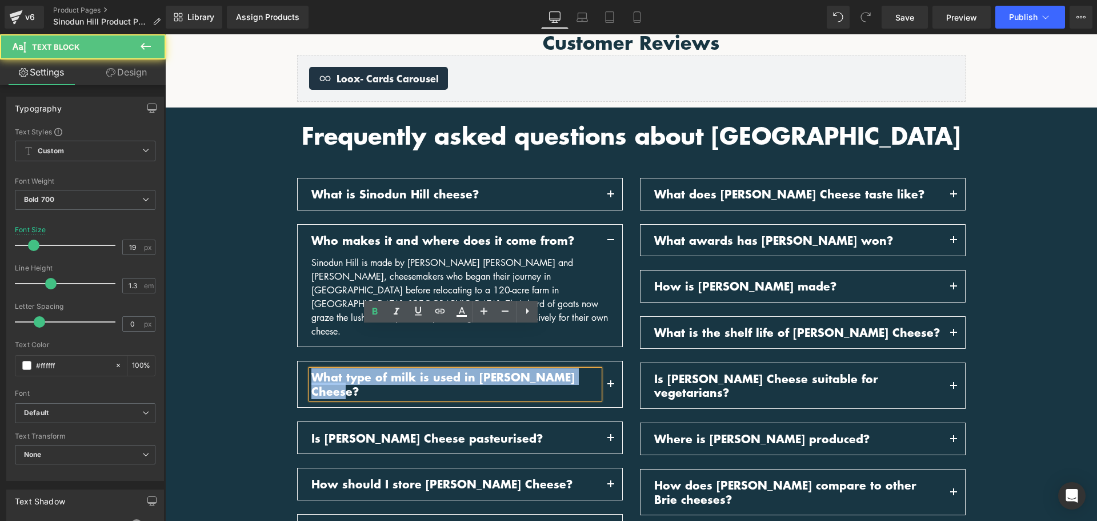
click at [512, 370] on p "What type of milk is used in [PERSON_NAME] Cheese?" at bounding box center [456, 384] width 288 height 28
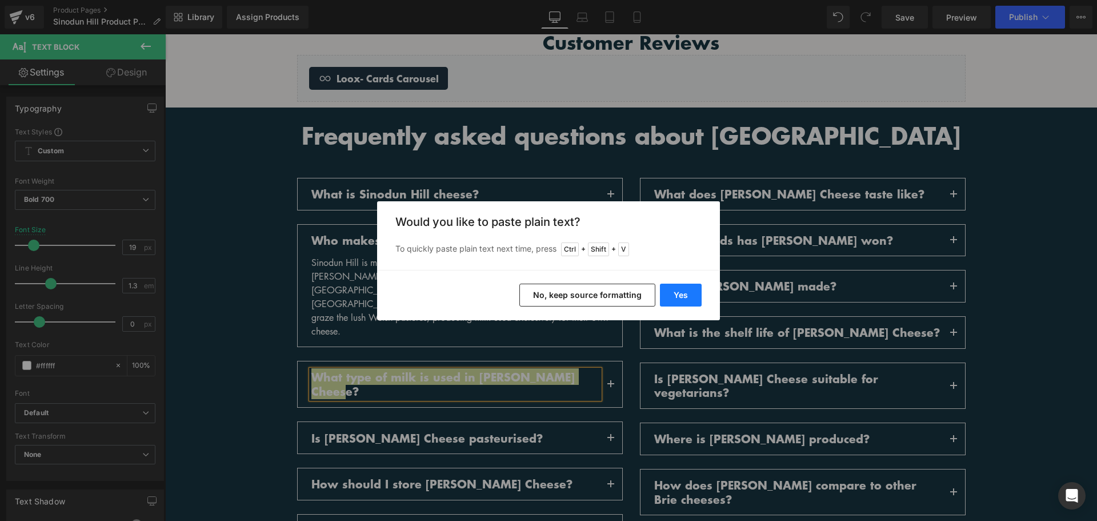
click at [674, 297] on button "Yes" at bounding box center [681, 295] width 42 height 23
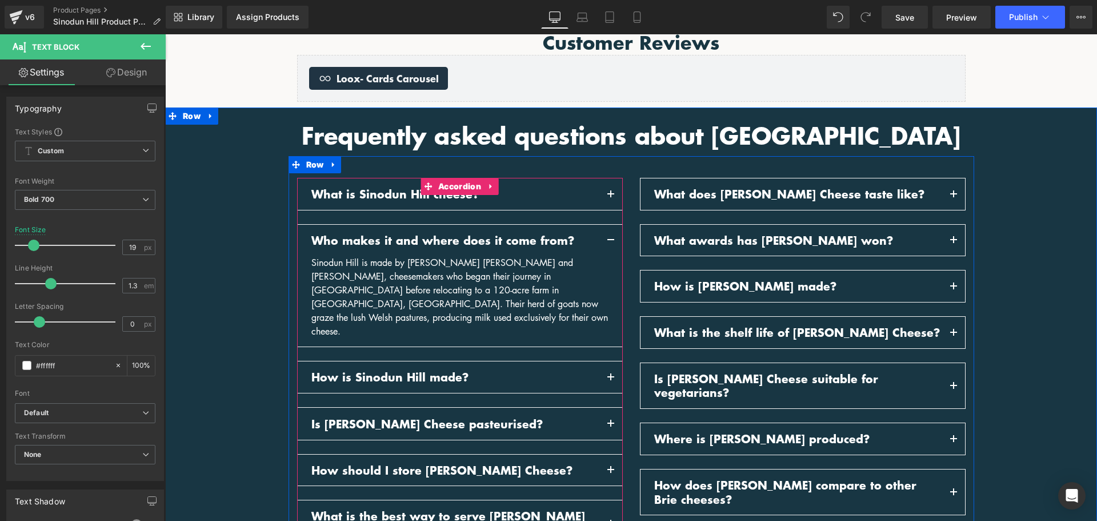
click at [611, 380] on span "button" at bounding box center [611, 380] width 0 height 0
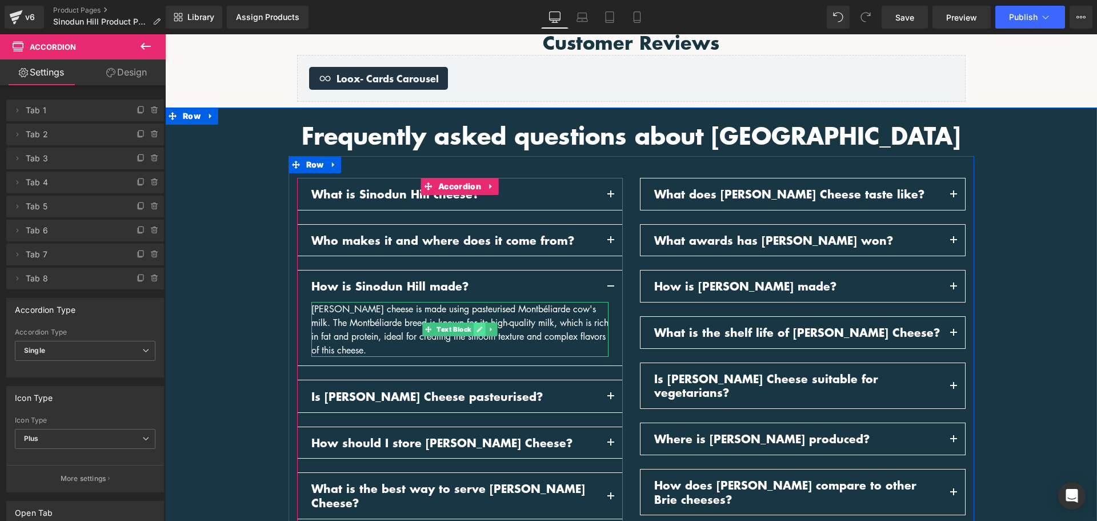
click at [476, 326] on icon at bounding box center [479, 329] width 6 height 7
click at [473, 312] on div "[PERSON_NAME] cheese is made using pasteurised Montbéliarde cow's milk. The Mon…" at bounding box center [460, 329] width 297 height 55
click at [472, 313] on div "[PERSON_NAME] cheese is made using pasteurised Montbéliarde cow's milk. The Mon…" at bounding box center [460, 329] width 297 height 55
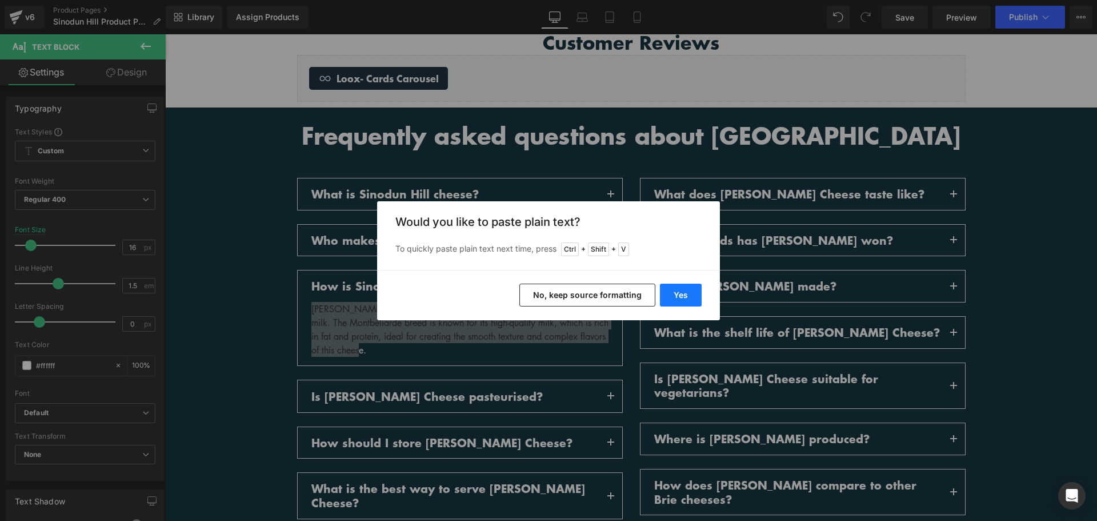
click at [682, 293] on button "Yes" at bounding box center [681, 295] width 42 height 23
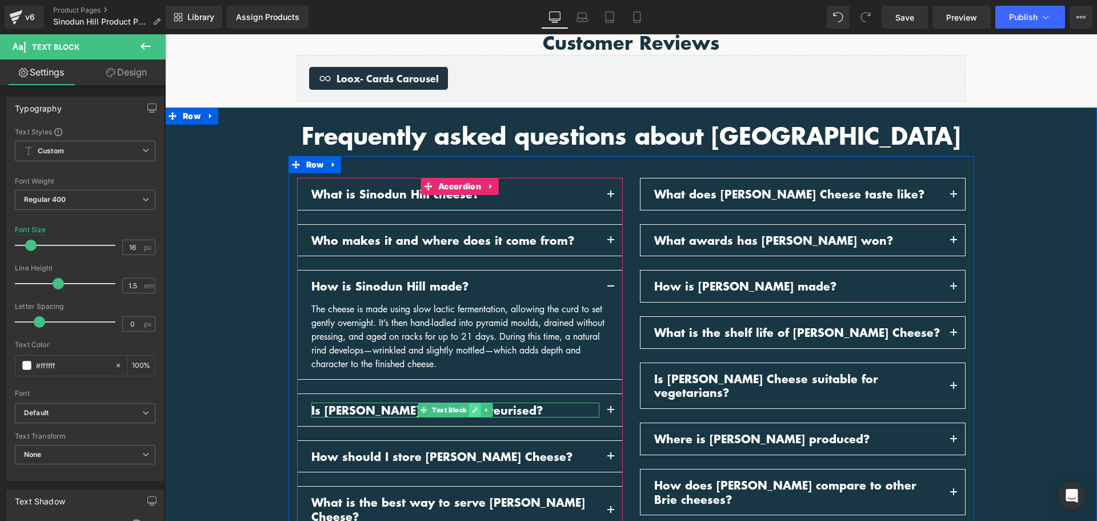
click at [473, 407] on icon at bounding box center [475, 410] width 6 height 6
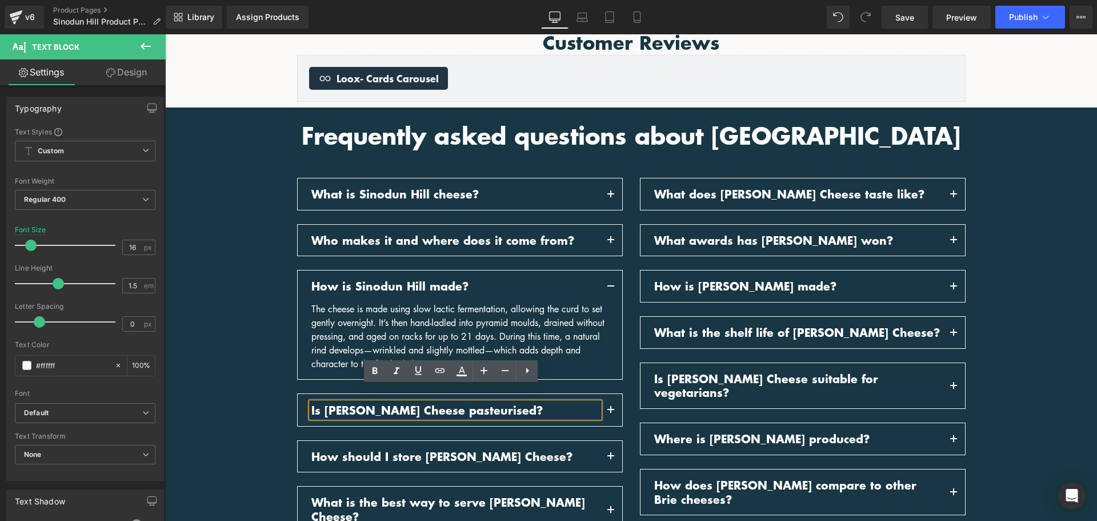
click at [473, 403] on p "Is [PERSON_NAME] Cheese pasteurised?" at bounding box center [456, 410] width 288 height 14
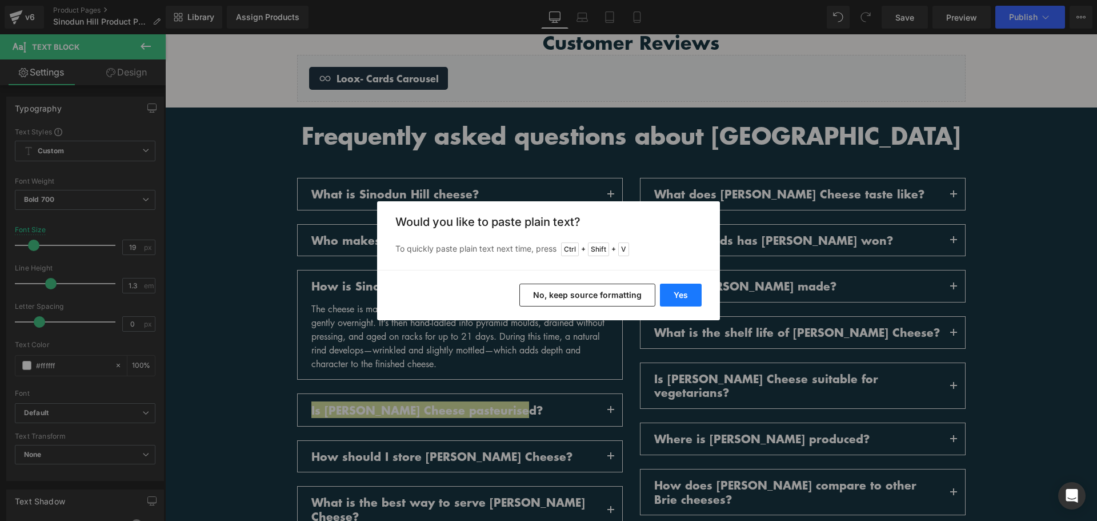
click at [676, 293] on button "Yes" at bounding box center [681, 295] width 42 height 23
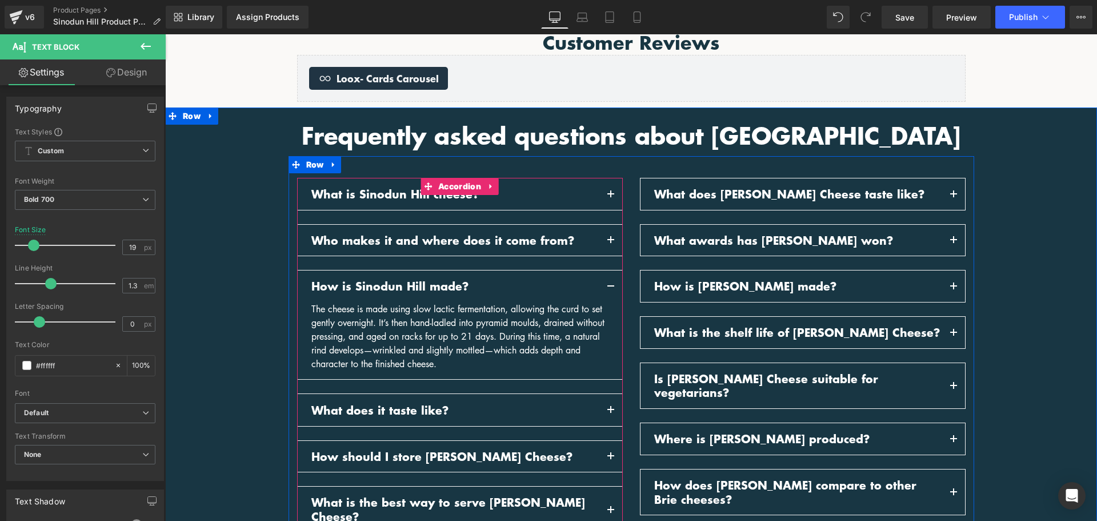
click at [605, 394] on button "button" at bounding box center [611, 410] width 23 height 32
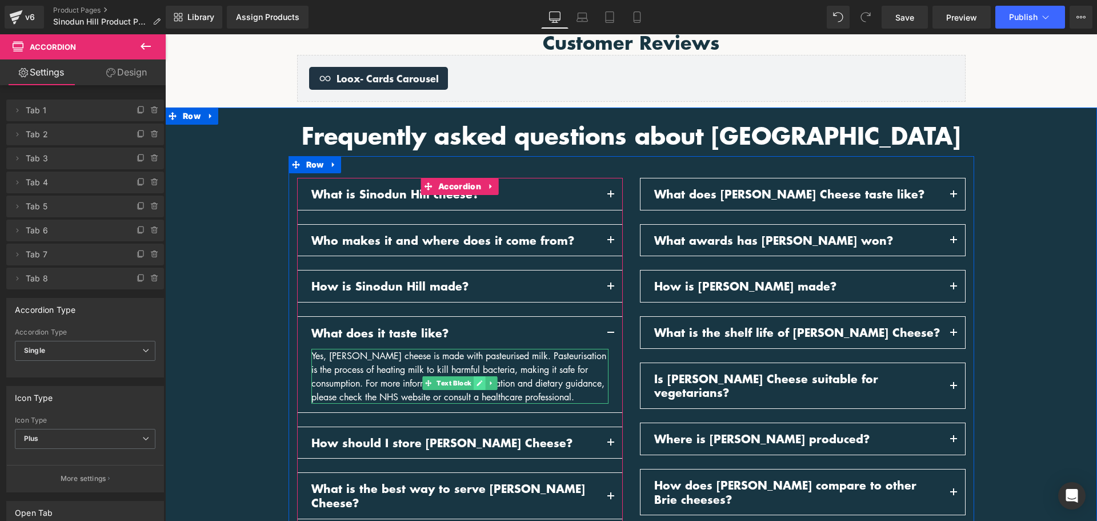
click at [474, 376] on link at bounding box center [480, 383] width 12 height 14
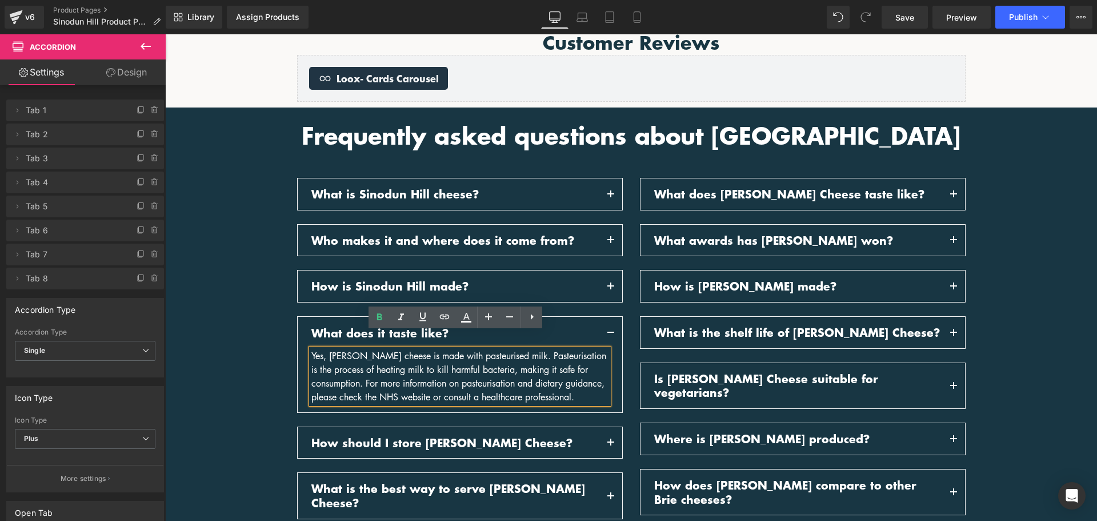
click at [470, 366] on div "Yes, [PERSON_NAME] cheese is made with pasteurised milk. Pasteurisation is the …" at bounding box center [460, 376] width 297 height 55
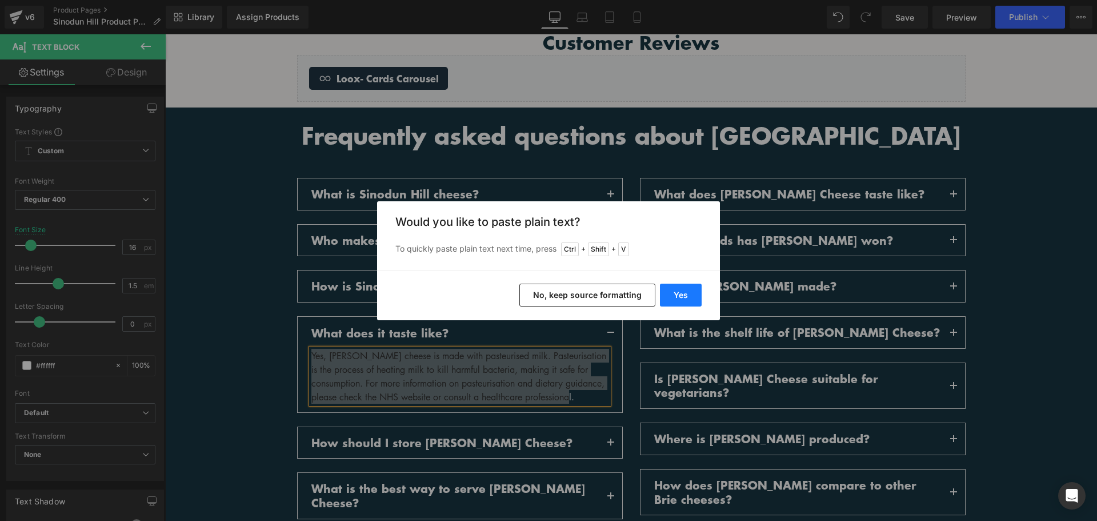
click at [665, 301] on button "Yes" at bounding box center [681, 295] width 42 height 23
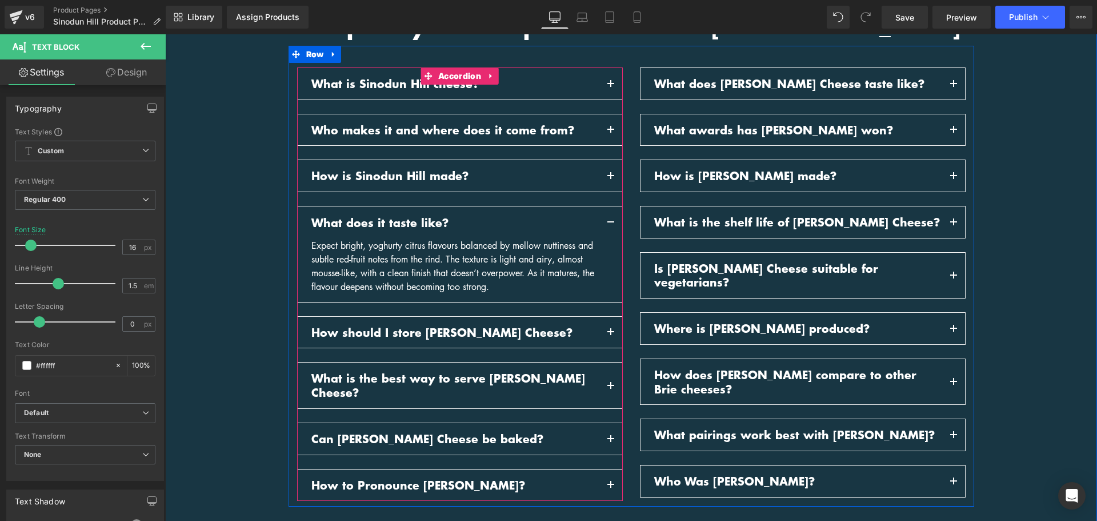
scroll to position [1679, 0]
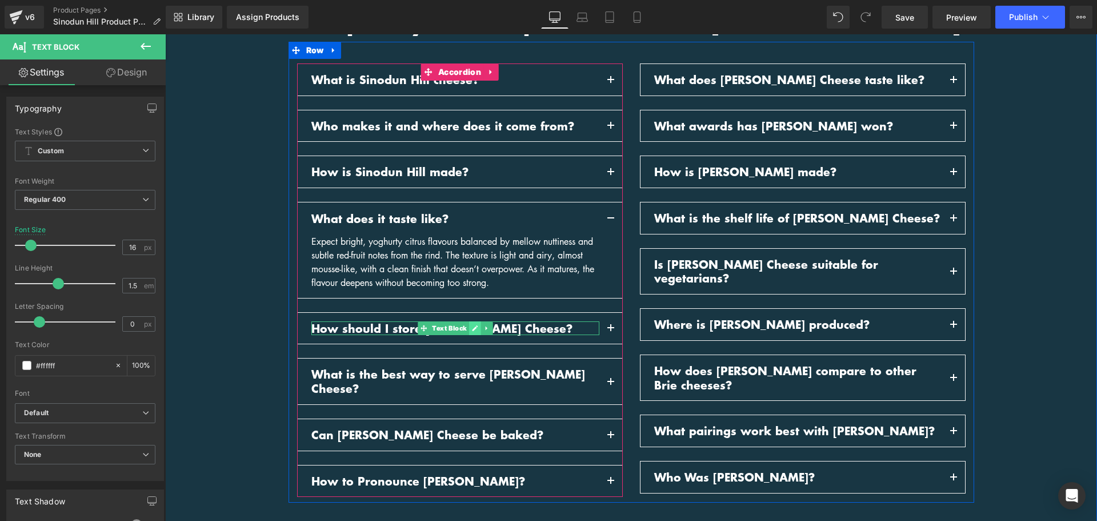
click at [474, 321] on link at bounding box center [475, 328] width 12 height 14
click at [474, 321] on p "How should I store [PERSON_NAME] Cheese?" at bounding box center [456, 328] width 288 height 14
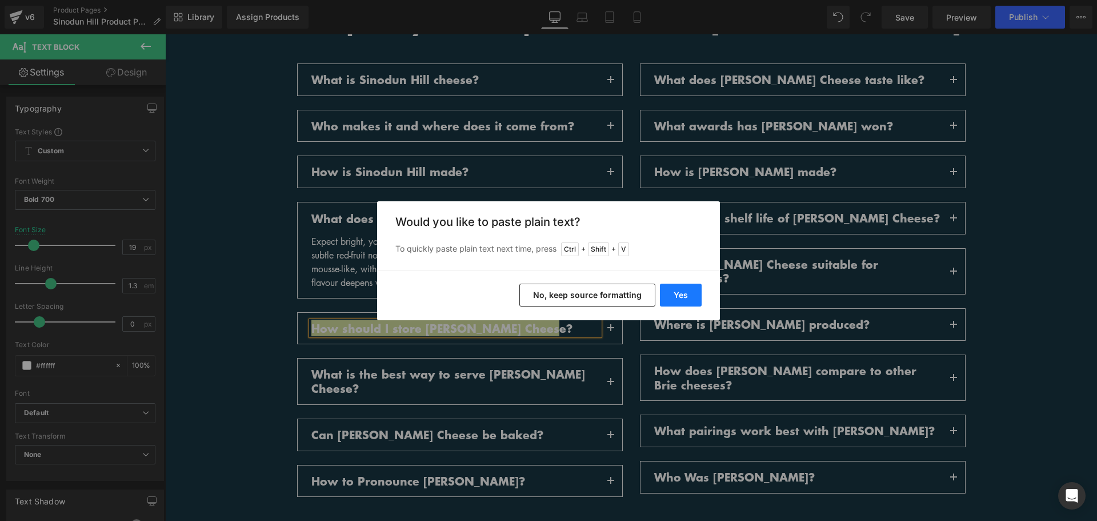
click at [685, 288] on button "Yes" at bounding box center [681, 295] width 42 height 23
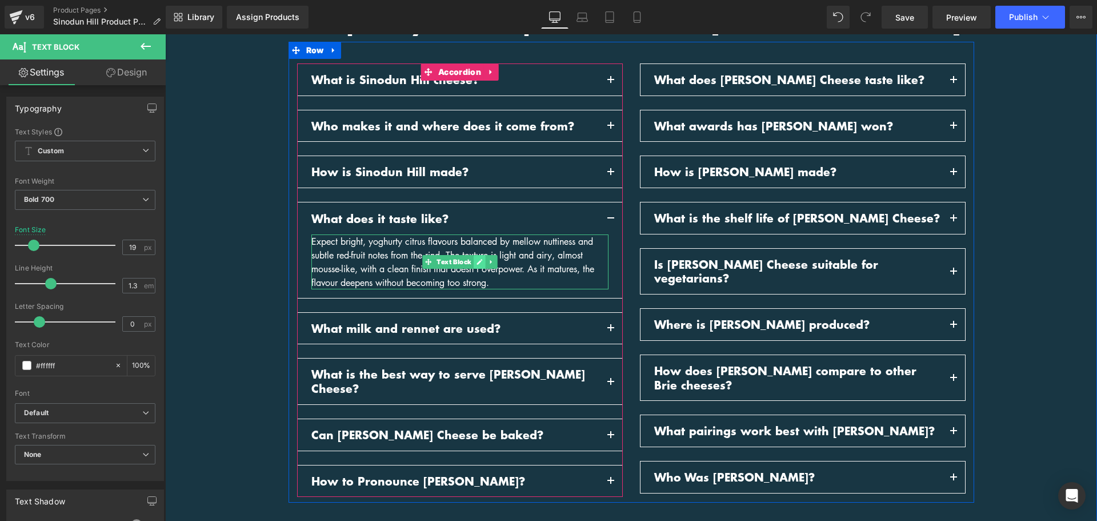
click at [476, 258] on icon at bounding box center [479, 261] width 6 height 7
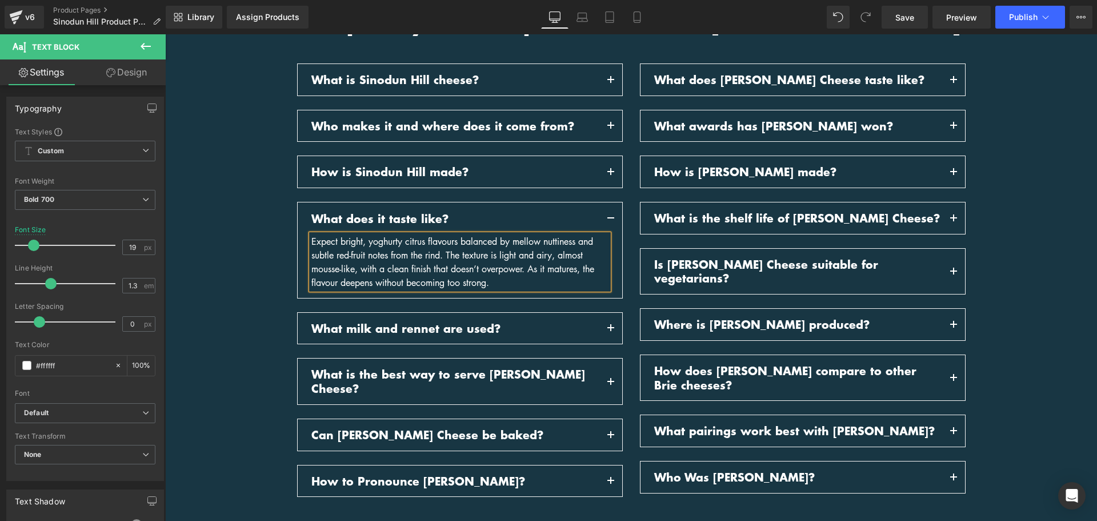
click at [472, 243] on div "Expect bright, yoghurty citrus flavours balanced by mellow nuttiness and subtle…" at bounding box center [460, 261] width 297 height 55
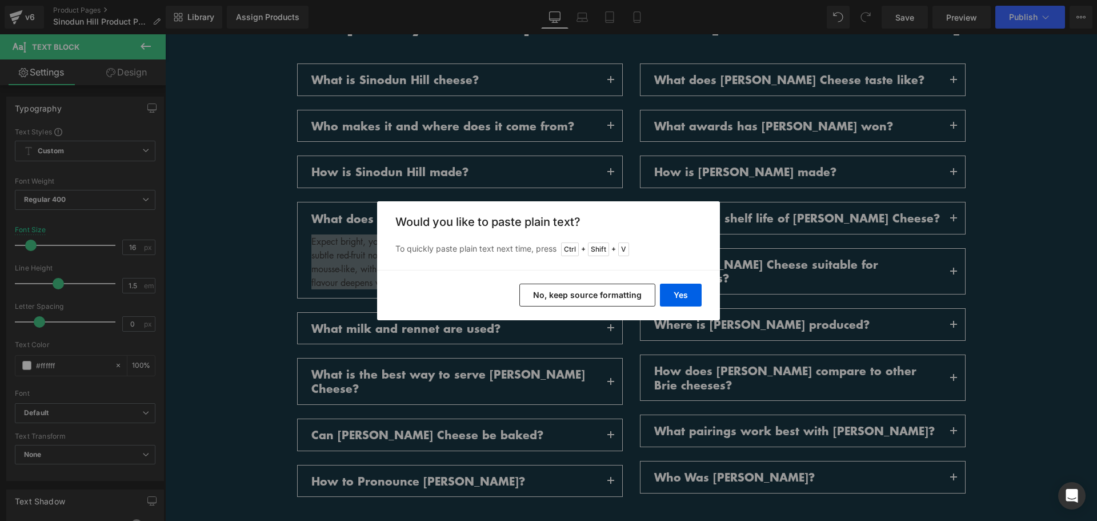
click at [209, 261] on div "Back to Library Insert Would you like to paste plain text? To quickly paste pla…" at bounding box center [548, 260] width 1097 height 521
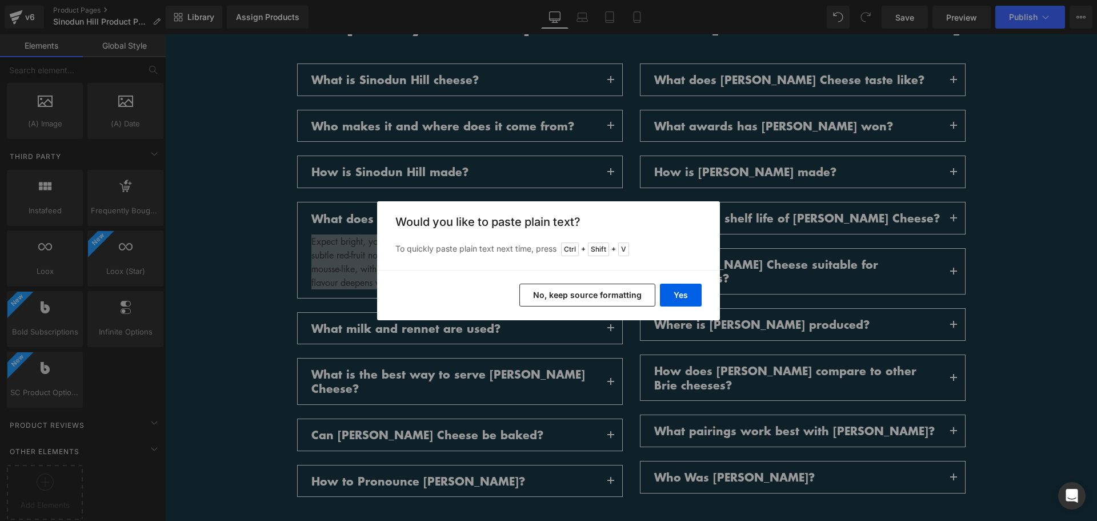
click at [546, 292] on button "No, keep source formatting" at bounding box center [588, 295] width 136 height 23
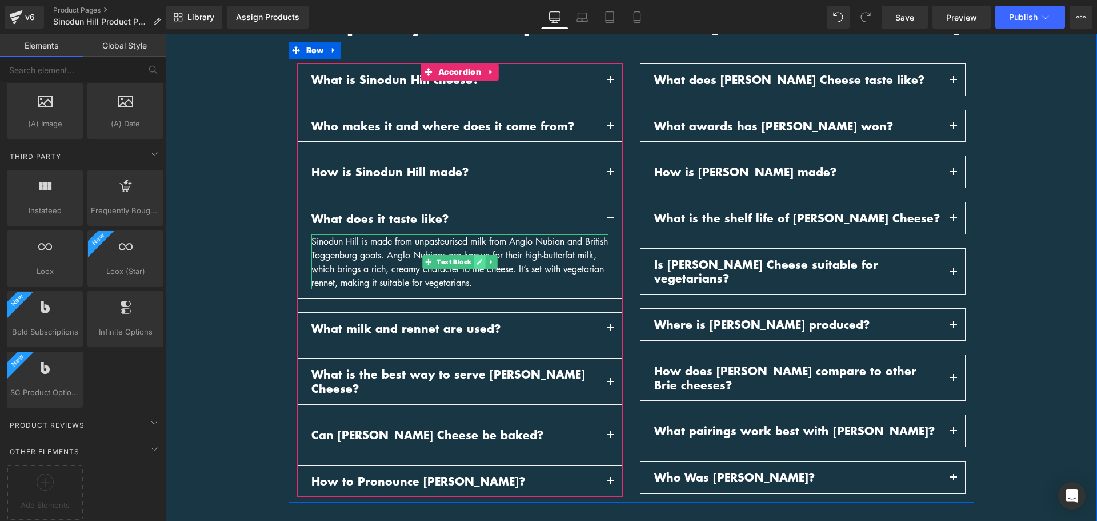
click at [478, 258] on icon at bounding box center [479, 261] width 6 height 7
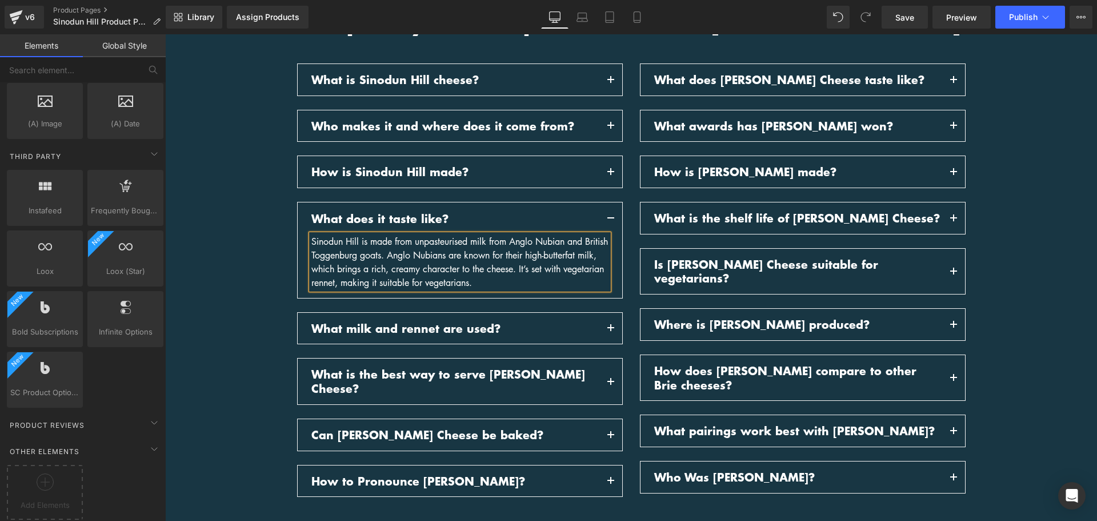
click at [477, 243] on div "Sinodun Hill is made from unpasteurised milk from Anglo Nubian and British Togg…" at bounding box center [460, 261] width 297 height 55
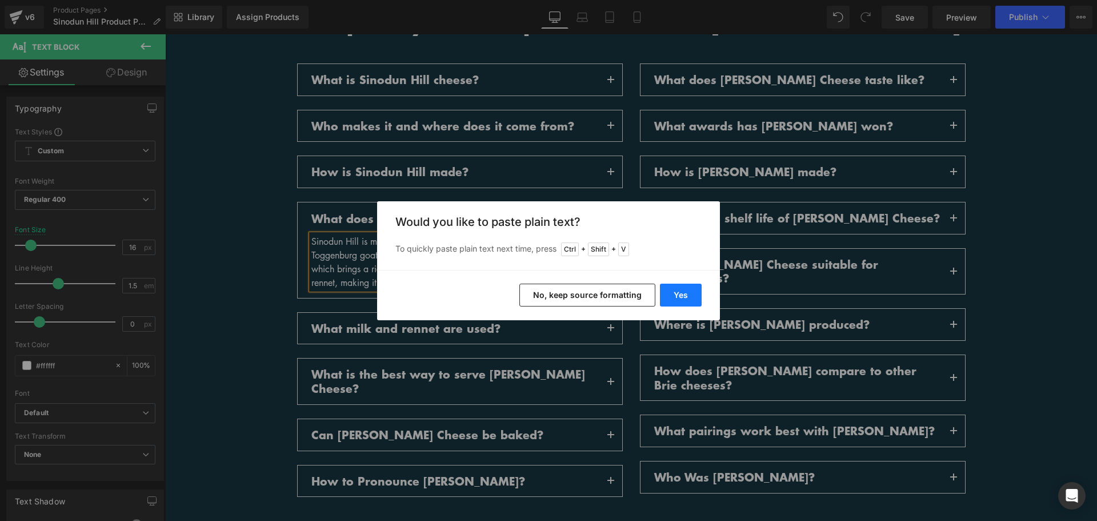
click at [687, 299] on button "Yes" at bounding box center [681, 295] width 42 height 23
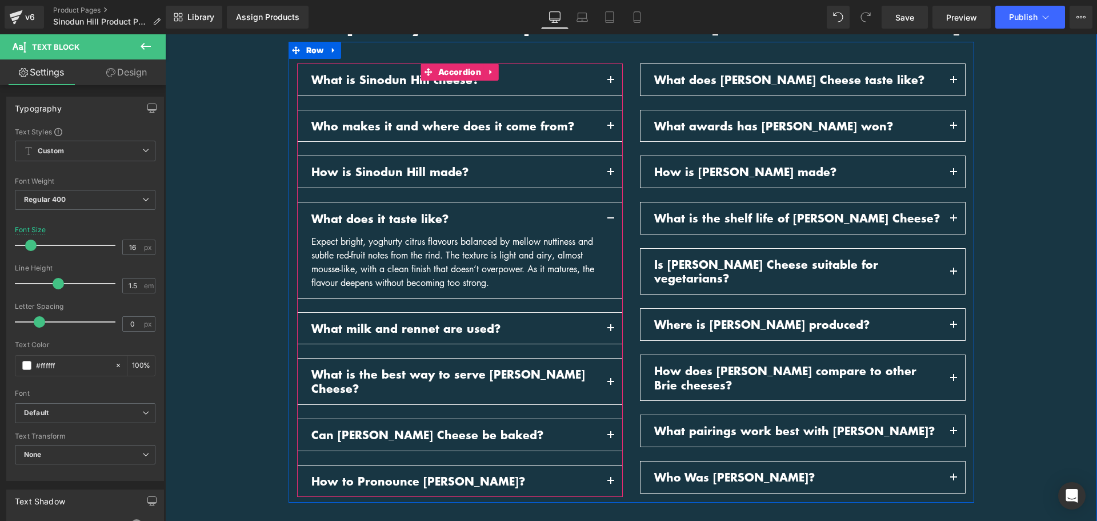
click at [601, 313] on button "button" at bounding box center [611, 328] width 23 height 31
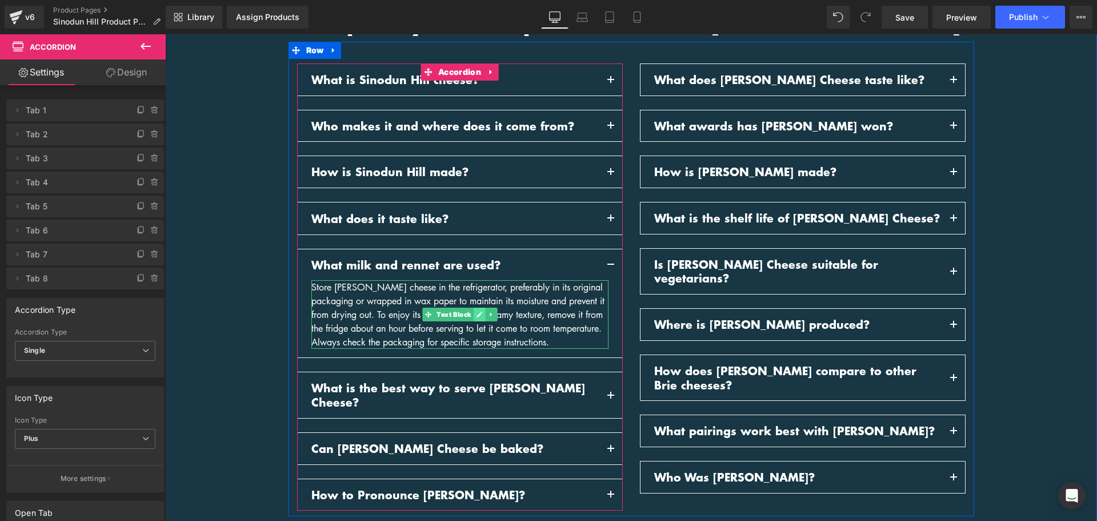
click at [477, 312] on icon at bounding box center [480, 315] width 6 height 6
click at [475, 298] on div "Store [PERSON_NAME] cheese in the refrigerator, preferably in its original pack…" at bounding box center [460, 314] width 297 height 69
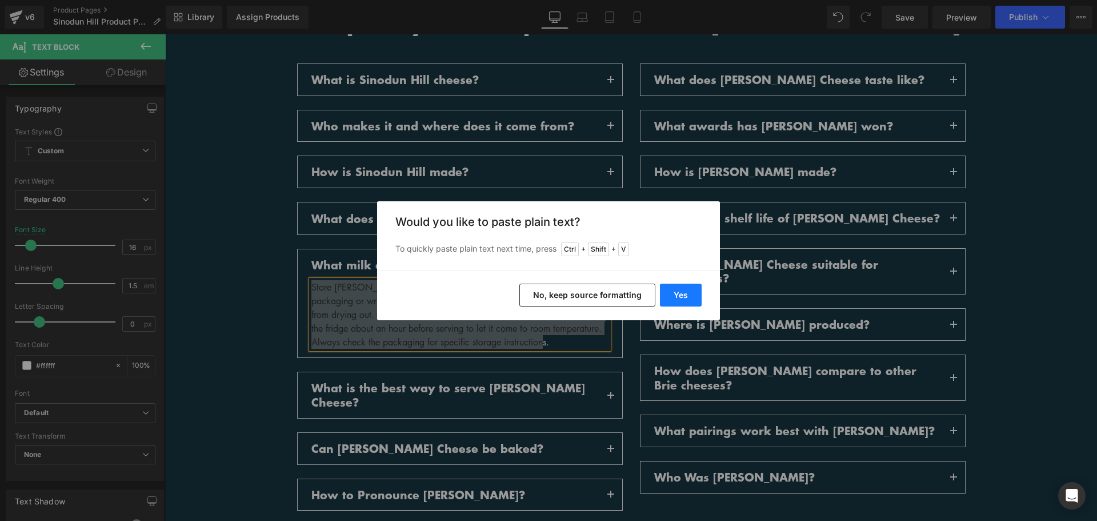
click at [680, 294] on button "Yes" at bounding box center [681, 295] width 42 height 23
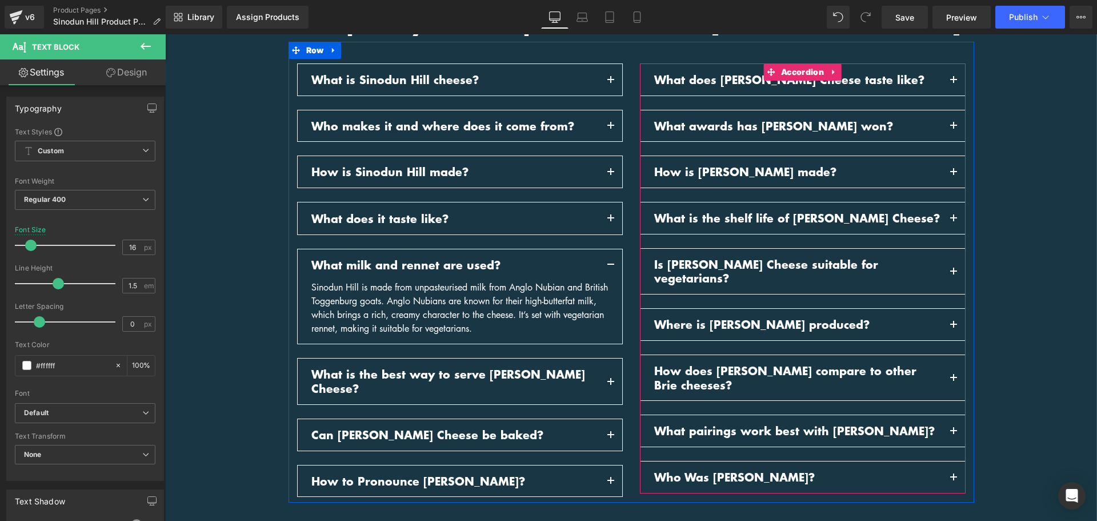
click at [852, 73] on p "What does [PERSON_NAME] Cheese taste like?" at bounding box center [798, 80] width 288 height 14
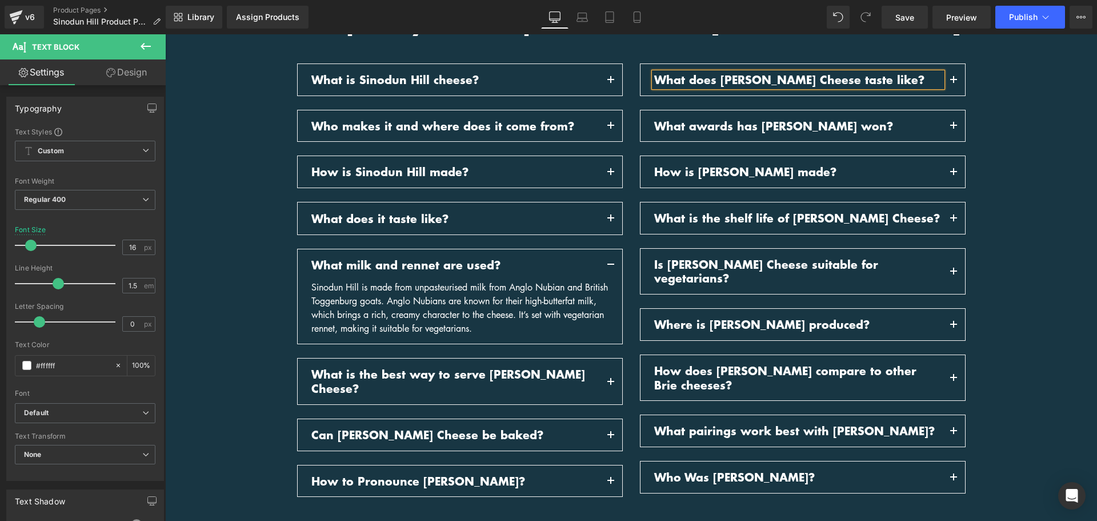
click at [852, 73] on p "What does [PERSON_NAME] Cheese taste like?" at bounding box center [798, 80] width 288 height 14
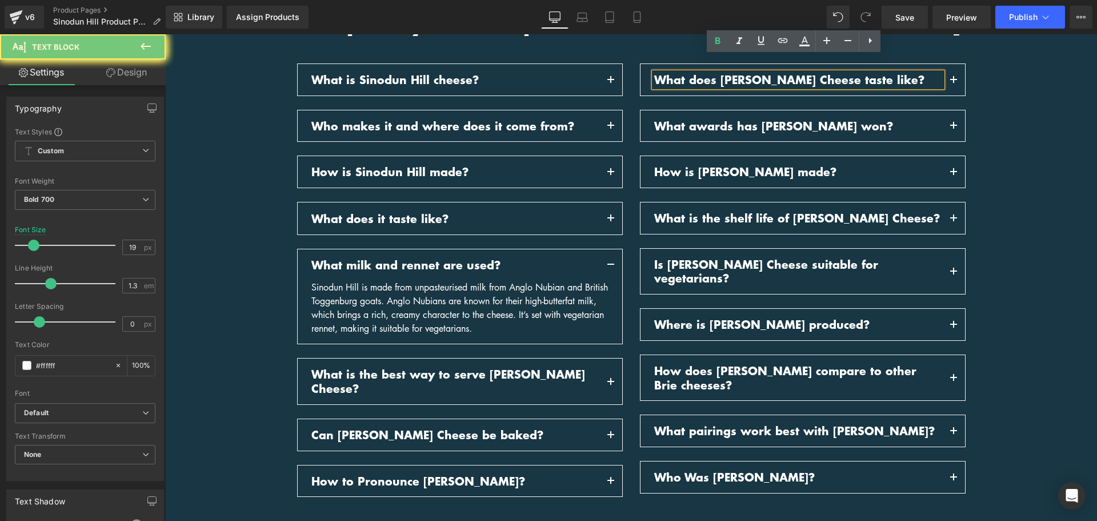
click at [852, 73] on p "What does [PERSON_NAME] Cheese taste like?" at bounding box center [798, 80] width 288 height 14
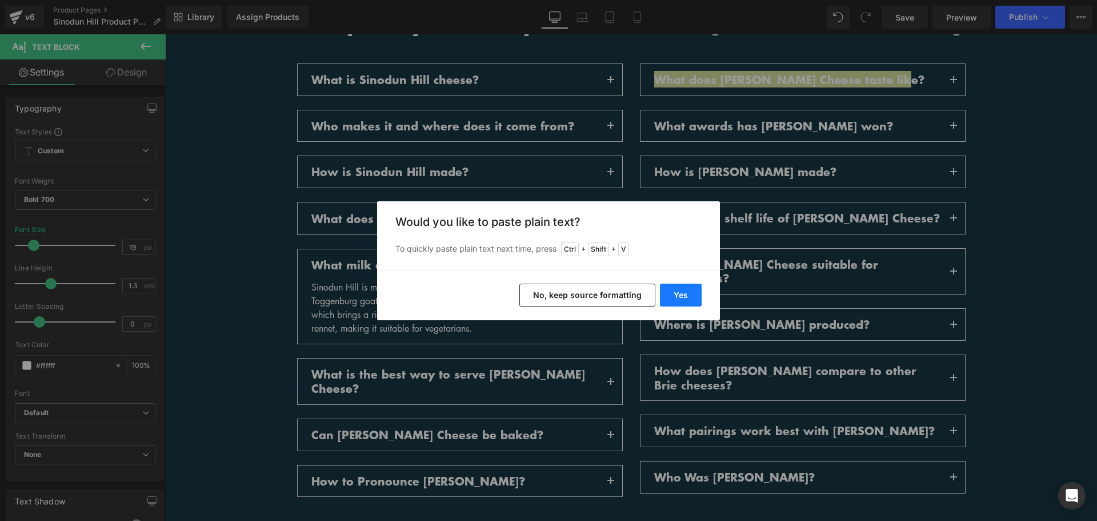
drag, startPoint x: 684, startPoint y: 299, endPoint x: 729, endPoint y: 99, distance: 205.1
click at [684, 299] on button "Yes" at bounding box center [681, 295] width 42 height 23
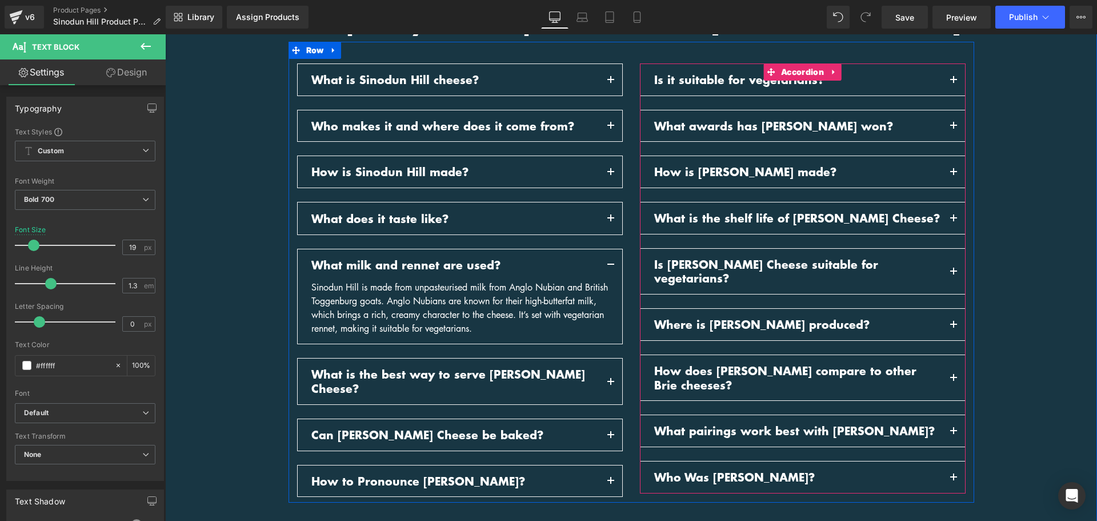
click at [954, 83] on span "button" at bounding box center [954, 83] width 0 height 0
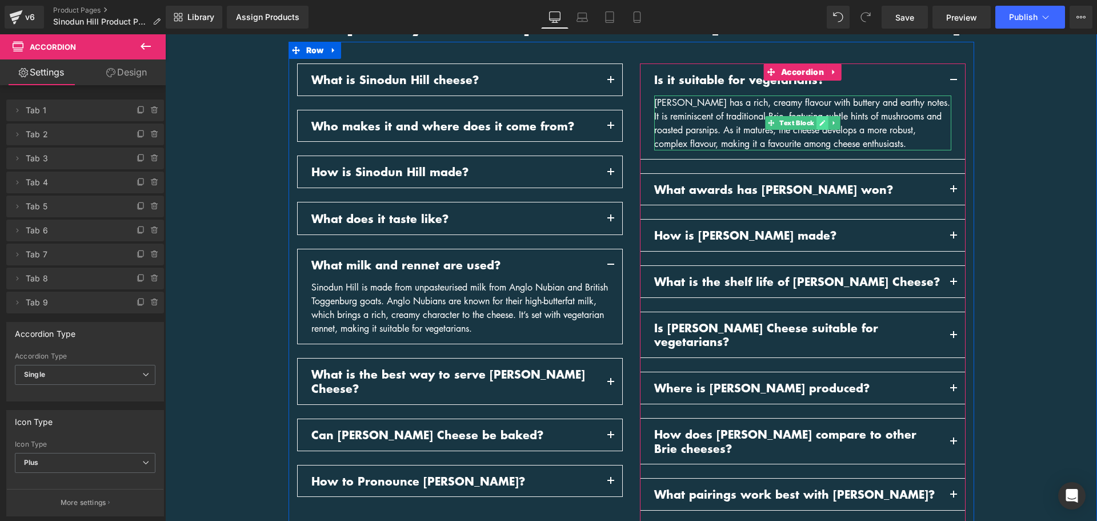
click at [823, 116] on link at bounding box center [823, 123] width 12 height 14
click at [823, 110] on div "[PERSON_NAME] has a rich, creamy flavour with buttery and earthy notes. It is r…" at bounding box center [802, 122] width 297 height 55
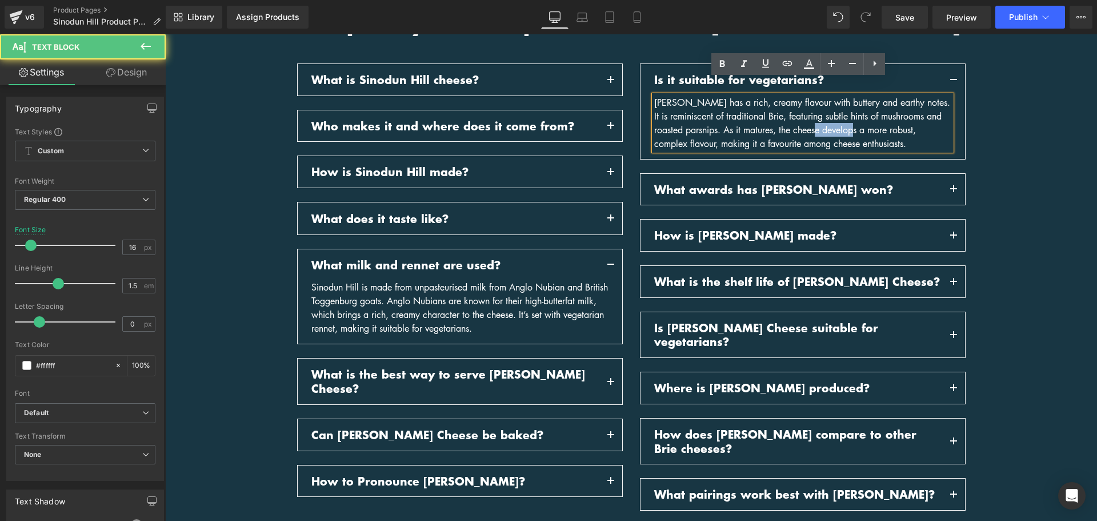
click at [823, 110] on div "[PERSON_NAME] has a rich, creamy flavour with buttery and earthy notes. It is r…" at bounding box center [802, 122] width 297 height 55
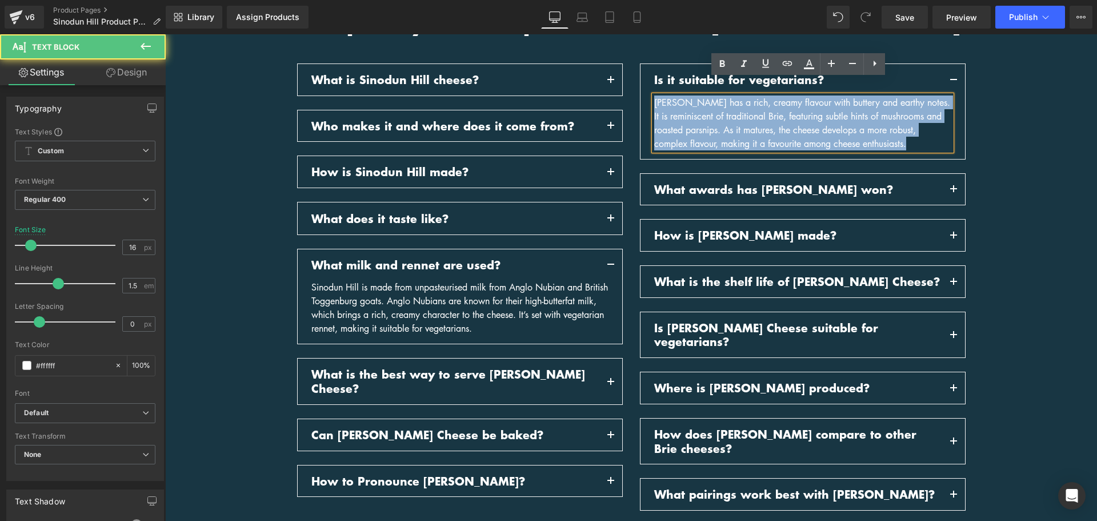
click at [823, 110] on div "[PERSON_NAME] has a rich, creamy flavour with buttery and earthy notes. It is r…" at bounding box center [802, 122] width 297 height 55
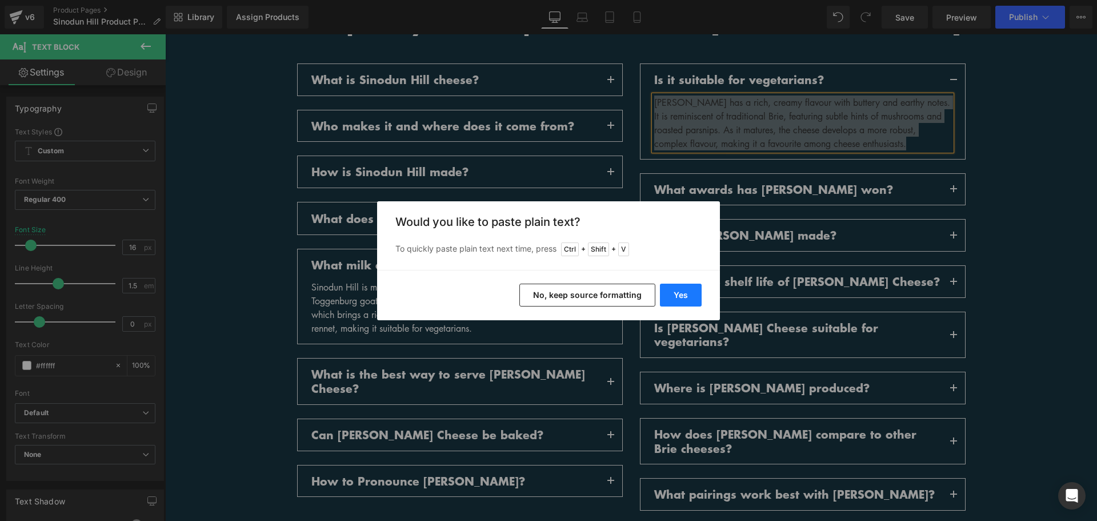
click at [682, 301] on button "Yes" at bounding box center [681, 295] width 42 height 23
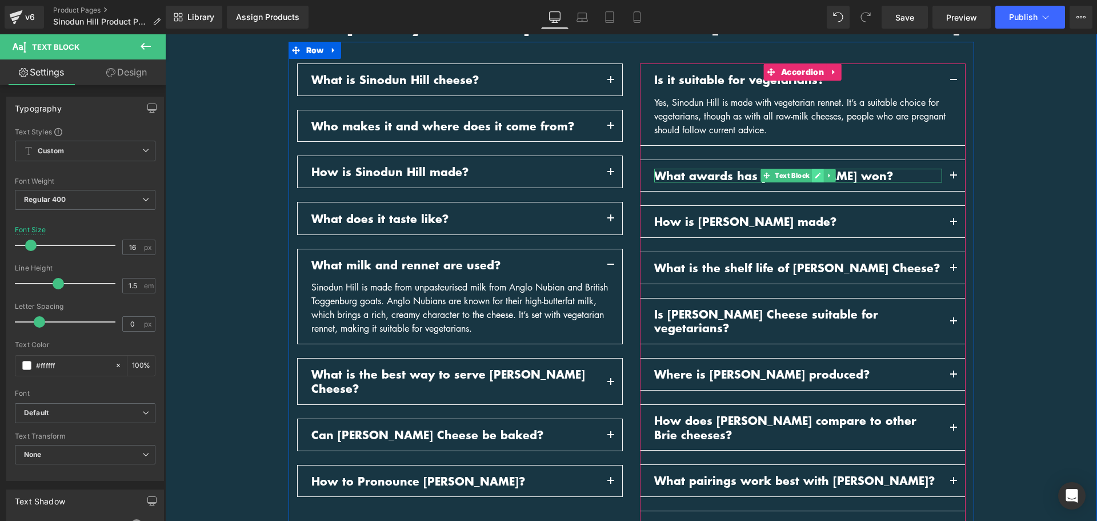
click at [815, 173] on icon at bounding box center [818, 176] width 6 height 6
click at [813, 169] on p "What awards has [PERSON_NAME] won?" at bounding box center [798, 176] width 288 height 14
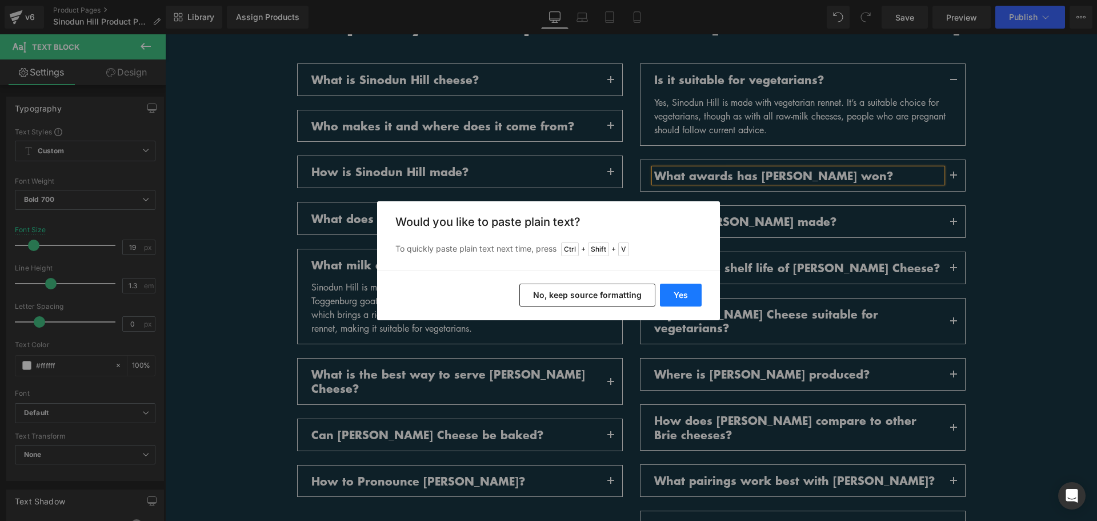
click at [688, 296] on button "Yes" at bounding box center [681, 295] width 42 height 23
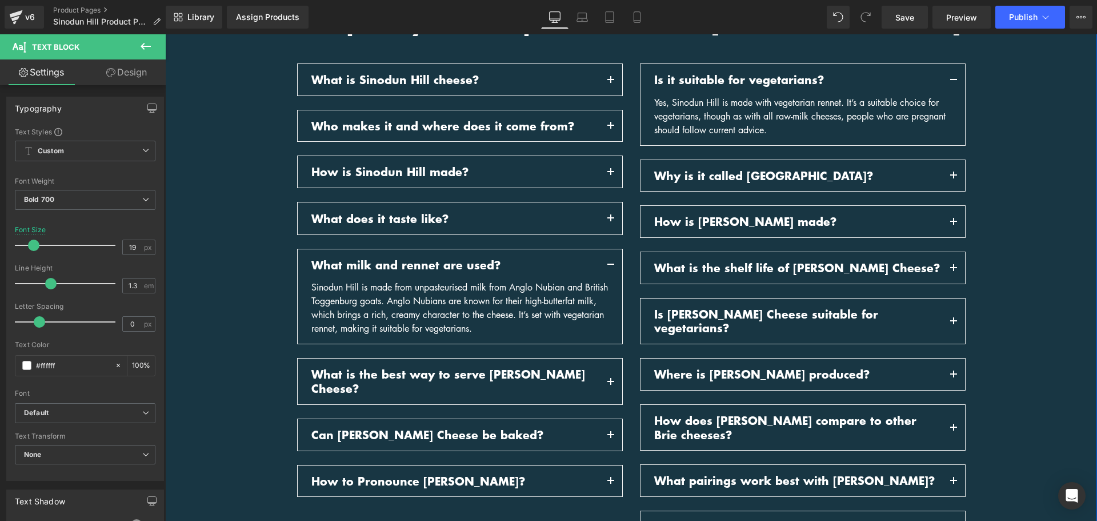
click at [947, 162] on button "button" at bounding box center [954, 175] width 23 height 31
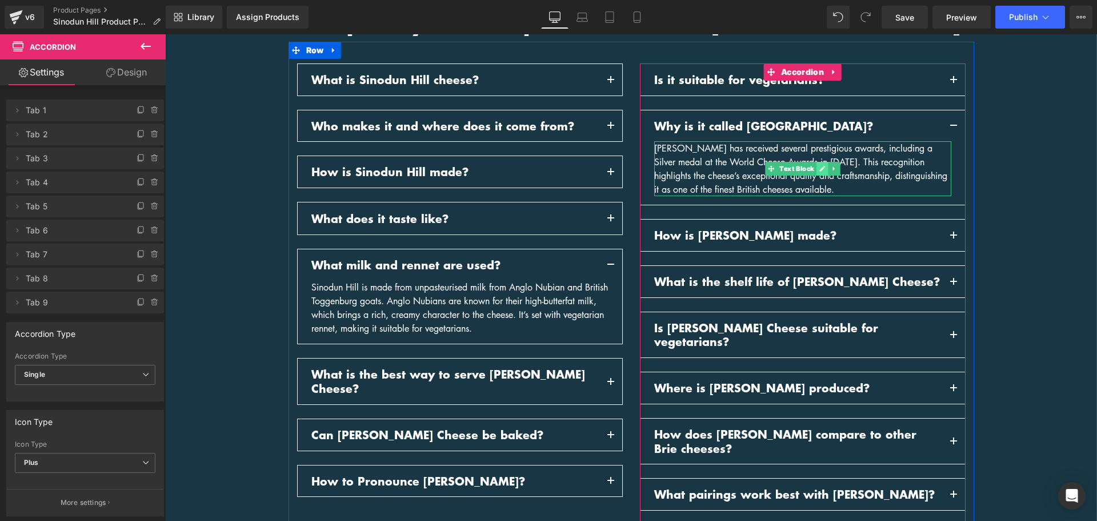
click at [819, 162] on link at bounding box center [823, 169] width 12 height 14
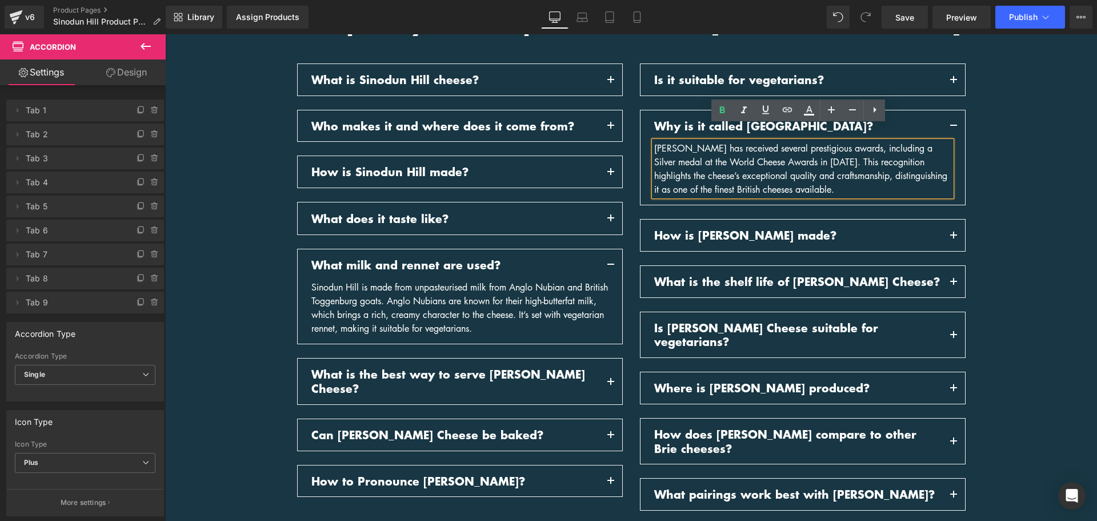
click at [819, 149] on div "[PERSON_NAME] has received several prestigious awards, including a Silver medal…" at bounding box center [802, 168] width 297 height 55
click at [819, 150] on div "[PERSON_NAME] has received several prestigious awards, including a Silver medal…" at bounding box center [802, 168] width 297 height 55
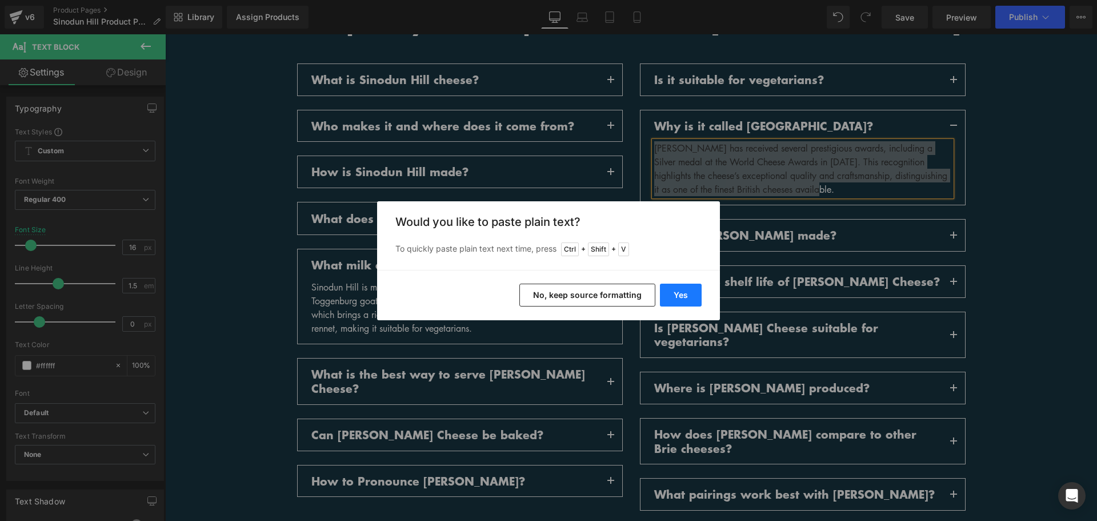
click at [692, 302] on button "Yes" at bounding box center [681, 295] width 42 height 23
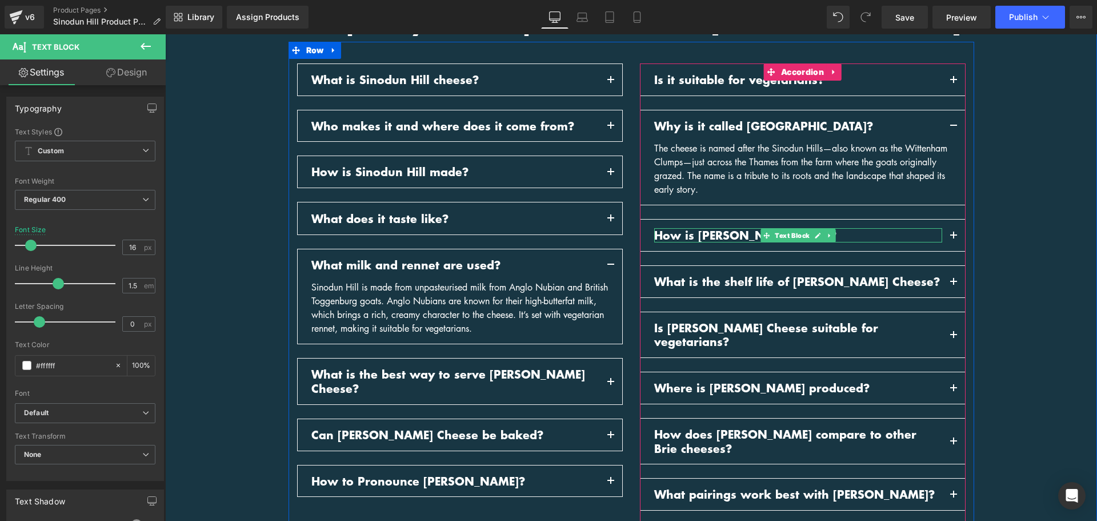
click at [815, 232] on icon at bounding box center [818, 235] width 6 height 7
click at [813, 228] on p "How is [PERSON_NAME] made?" at bounding box center [798, 235] width 288 height 14
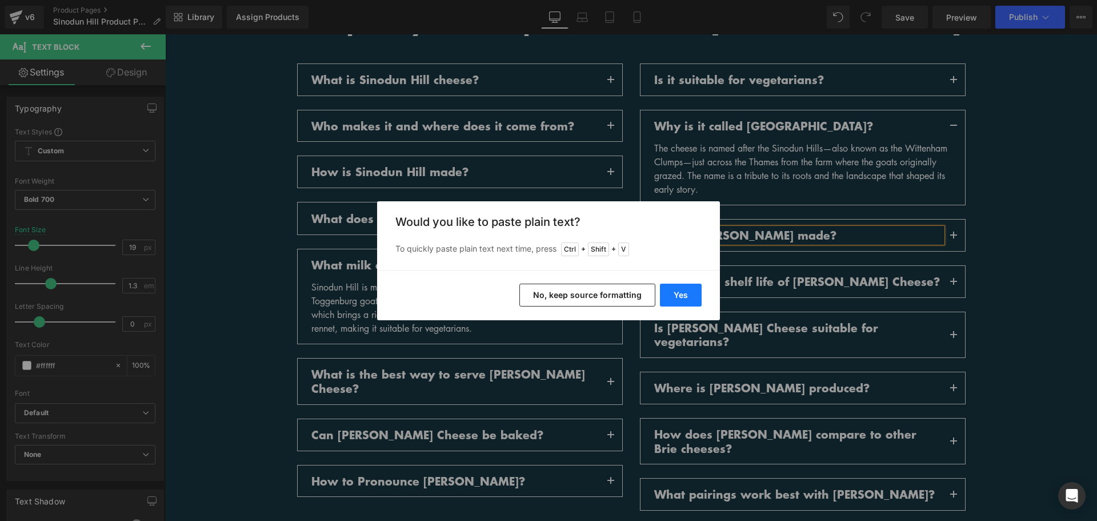
click at [689, 297] on button "Yes" at bounding box center [681, 295] width 42 height 23
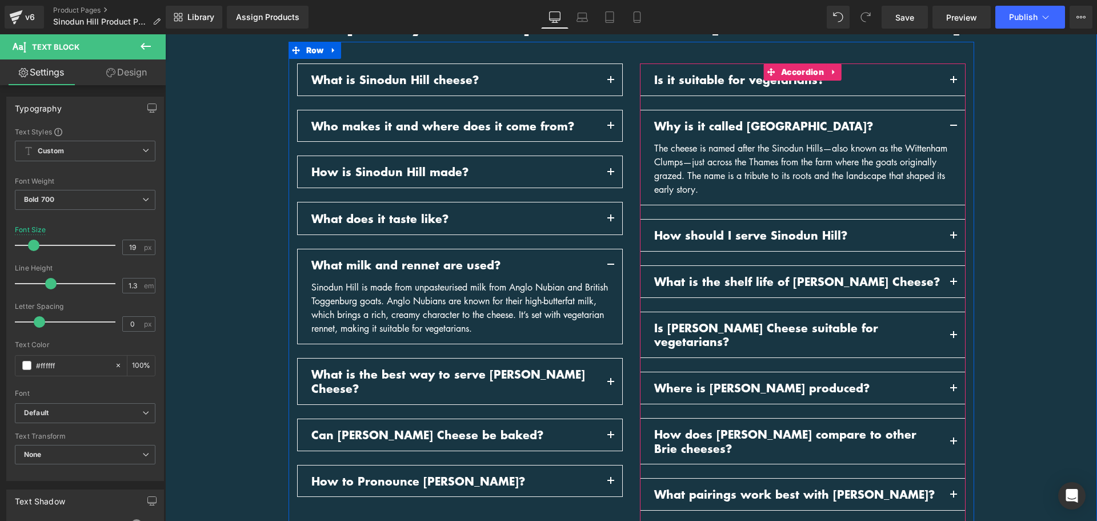
click at [948, 219] on button "button" at bounding box center [954, 234] width 23 height 31
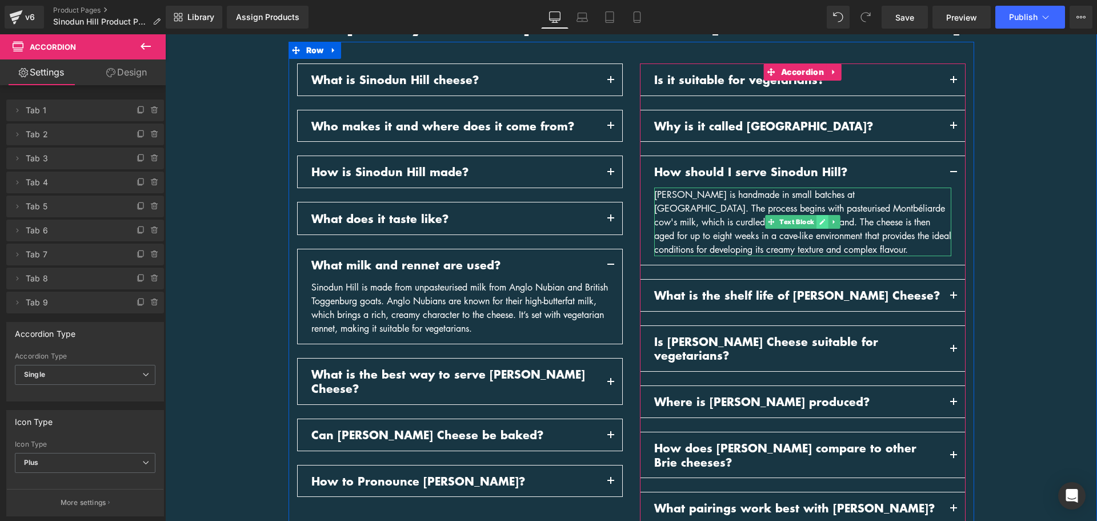
click at [820, 219] on icon at bounding box center [823, 222] width 6 height 6
click at [817, 208] on div "[PERSON_NAME] is handmade in small batches at [GEOGRAPHIC_DATA]. The process be…" at bounding box center [802, 221] width 297 height 69
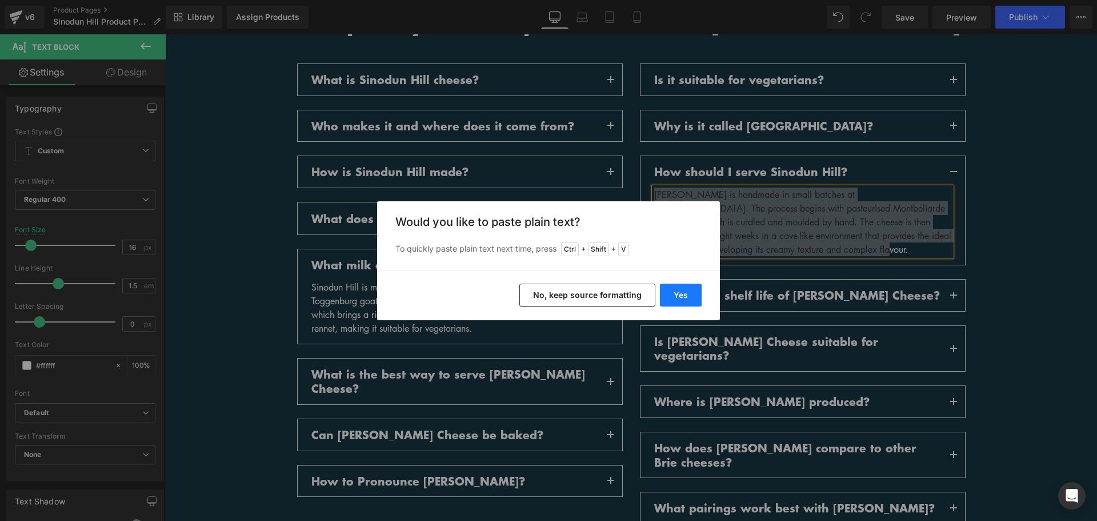
click at [694, 294] on button "Yes" at bounding box center [681, 295] width 42 height 23
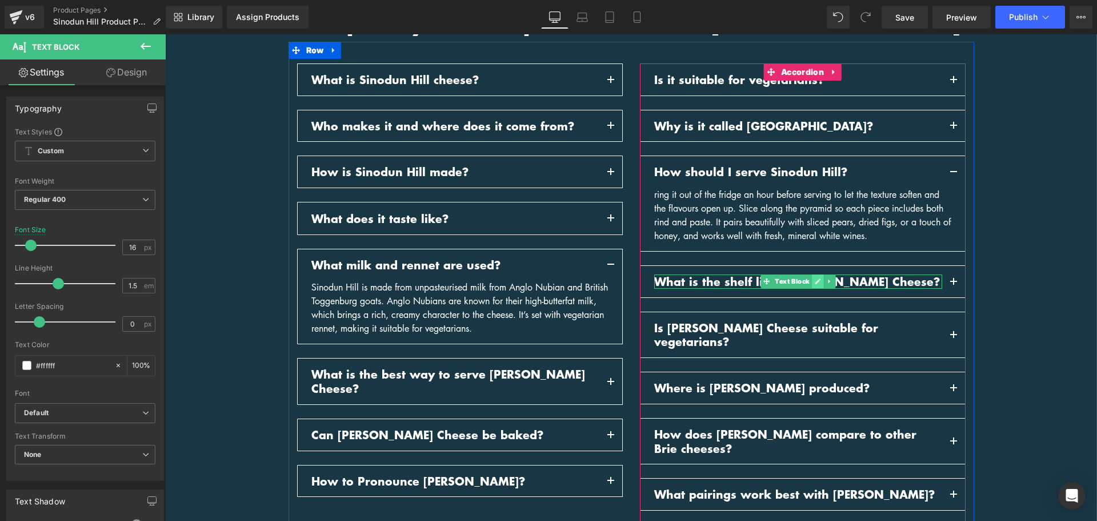
click at [815, 278] on icon at bounding box center [818, 281] width 6 height 7
click at [813, 274] on p "What is the shelf life of [PERSON_NAME] Cheese?" at bounding box center [798, 281] width 288 height 14
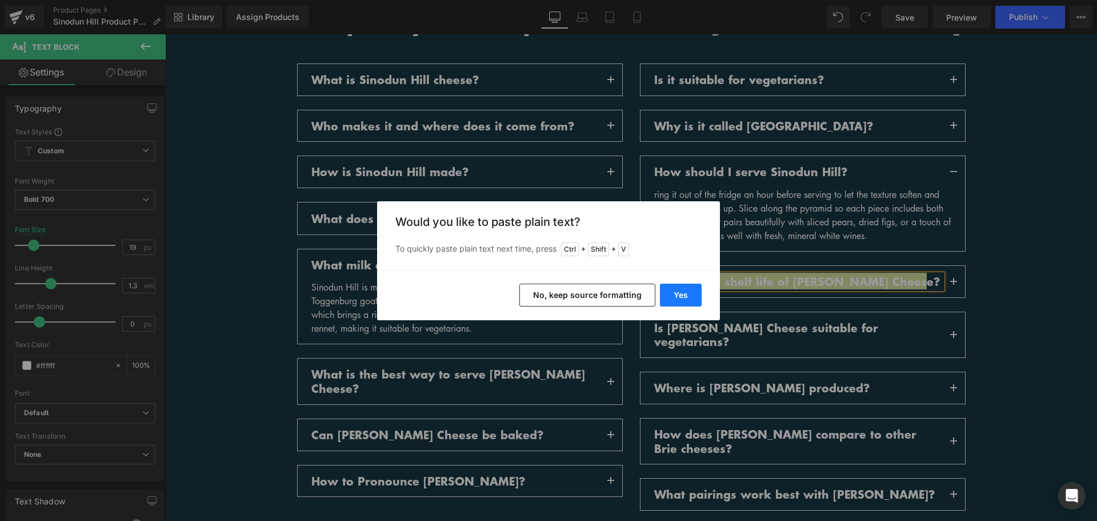
drag, startPoint x: 685, startPoint y: 300, endPoint x: 647, endPoint y: 256, distance: 57.5
click at [685, 300] on button "Yes" at bounding box center [681, 295] width 42 height 23
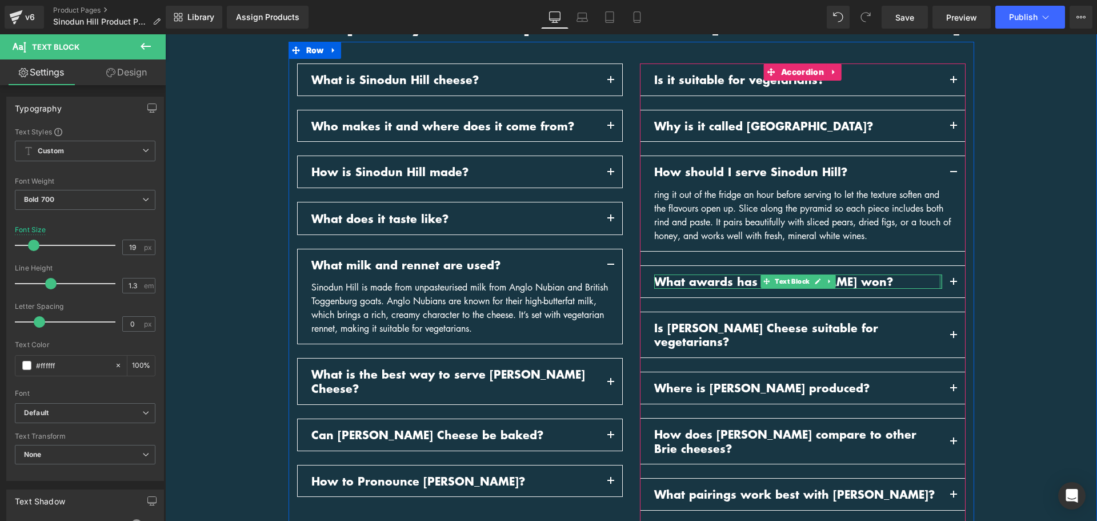
drag, startPoint x: 948, startPoint y: 262, endPoint x: 326, endPoint y: 342, distance: 627.0
click at [948, 266] on button "button" at bounding box center [954, 281] width 23 height 31
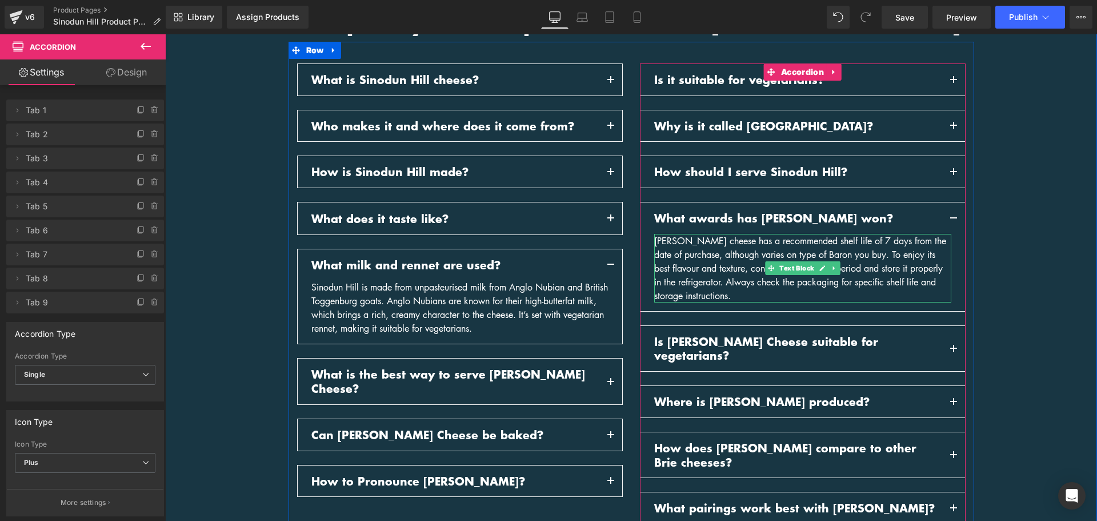
click at [819, 265] on icon at bounding box center [822, 268] width 6 height 7
click at [816, 253] on div "[PERSON_NAME] cheese has a recommended shelf life of 7 days from the date of pu…" at bounding box center [802, 268] width 297 height 69
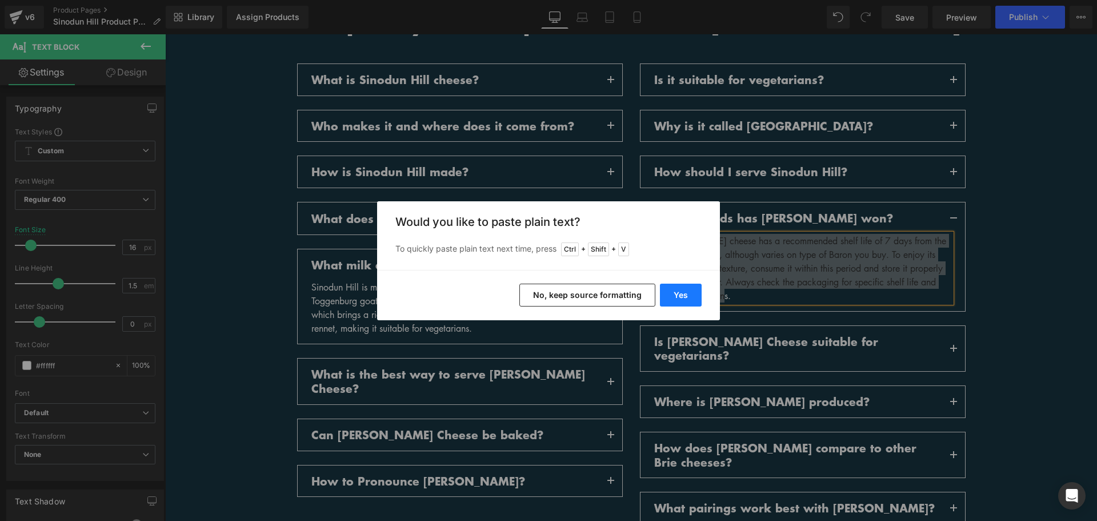
click at [676, 299] on button "Yes" at bounding box center [681, 295] width 42 height 23
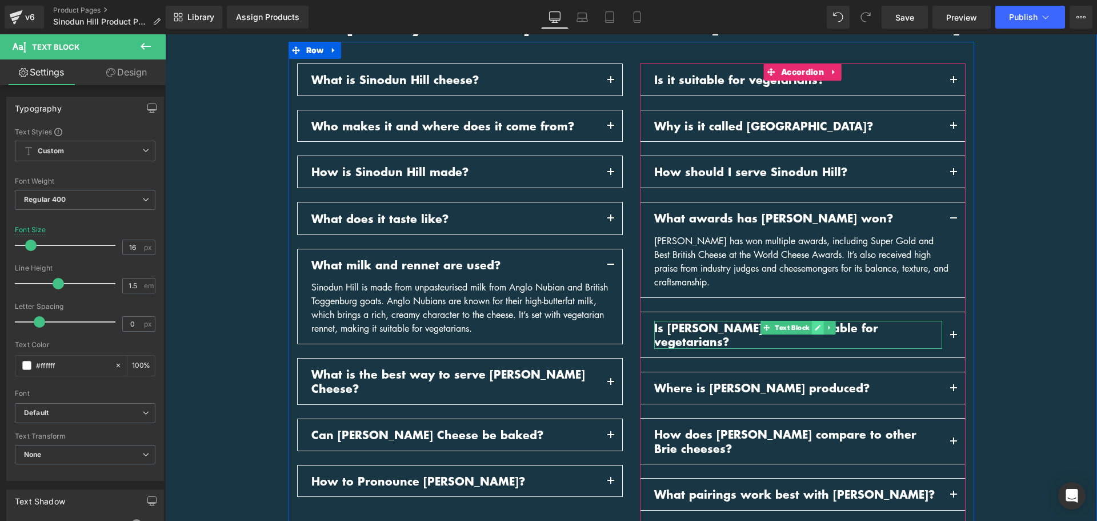
click at [815, 325] on icon at bounding box center [818, 328] width 6 height 6
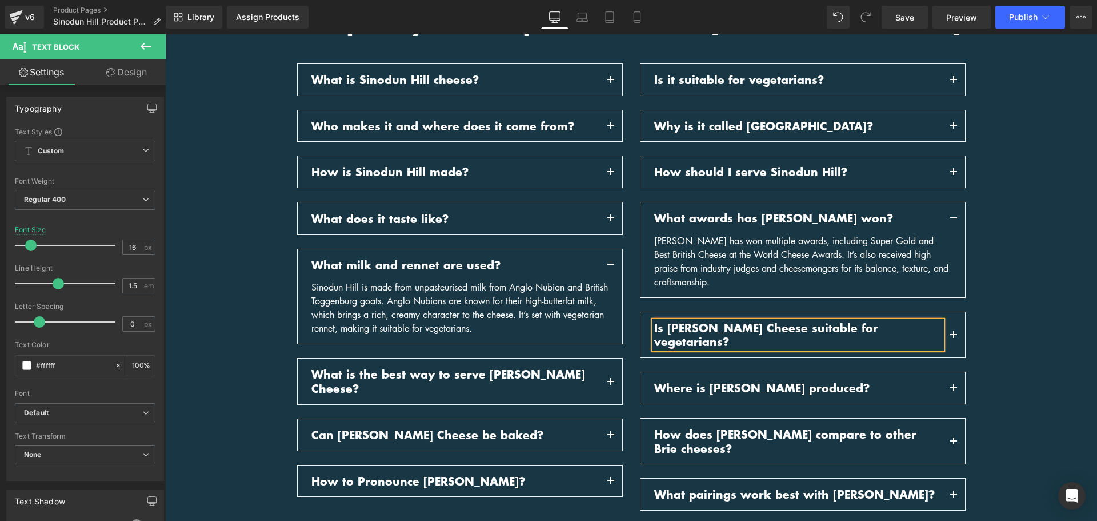
click at [815, 321] on p "Is [PERSON_NAME] Cheese suitable for vegetarians?" at bounding box center [798, 335] width 288 height 28
click at [814, 321] on p "Is [PERSON_NAME] Cheese suitable for vegetarians?" at bounding box center [798, 335] width 288 height 28
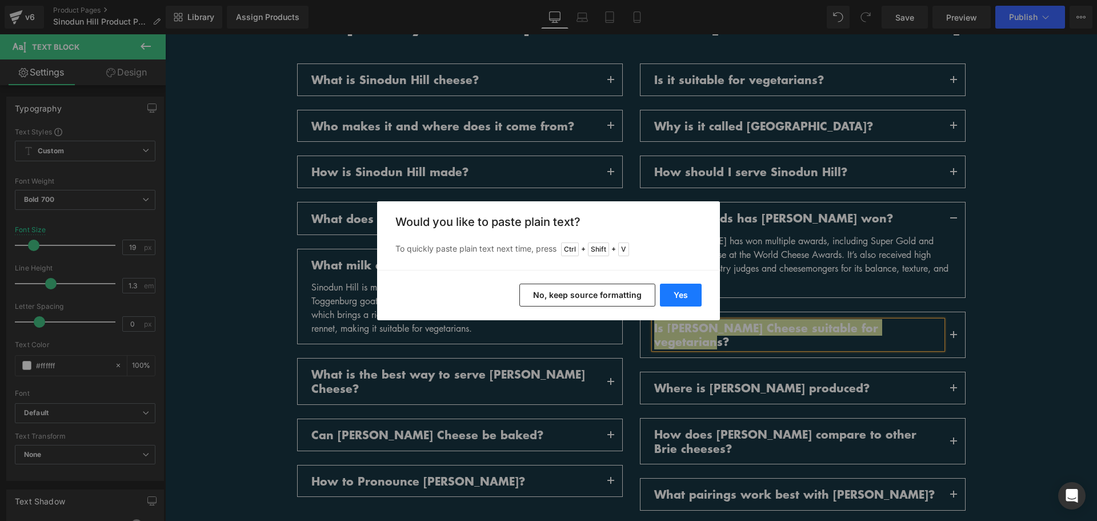
click at [693, 298] on button "Yes" at bounding box center [681, 295] width 42 height 23
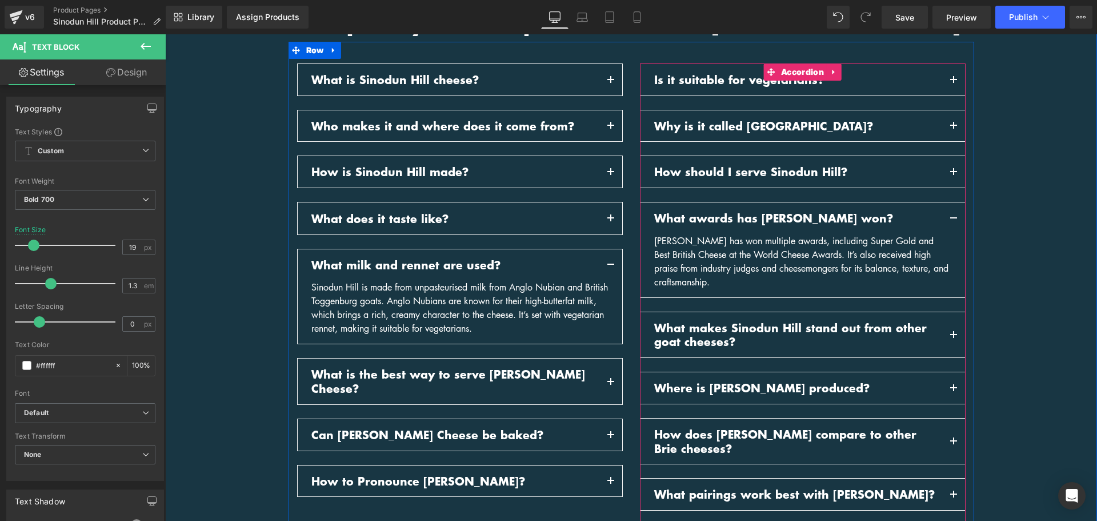
click at [954, 338] on span "button" at bounding box center [954, 338] width 0 height 0
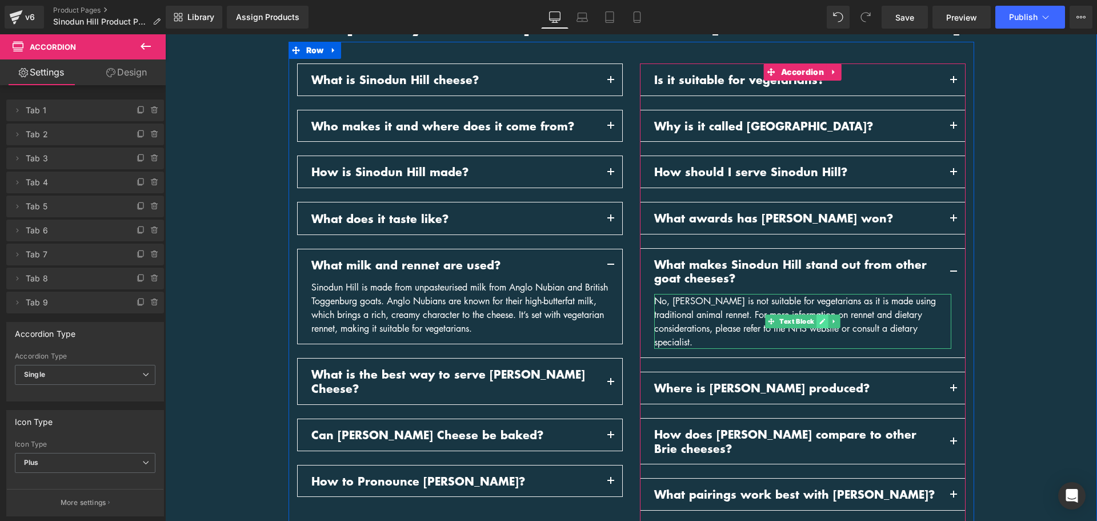
click at [819, 318] on icon at bounding box center [822, 321] width 6 height 7
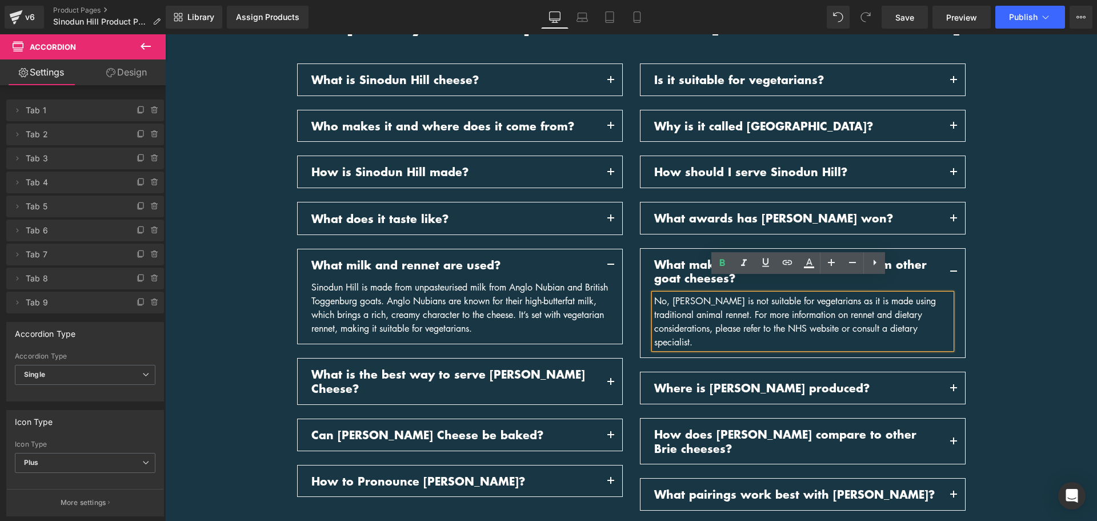
click at [816, 305] on div "No, [PERSON_NAME] is not suitable for vegetarians as it is made using tradition…" at bounding box center [802, 321] width 297 height 55
click at [816, 306] on div "No, [PERSON_NAME] is not suitable for vegetarians as it is made using tradition…" at bounding box center [802, 321] width 297 height 55
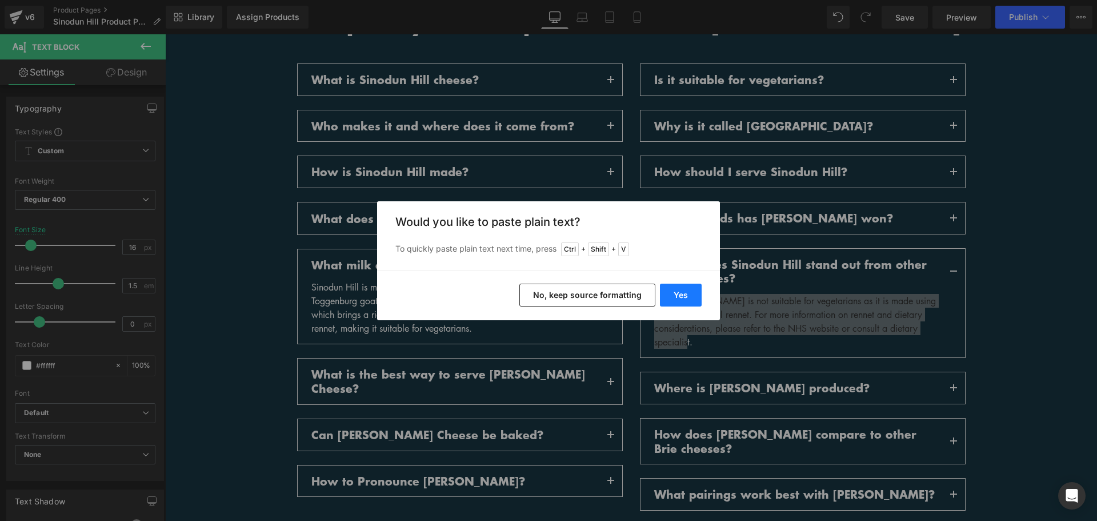
click at [677, 291] on button "Yes" at bounding box center [681, 295] width 42 height 23
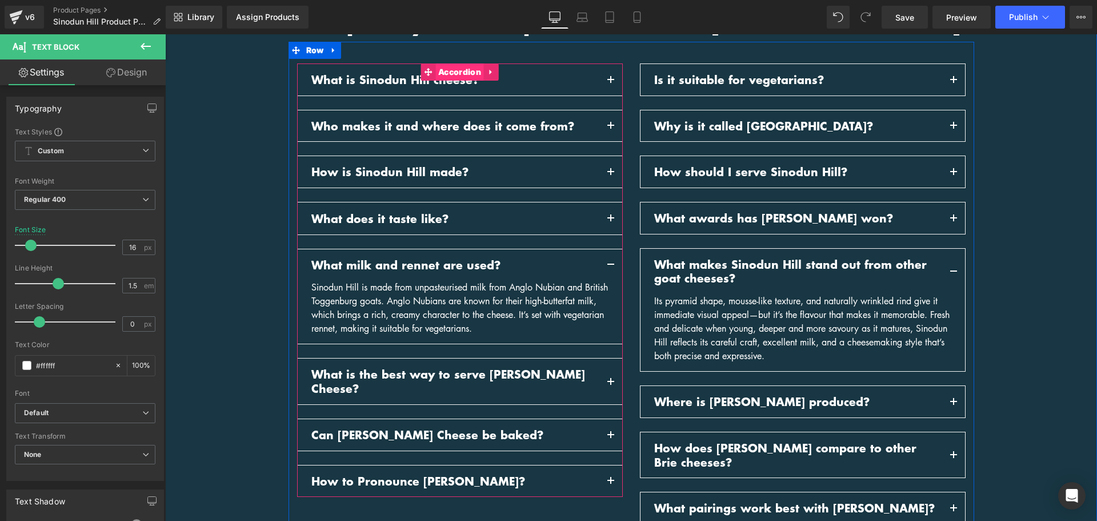
click at [465, 63] on span "Accordion" at bounding box center [460, 71] width 49 height 17
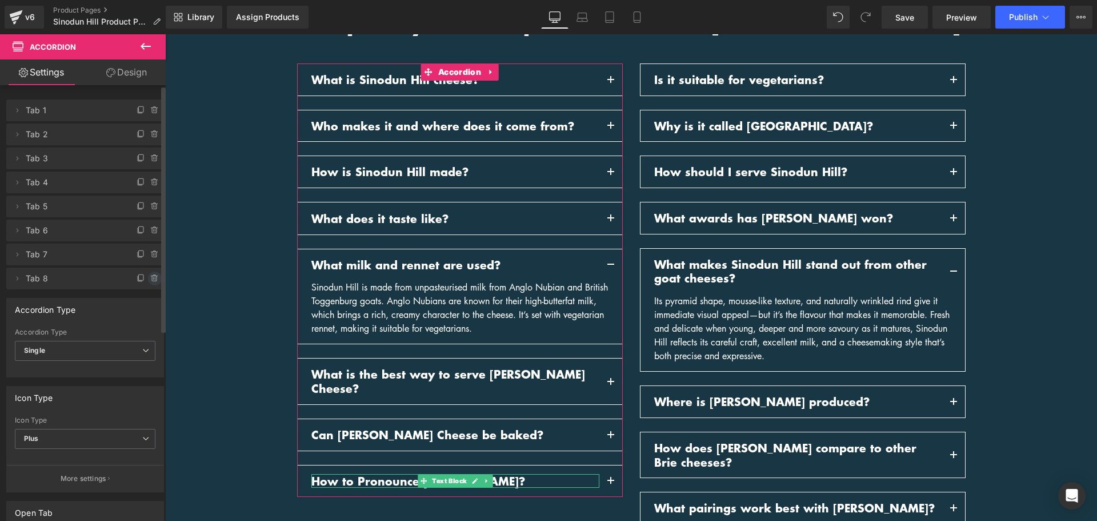
click at [151, 277] on icon at bounding box center [154, 278] width 9 height 9
click at [145, 281] on button "Delete" at bounding box center [143, 279] width 36 height 15
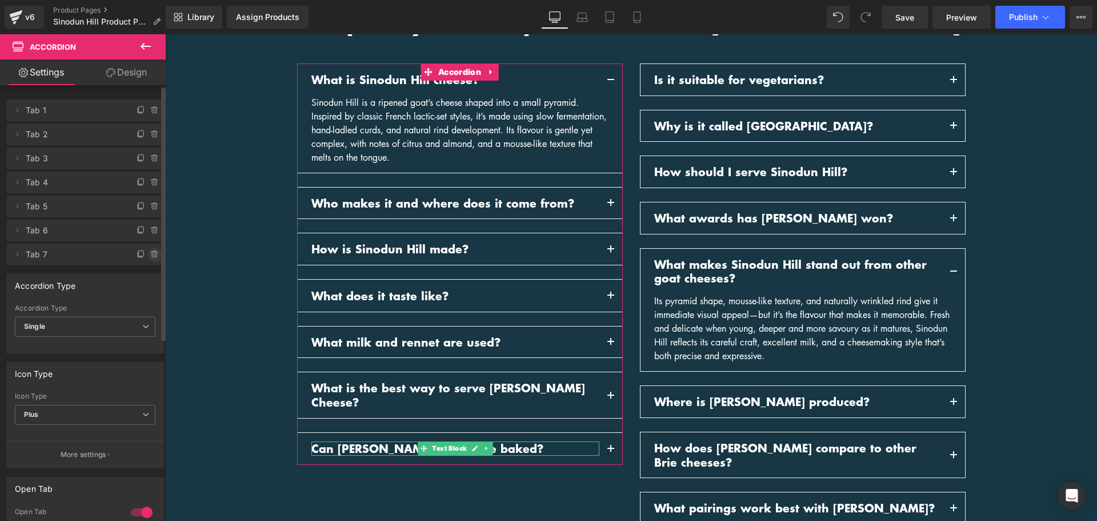
click at [150, 254] on icon at bounding box center [154, 254] width 9 height 9
click at [140, 254] on button "Delete" at bounding box center [143, 254] width 36 height 15
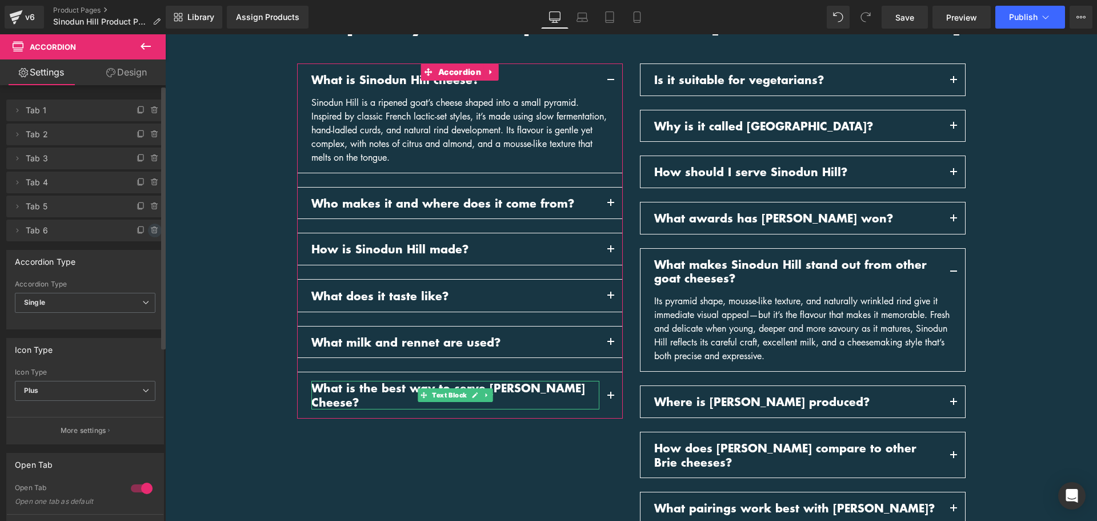
click at [150, 234] on icon at bounding box center [154, 230] width 9 height 9
click at [142, 234] on button "Delete" at bounding box center [143, 230] width 36 height 15
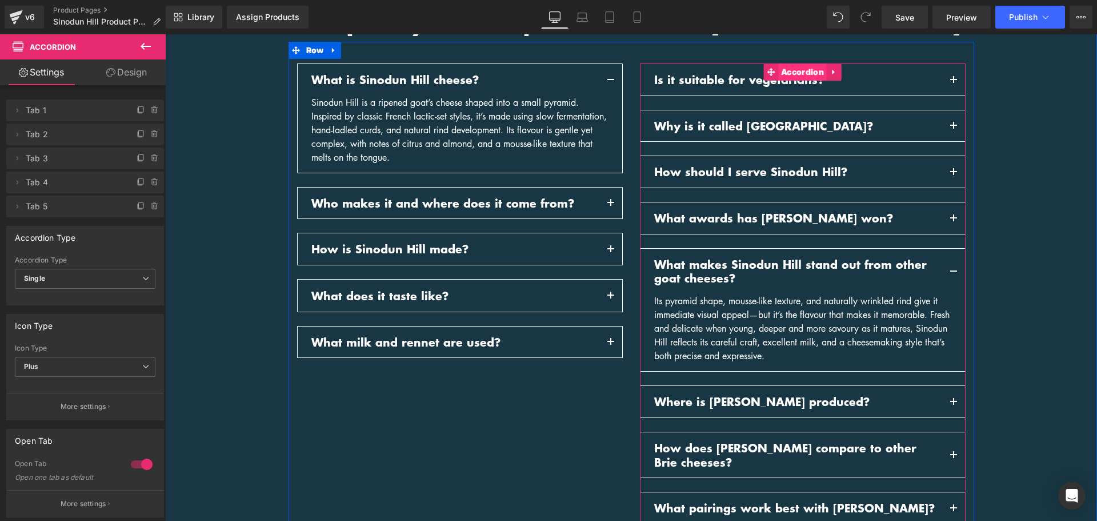
click at [798, 63] on span "Accordion" at bounding box center [802, 71] width 49 height 17
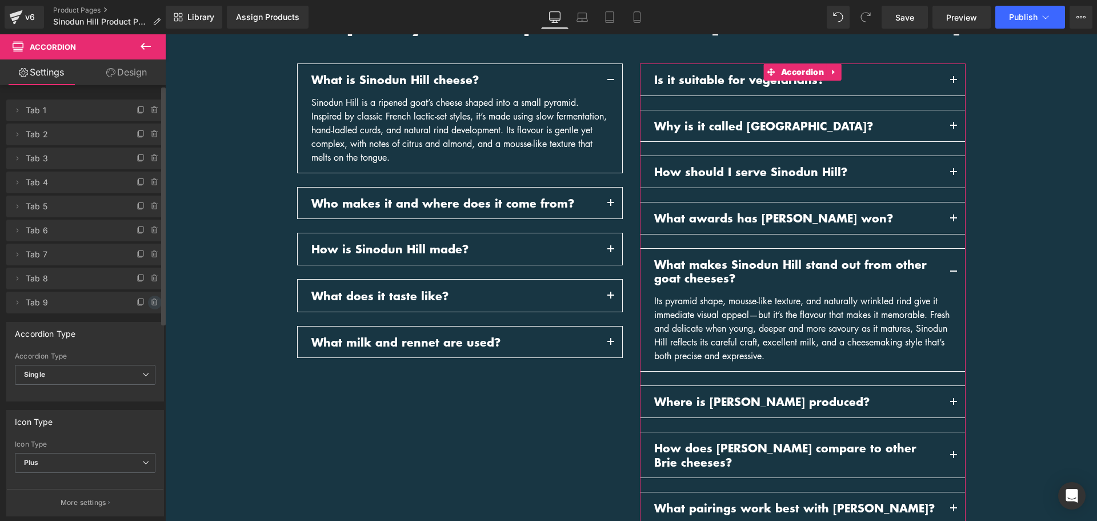
click at [151, 306] on icon at bounding box center [154, 302] width 9 height 9
click at [139, 302] on button "Delete" at bounding box center [143, 303] width 36 height 15
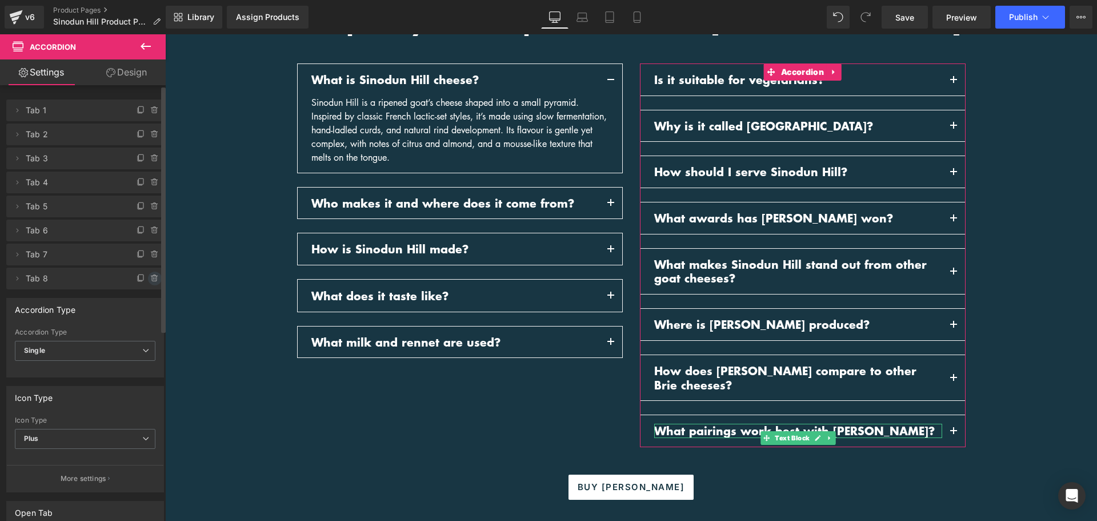
click at [155, 278] on icon at bounding box center [155, 278] width 0 height 2
click at [147, 278] on button "Delete" at bounding box center [143, 279] width 36 height 15
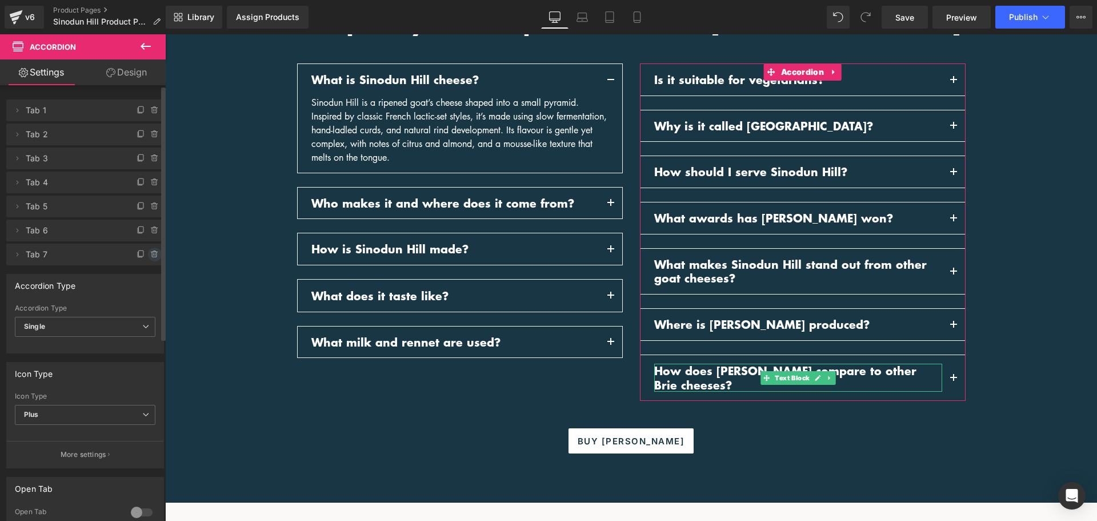
click at [150, 259] on span at bounding box center [155, 254] width 14 height 14
click at [143, 254] on button "Delete" at bounding box center [143, 254] width 36 height 15
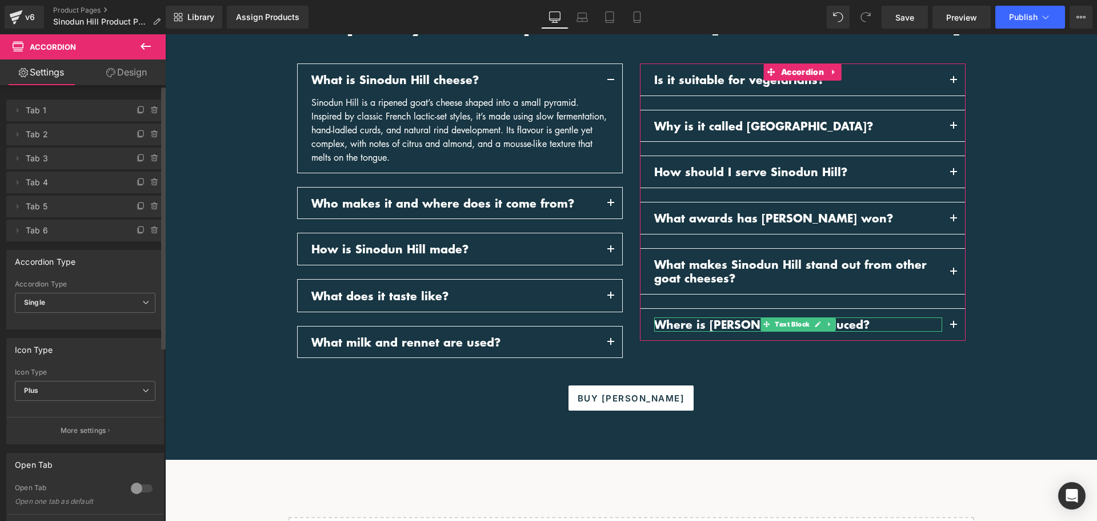
click at [151, 231] on icon at bounding box center [154, 230] width 9 height 9
drag, startPoint x: 146, startPoint y: 230, endPoint x: 138, endPoint y: 249, distance: 20.3
click at [146, 230] on button "Delete" at bounding box center [143, 230] width 36 height 15
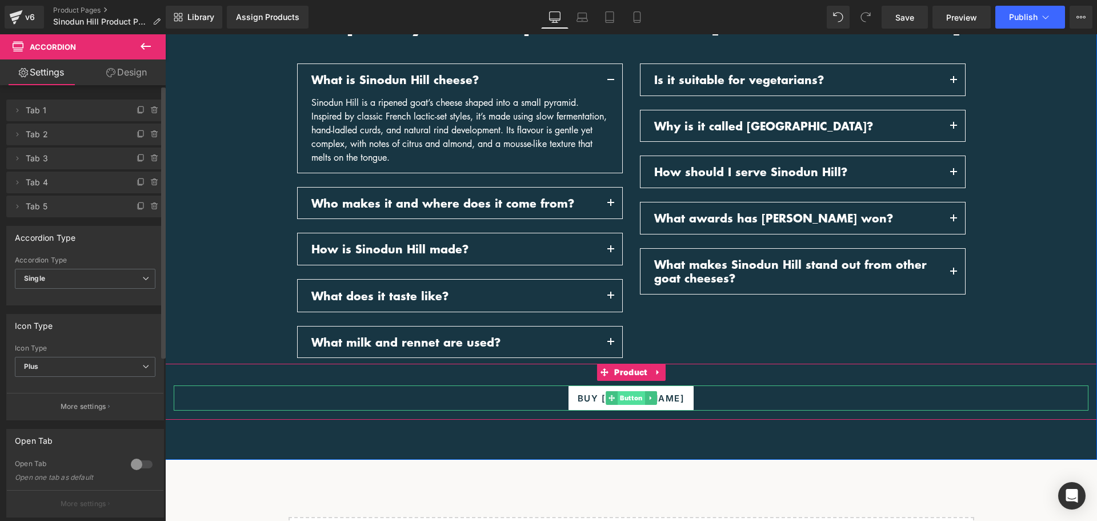
click at [630, 391] on span "Button" at bounding box center [631, 398] width 27 height 14
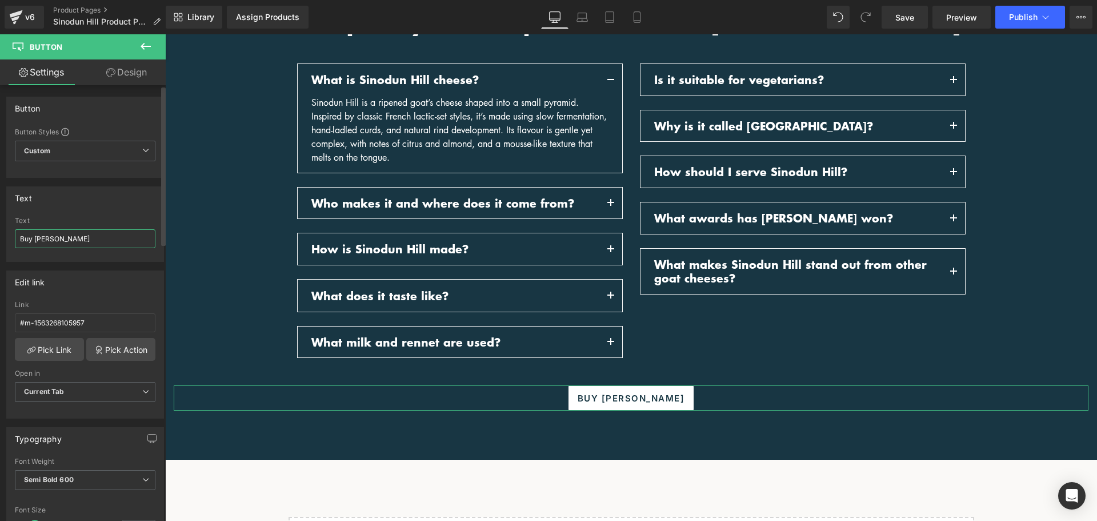
drag, startPoint x: 83, startPoint y: 239, endPoint x: 34, endPoint y: 236, distance: 49.3
click at [34, 236] on input "Buy [PERSON_NAME]" at bounding box center [85, 238] width 141 height 19
type input "Buy Sinodun Hill"
click at [1037, 13] on span "Publish" at bounding box center [1023, 17] width 29 height 9
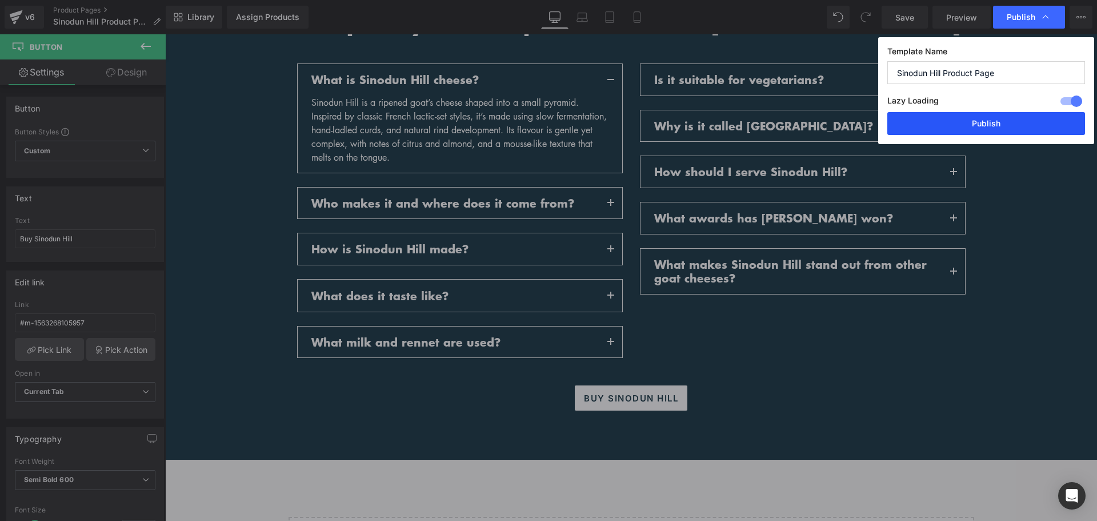
click at [991, 132] on button "Publish" at bounding box center [987, 123] width 198 height 23
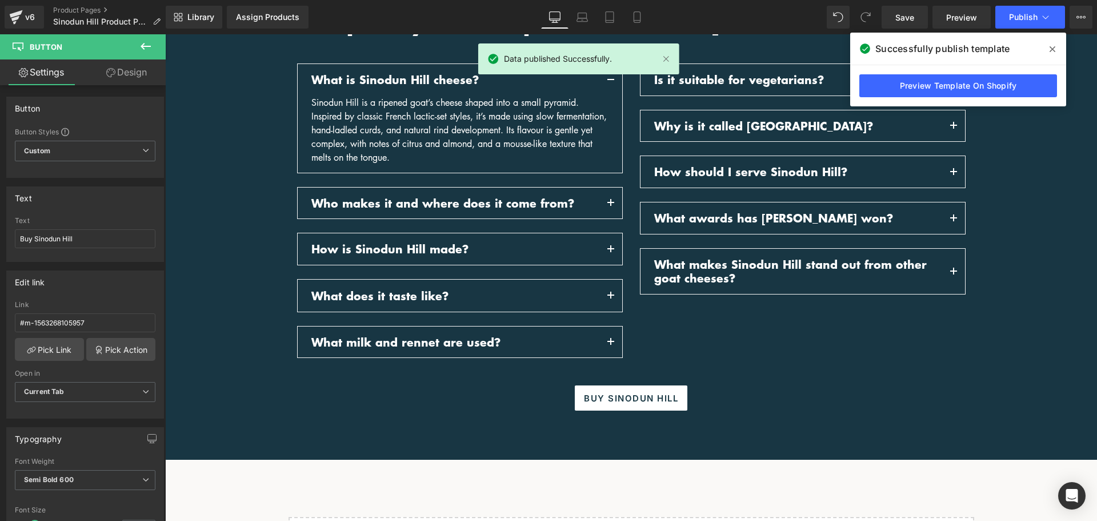
drag, startPoint x: 1055, startPoint y: 45, endPoint x: 891, endPoint y: 10, distance: 168.4
click at [1055, 46] on icon at bounding box center [1053, 49] width 6 height 9
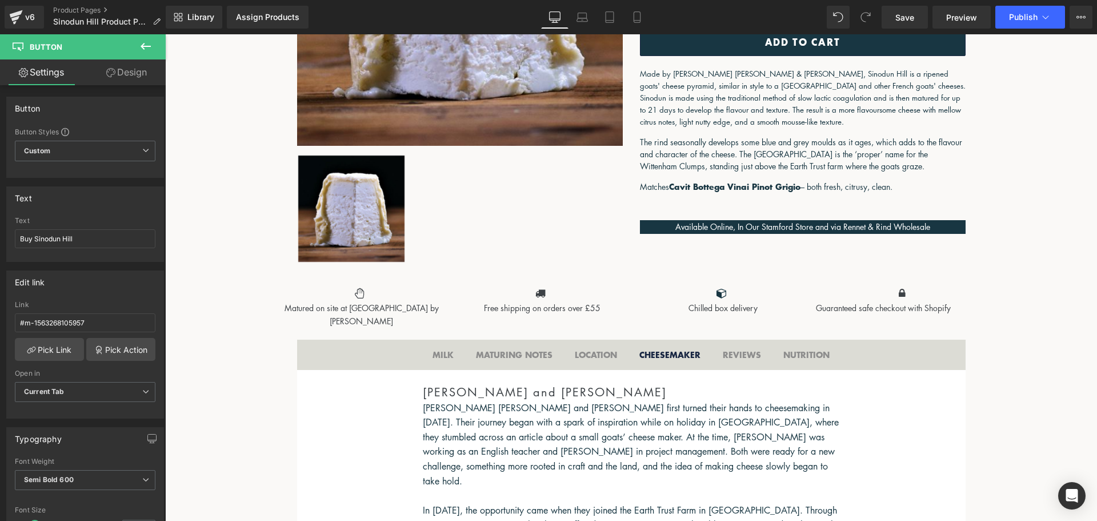
scroll to position [364, 0]
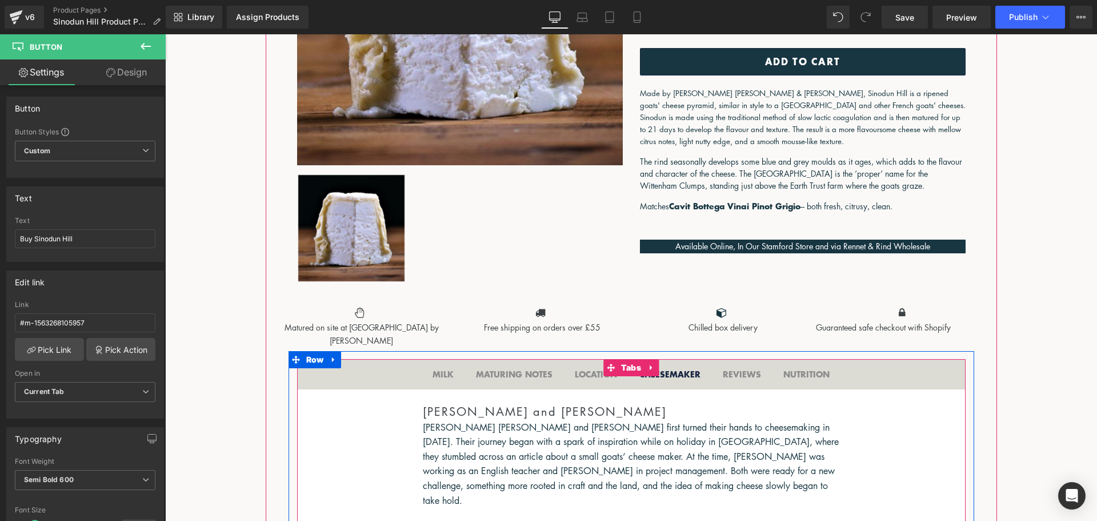
click at [445, 369] on div "MILK Text Block" at bounding box center [443, 374] width 21 height 13
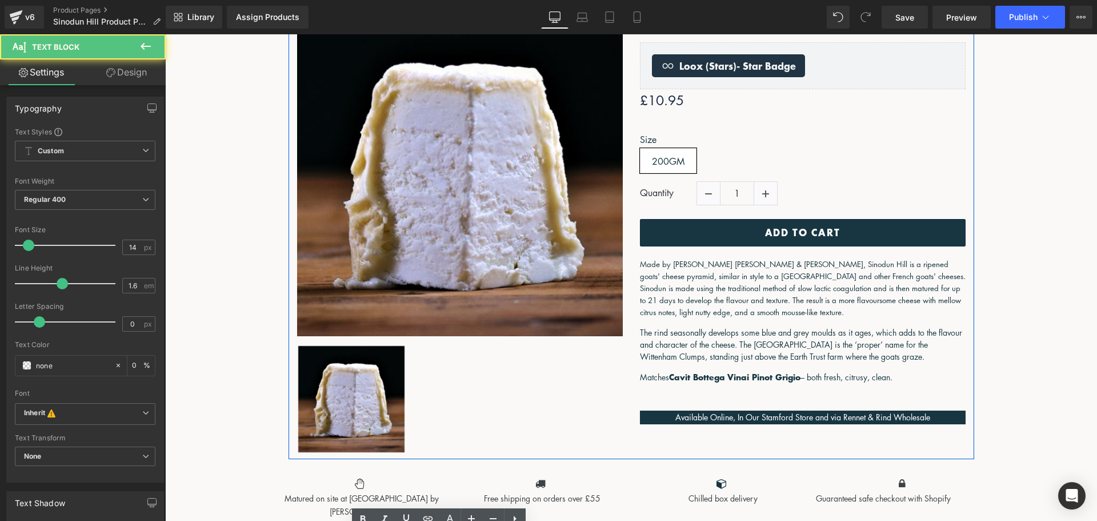
scroll to position [193, 0]
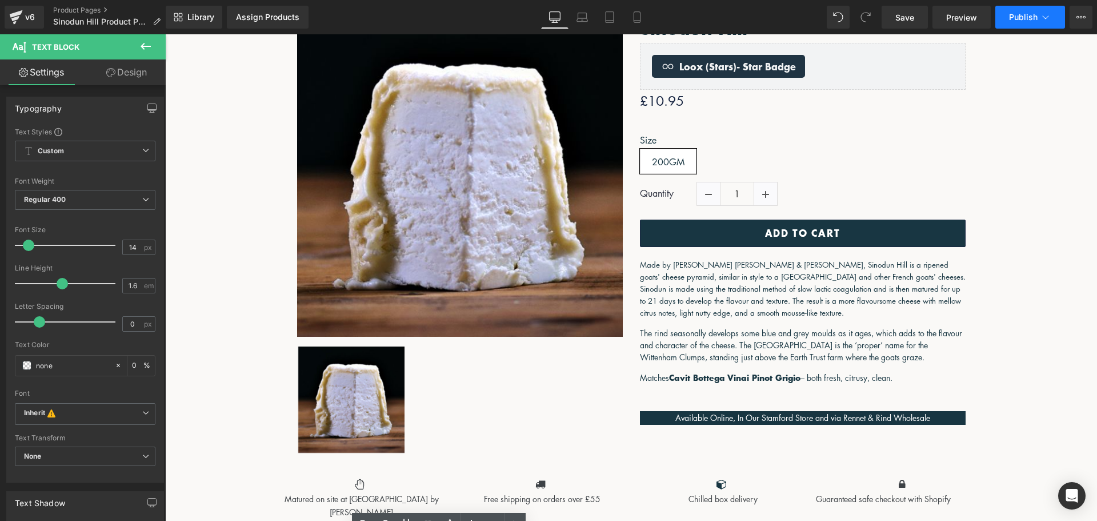
click at [1020, 20] on span "Publish" at bounding box center [1023, 17] width 29 height 9
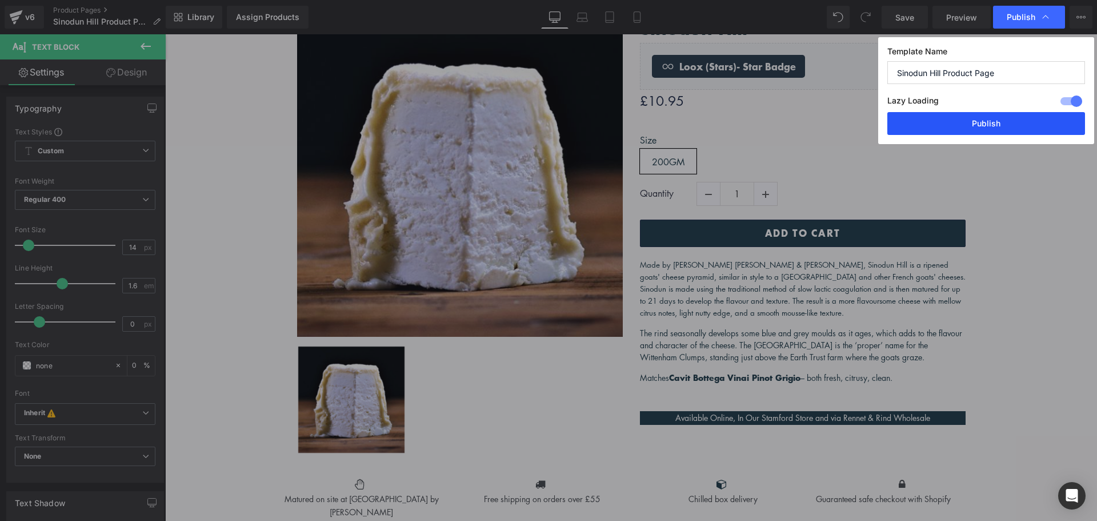
click at [1007, 122] on button "Publish" at bounding box center [987, 123] width 198 height 23
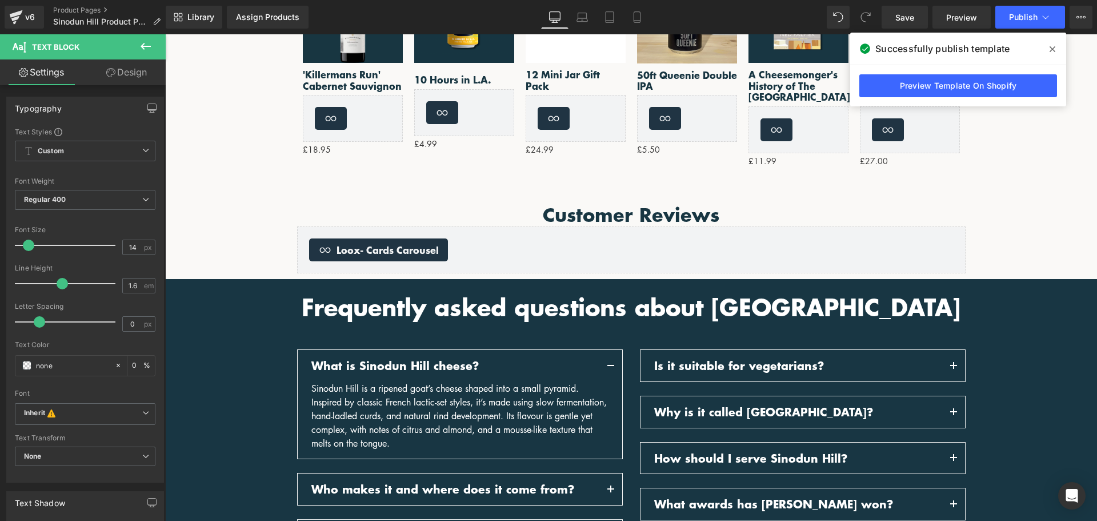
scroll to position [1107, 0]
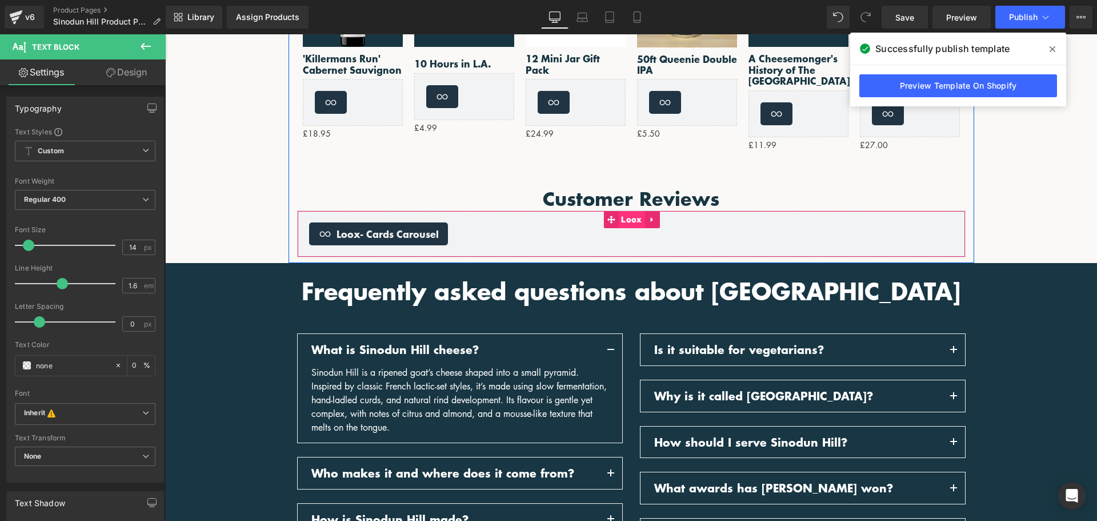
click at [614, 211] on span at bounding box center [611, 219] width 15 height 17
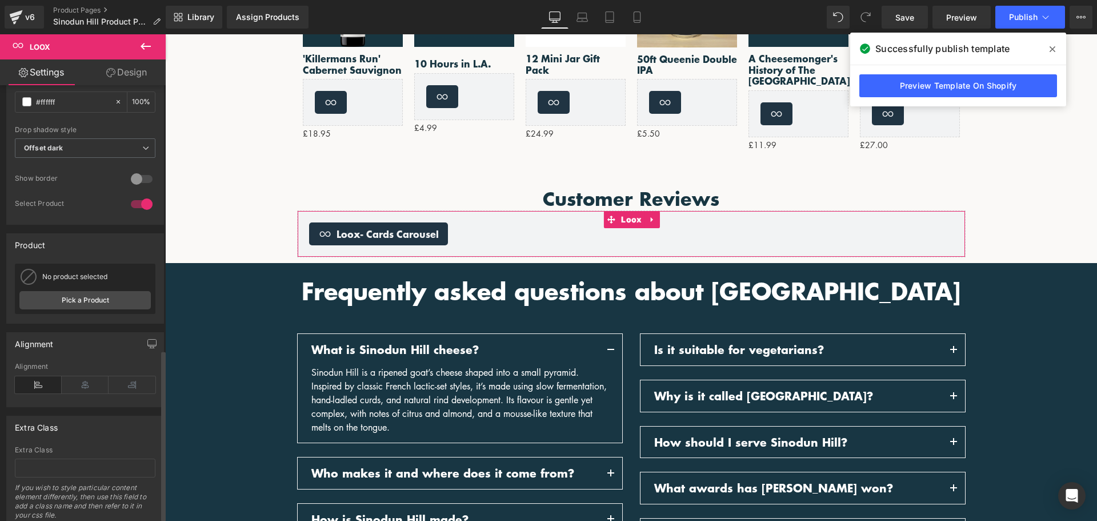
scroll to position [683, 0]
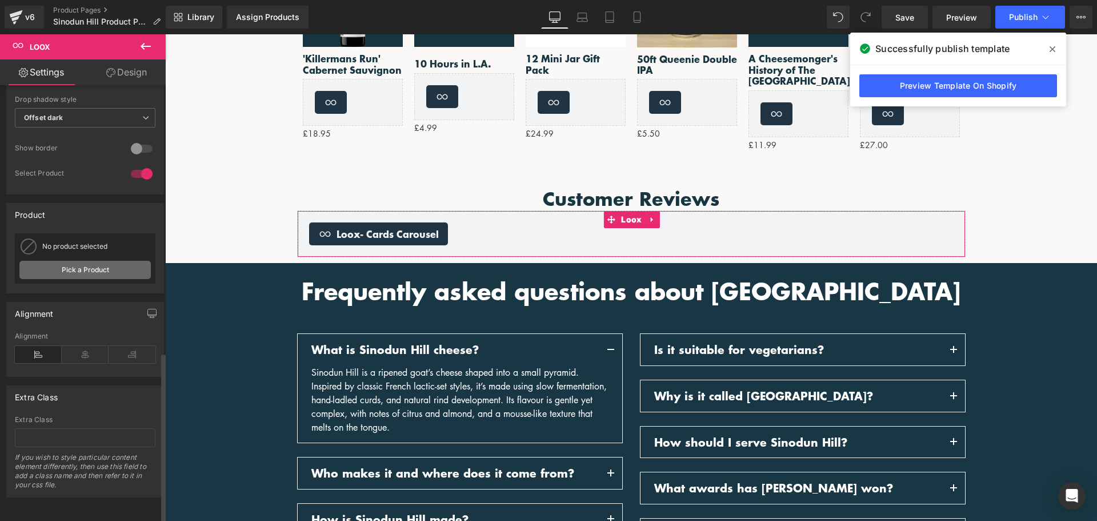
click at [101, 262] on link "Pick a Product" at bounding box center [84, 270] width 131 height 18
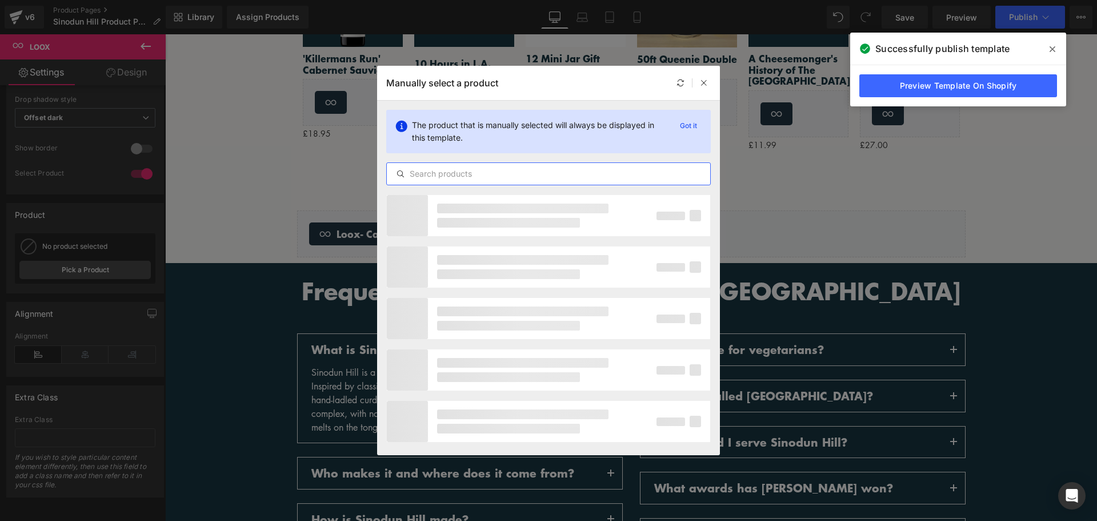
click at [534, 177] on input "text" at bounding box center [549, 174] width 324 height 14
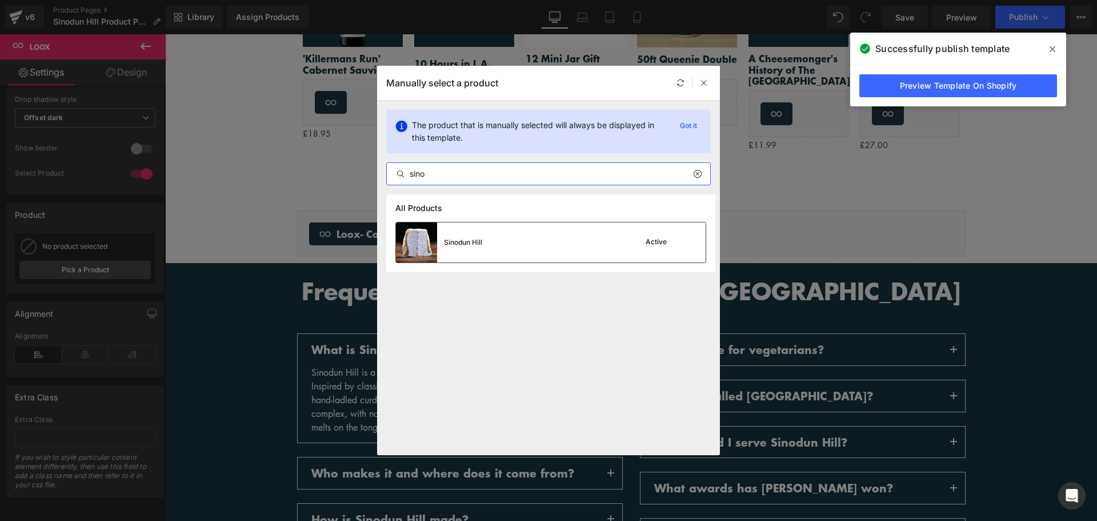
type input "sino"
click at [544, 226] on div "Sinodun Hill Active" at bounding box center [551, 242] width 310 height 40
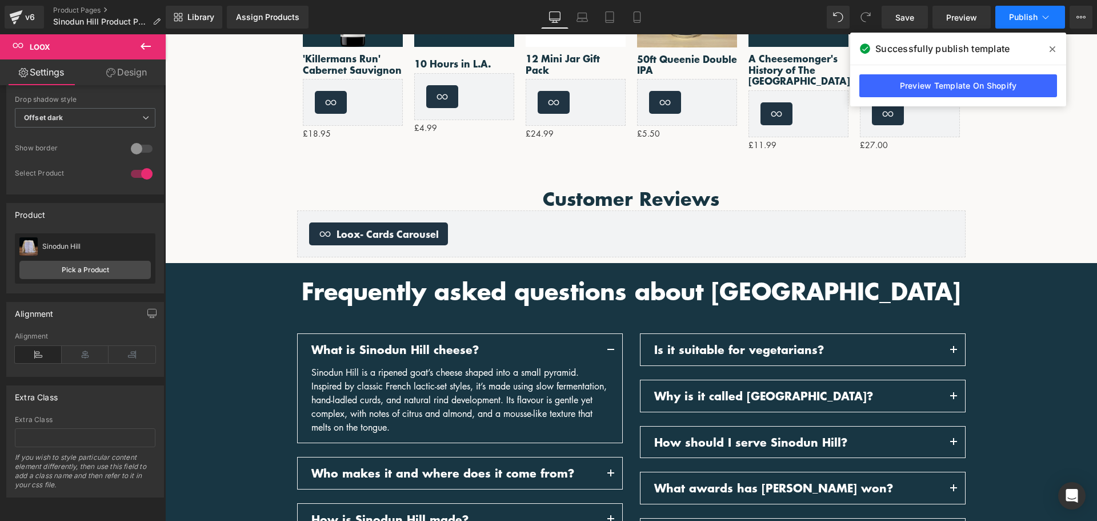
click at [1023, 22] on button "Publish" at bounding box center [1031, 17] width 70 height 23
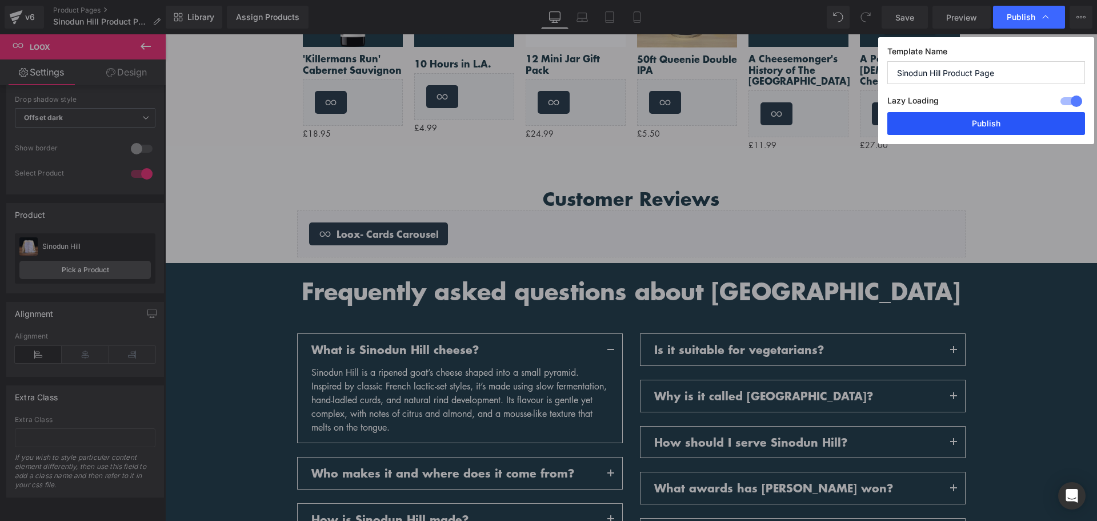
click at [986, 129] on button "Publish" at bounding box center [987, 123] width 198 height 23
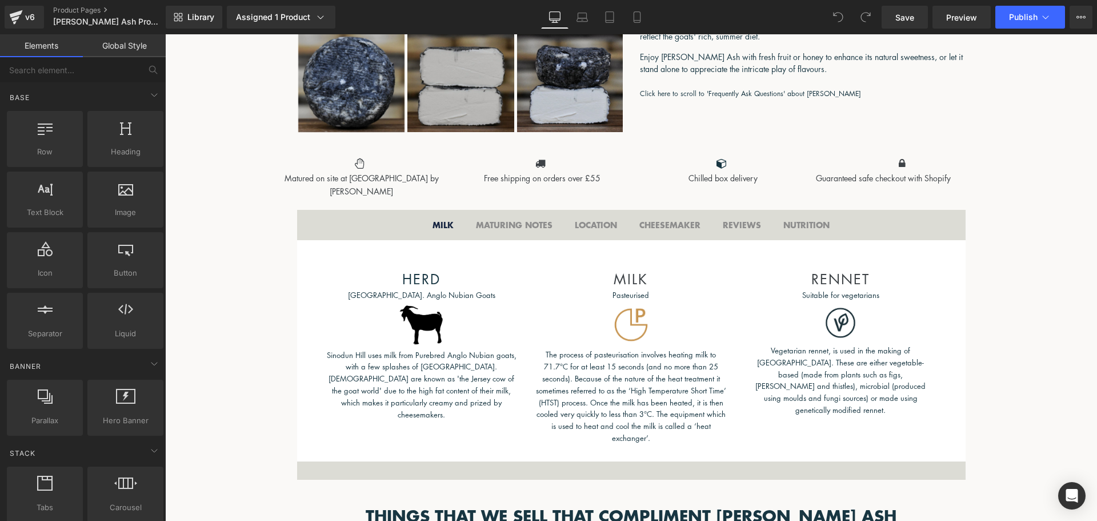
scroll to position [514, 0]
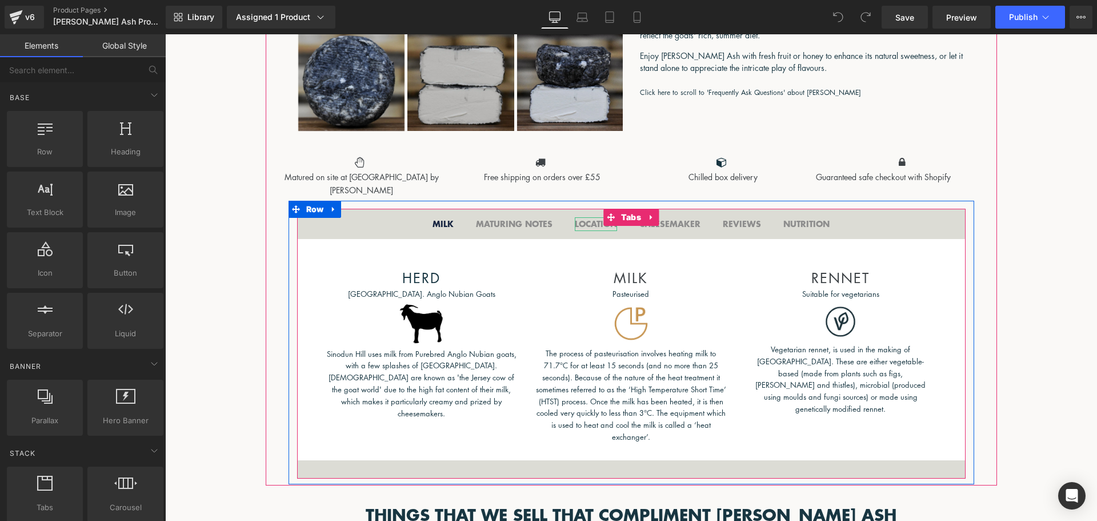
click at [588, 223] on b "LOCATION" at bounding box center [596, 224] width 42 height 12
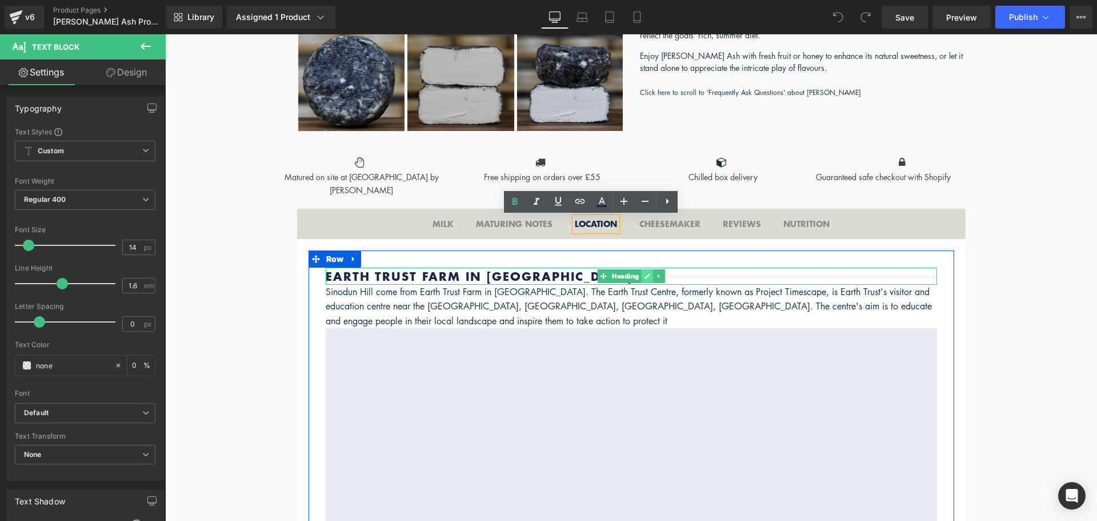
click at [641, 276] on link at bounding box center [647, 276] width 12 height 14
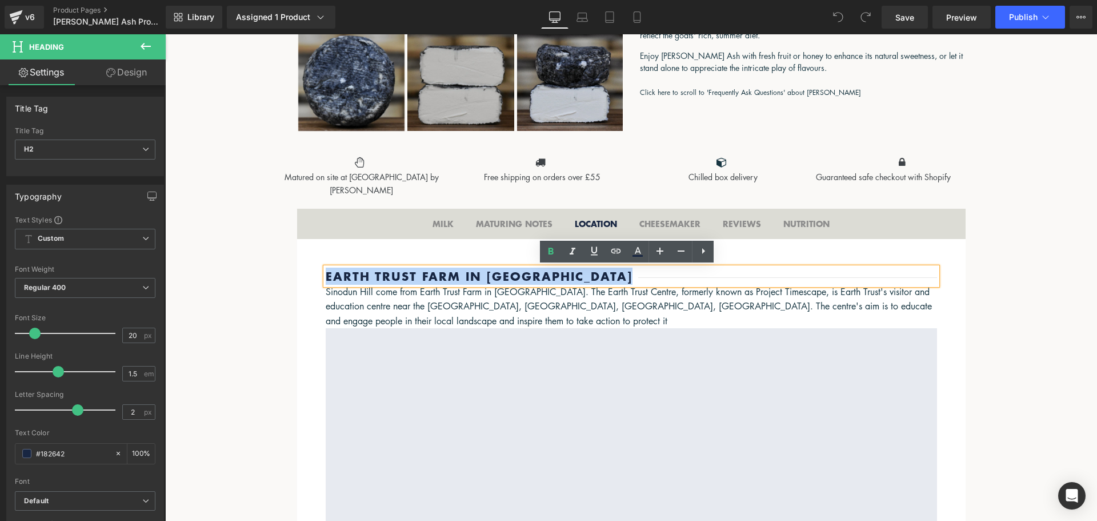
drag, startPoint x: 634, startPoint y: 276, endPoint x: 313, endPoint y: 281, distance: 321.3
click at [317, 281] on div "Earth Trust Farm in South Oxfordshire Heading Sinodun Hill come from Earth Trus…" at bounding box center [631, 413] width 629 height 290
paste div
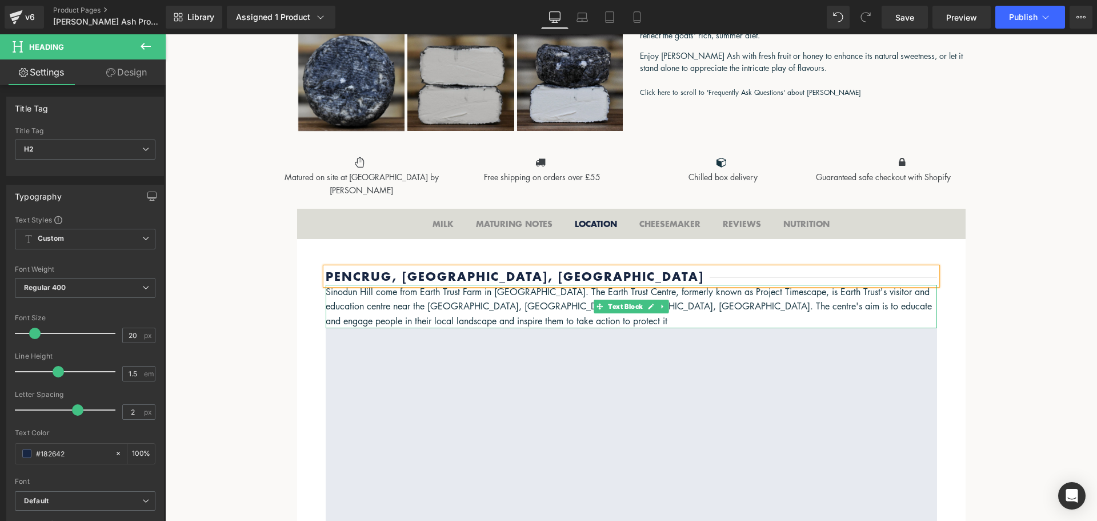
click at [326, 293] on p "Sinodun Hill come from Earth Trust Farm in [GEOGRAPHIC_DATA]. The Earth Trust C…" at bounding box center [632, 307] width 612 height 44
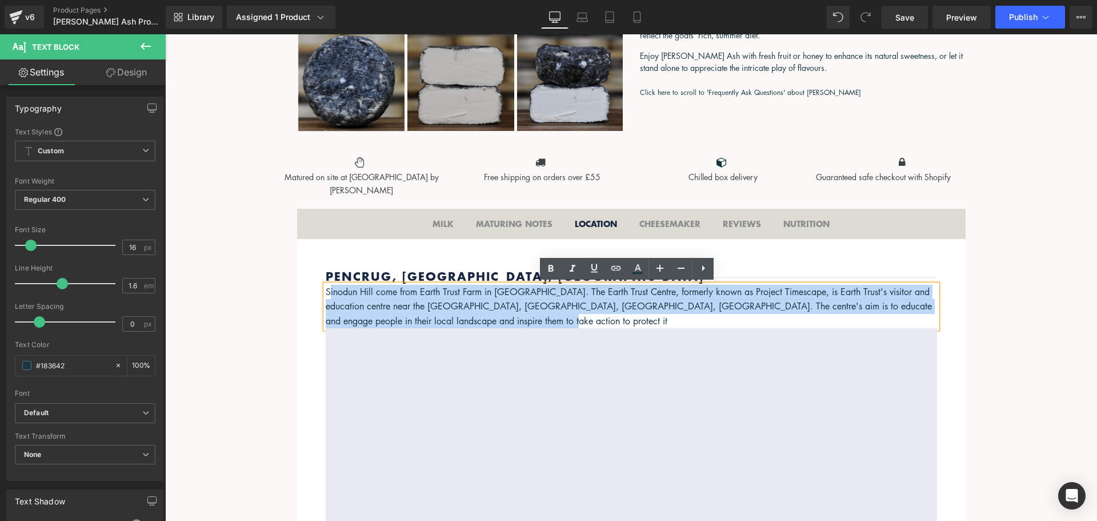
drag, startPoint x: 325, startPoint y: 292, endPoint x: 554, endPoint y: 325, distance: 231.6
click at [554, 325] on p "Sinodun Hill come from Earth Trust Farm in [GEOGRAPHIC_DATA]. The Earth Trust C…" at bounding box center [632, 307] width 612 height 44
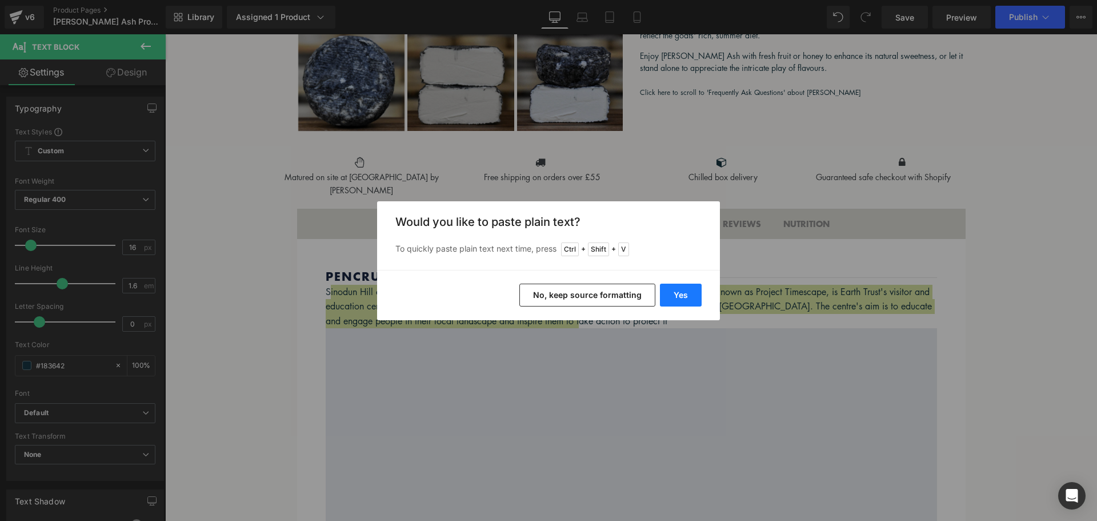
click at [670, 292] on button "Yes" at bounding box center [681, 295] width 42 height 23
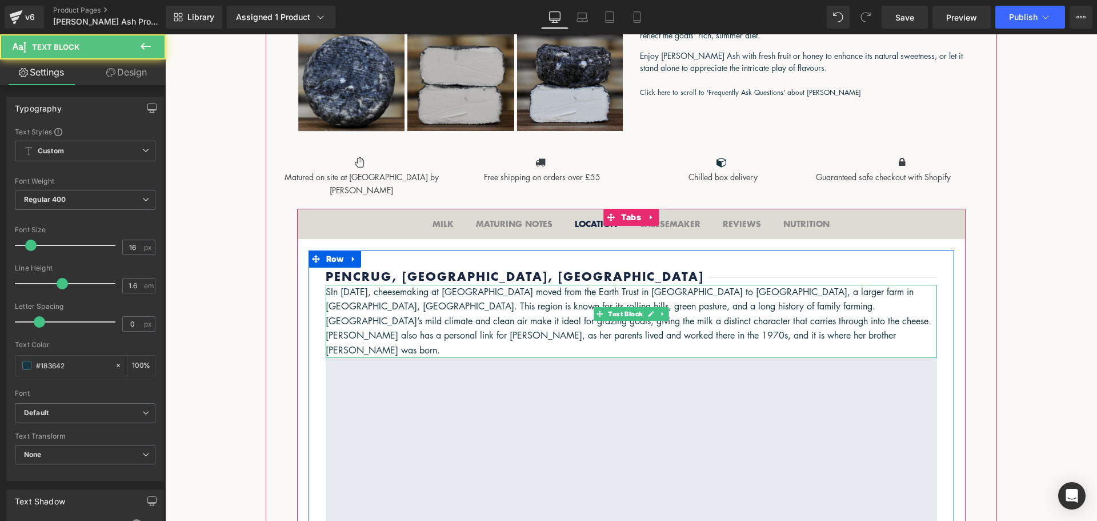
click at [328, 292] on p "SIn January 2025, cheesemaking at Sinodun Hill moved from the Earth Trust in Ox…" at bounding box center [632, 321] width 612 height 73
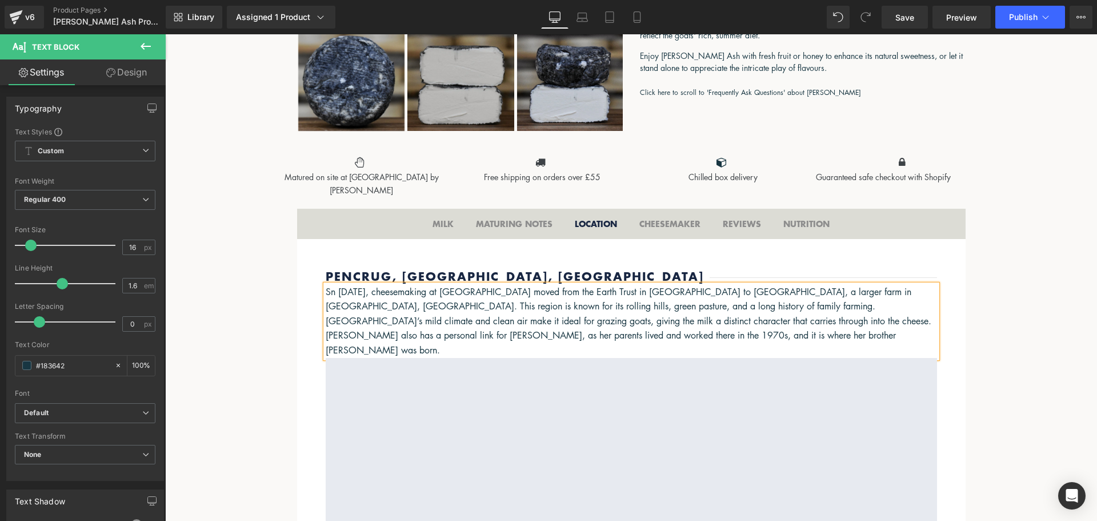
click at [1007, 5] on div "Library Assigned 1 Product Product Preview Brightwell Ash Manage assigned produ…" at bounding box center [632, 17] width 932 height 34
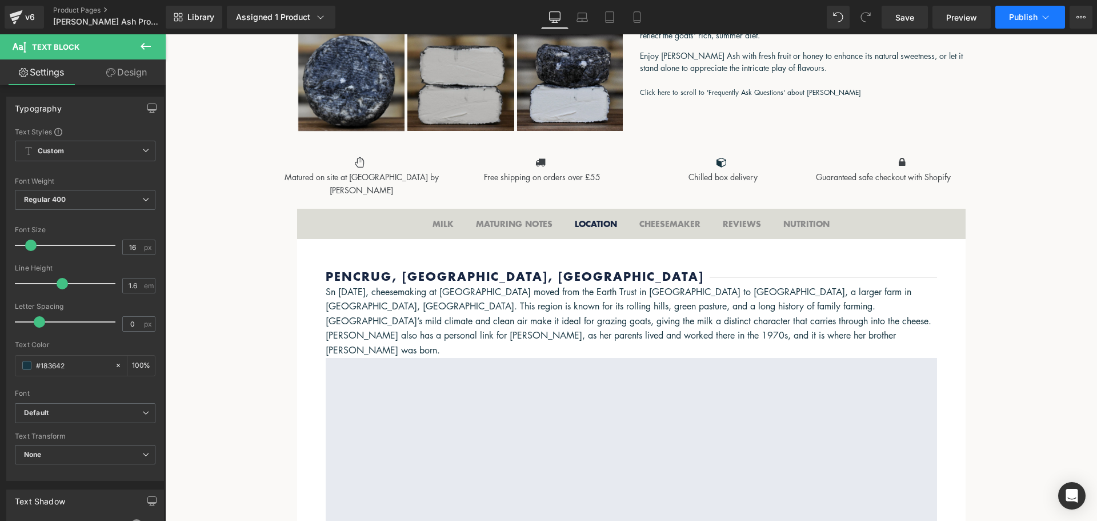
click at [1014, 11] on button "Publish" at bounding box center [1031, 17] width 70 height 23
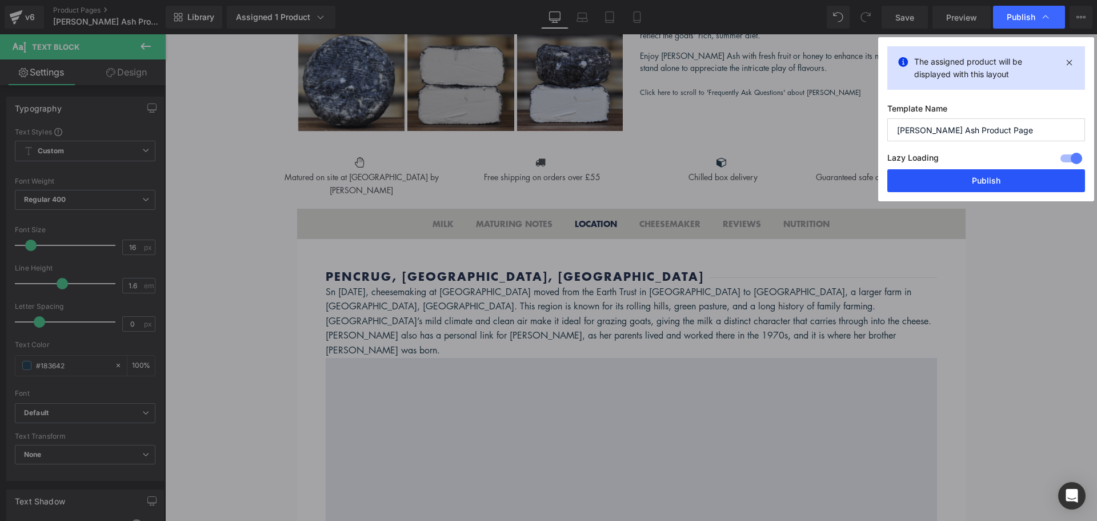
click at [968, 183] on button "Publish" at bounding box center [987, 180] width 198 height 23
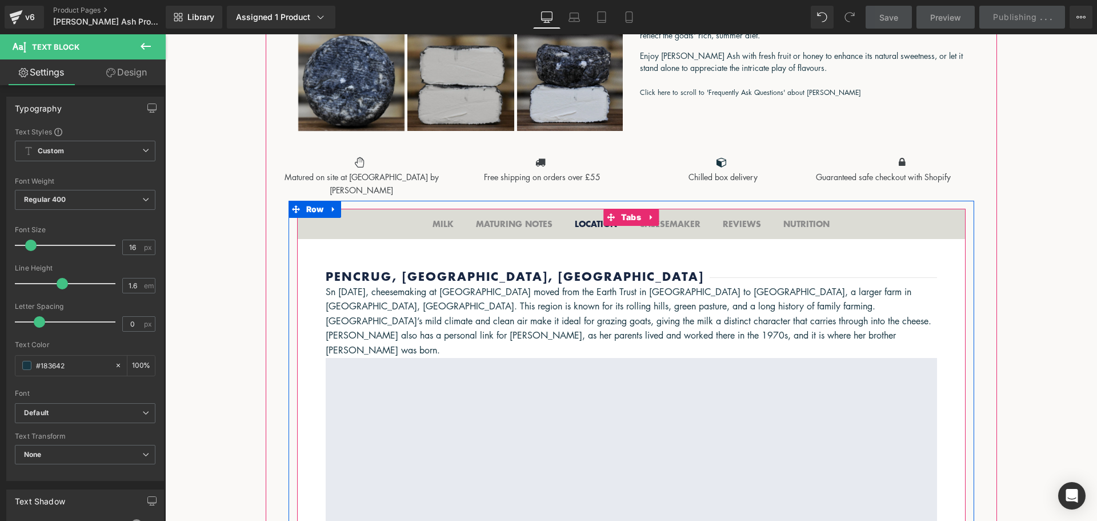
click at [668, 226] on b "CHEESEMAKER" at bounding box center [670, 224] width 61 height 12
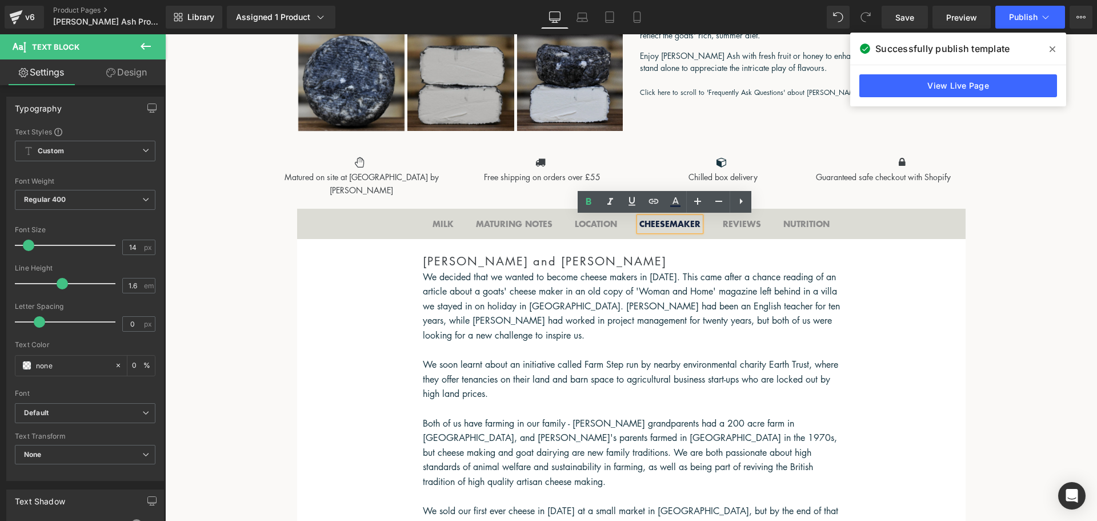
click at [546, 293] on p "We decided that we wanted to become cheese makers in [DATE]. This came after a …" at bounding box center [631, 306] width 417 height 73
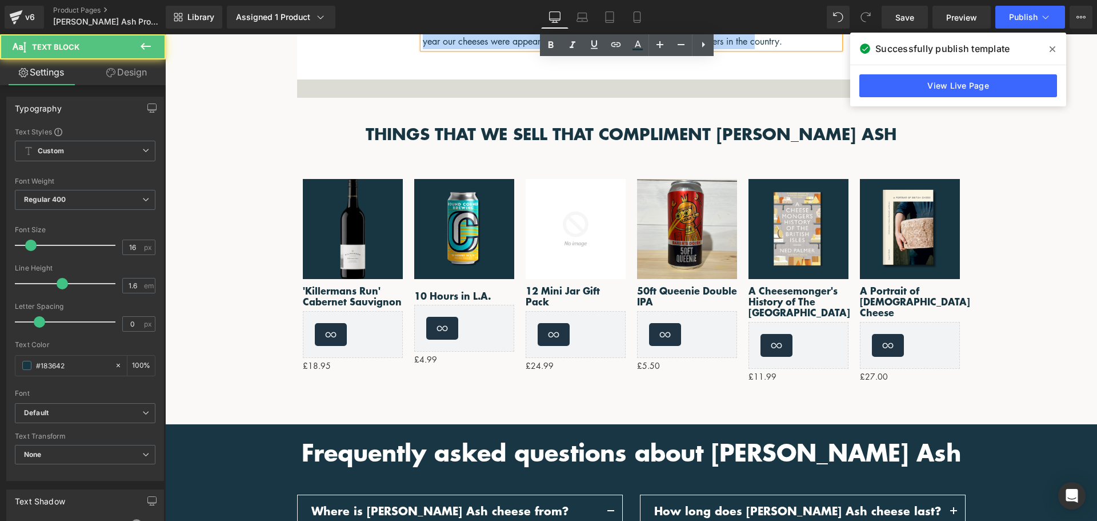
drag, startPoint x: 421, startPoint y: 274, endPoint x: 770, endPoint y: 473, distance: 401.6
click at [767, 500] on div "(P) Image ‹ ›" at bounding box center [632, 193] width 732 height 2004
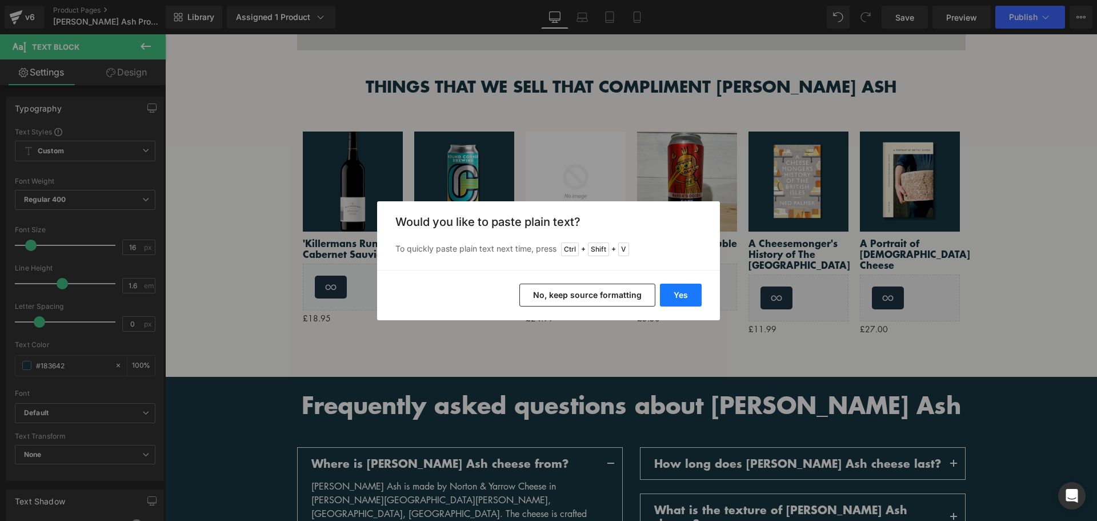
drag, startPoint x: 684, startPoint y: 296, endPoint x: 504, endPoint y: 212, distance: 199.0
click at [684, 296] on button "Yes" at bounding box center [681, 295] width 42 height 23
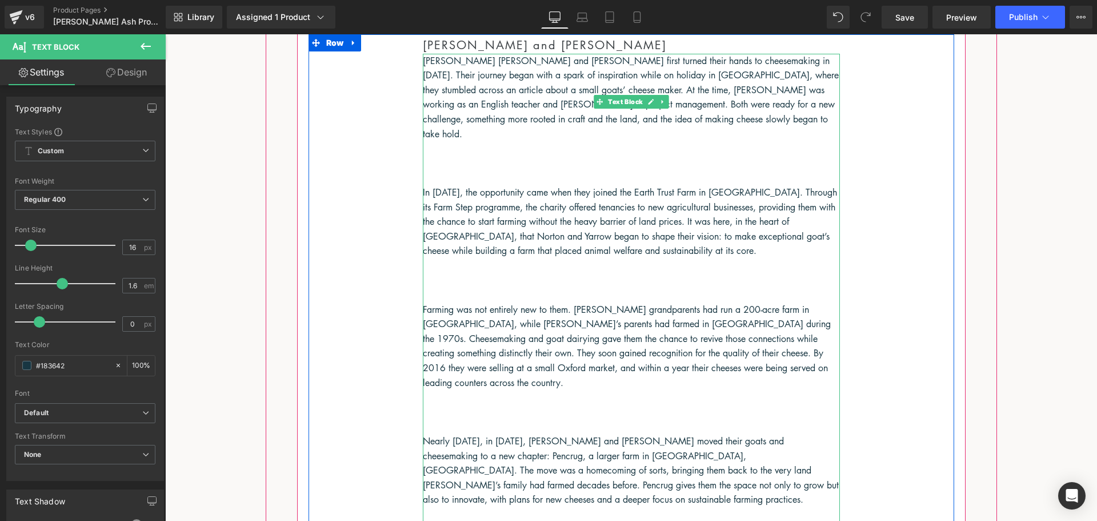
scroll to position [703, 0]
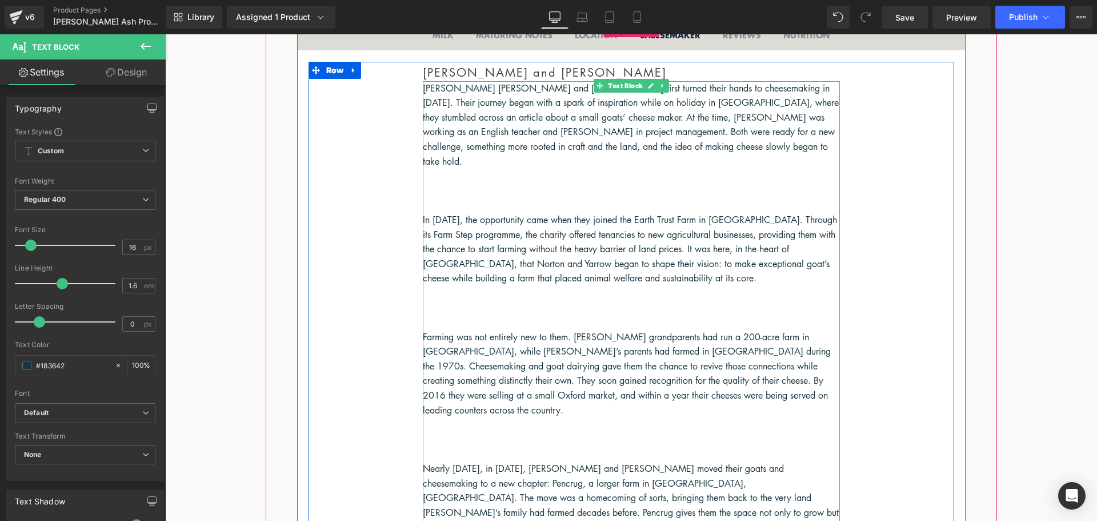
click at [509, 169] on p at bounding box center [631, 176] width 417 height 15
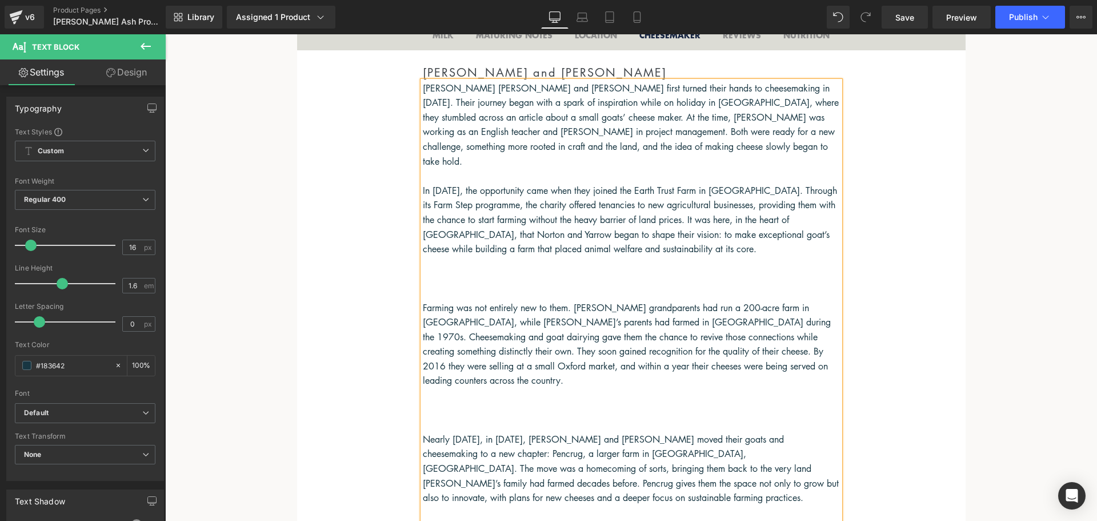
click at [473, 271] on p at bounding box center [631, 278] width 417 height 15
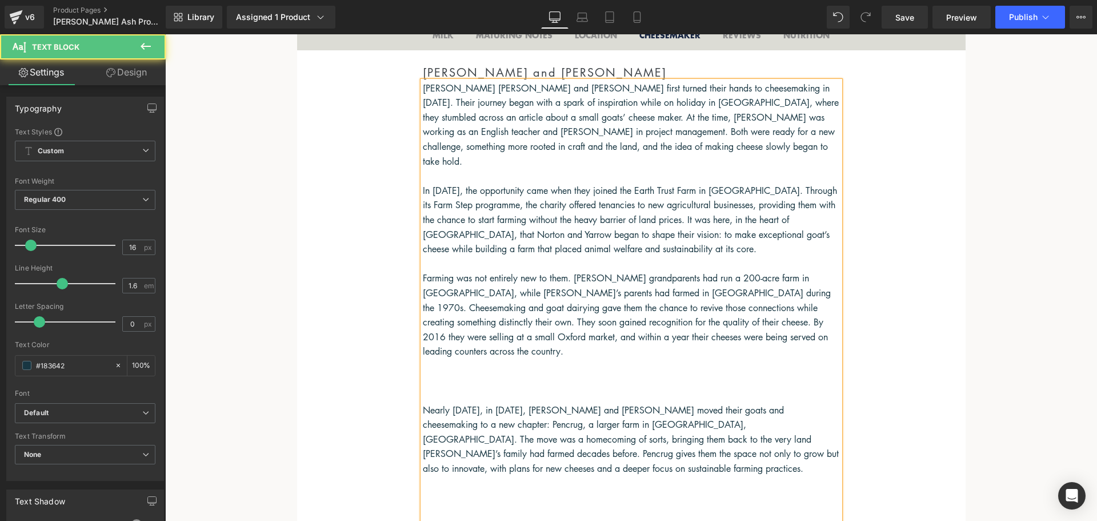
click at [456, 257] on p at bounding box center [631, 264] width 417 height 15
click at [462, 359] on p at bounding box center [631, 366] width 417 height 15
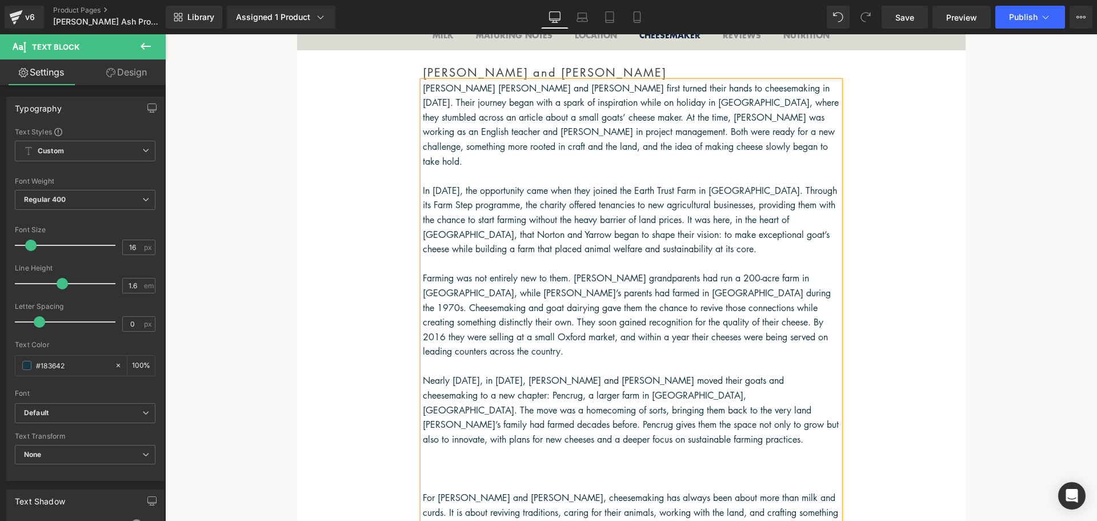
click at [457, 446] on p at bounding box center [631, 453] width 417 height 15
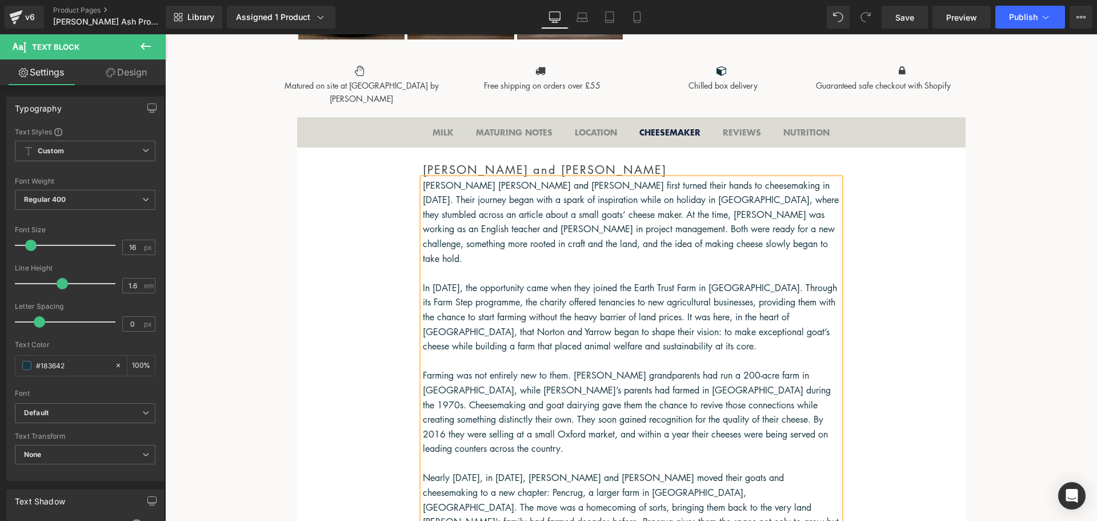
scroll to position [589, 0]
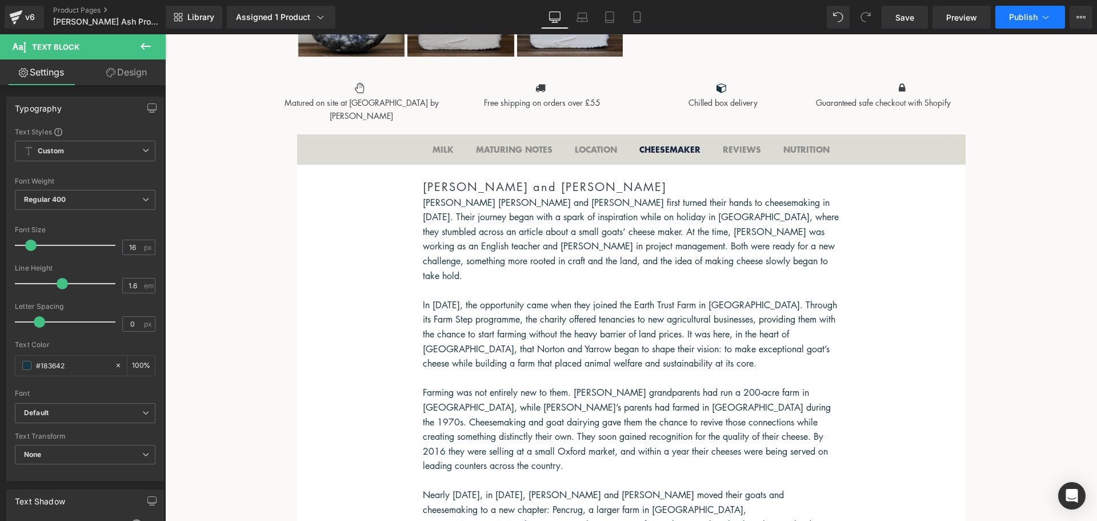
click at [1015, 19] on span "Publish" at bounding box center [1023, 17] width 29 height 9
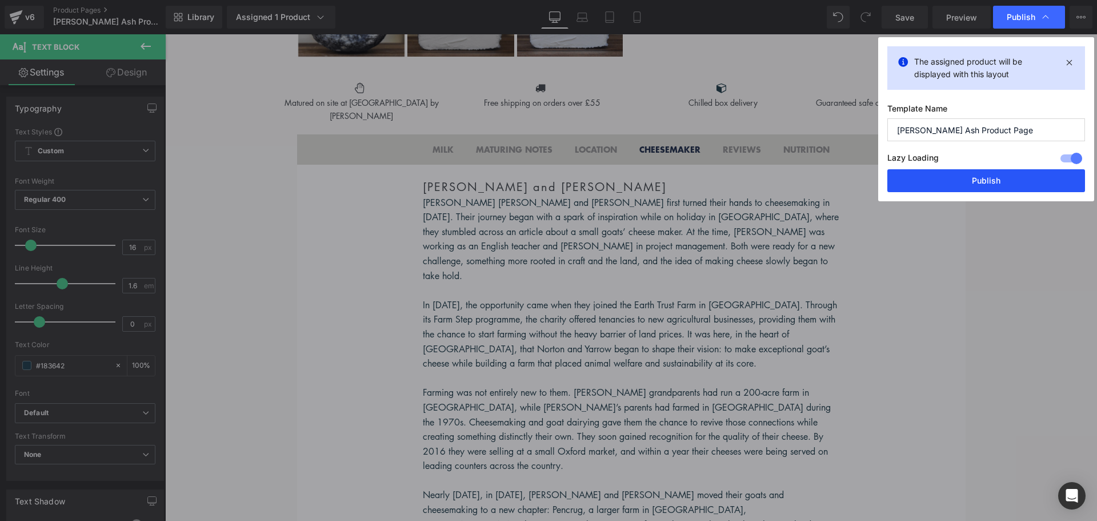
click at [981, 186] on button "Publish" at bounding box center [987, 180] width 198 height 23
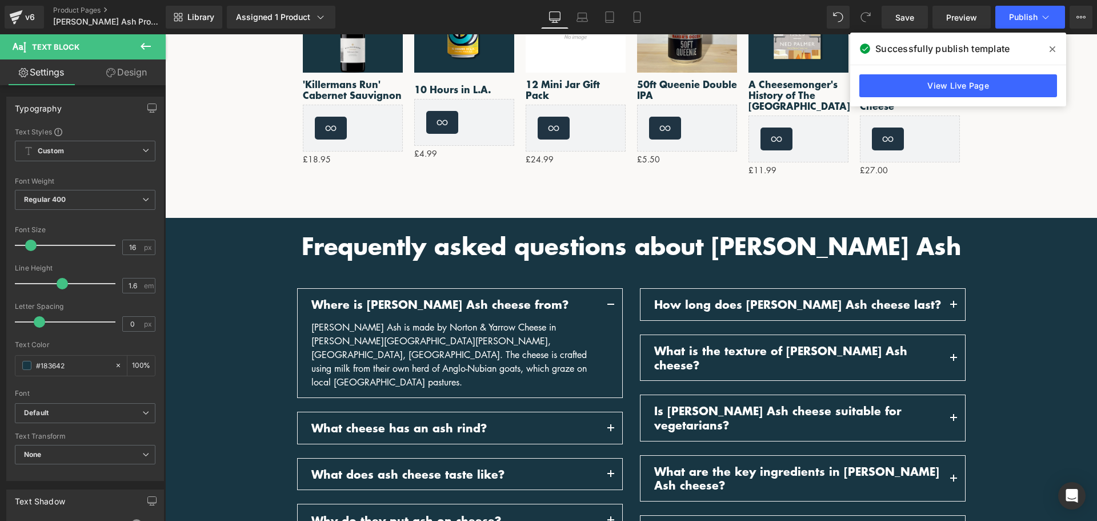
scroll to position [1389, 0]
